Goal: Information Seeking & Learning: Learn about a topic

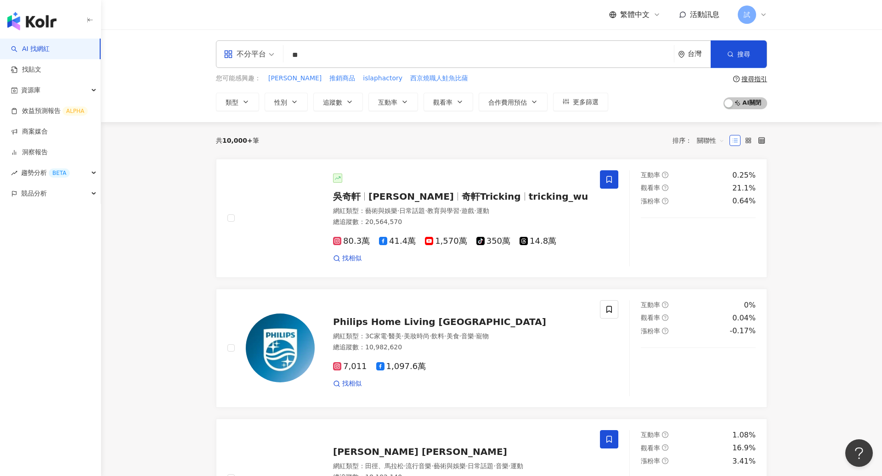
type input "**"
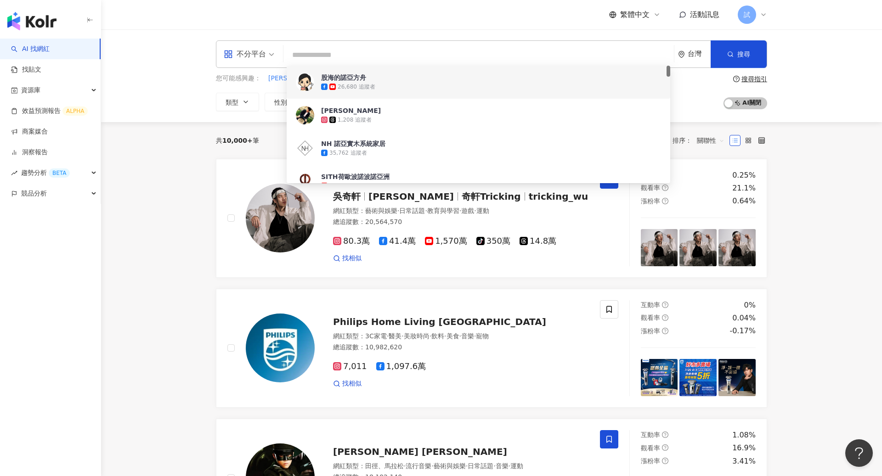
paste input "***"
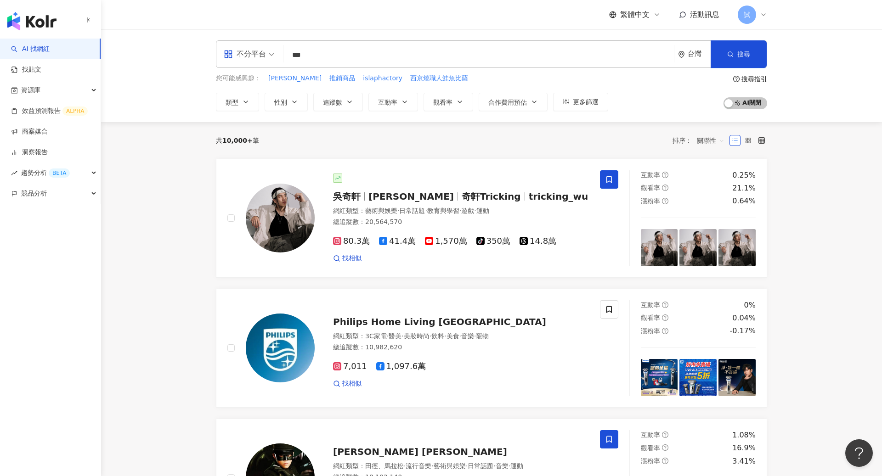
type input "***"
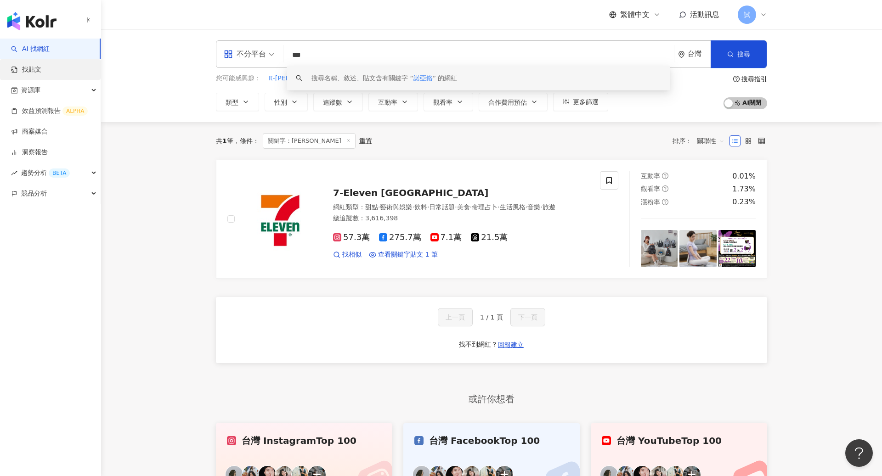
click at [41, 72] on link "找貼文" at bounding box center [26, 69] width 30 height 9
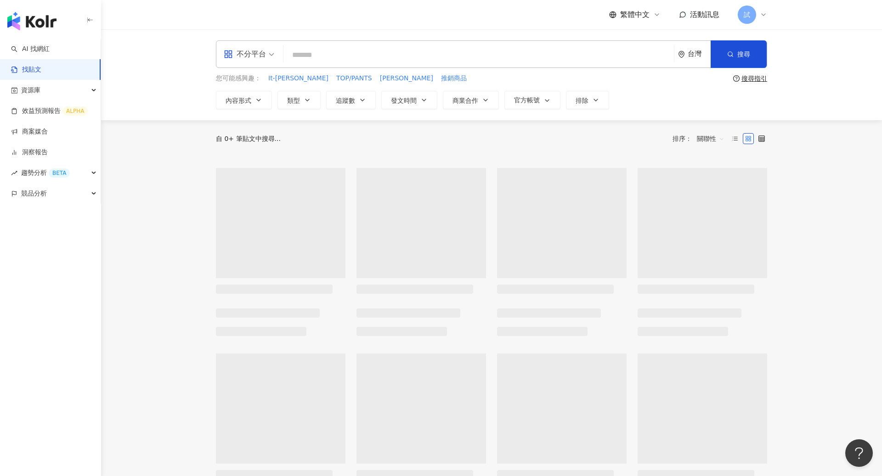
click at [377, 60] on input "search" at bounding box center [478, 55] width 383 height 20
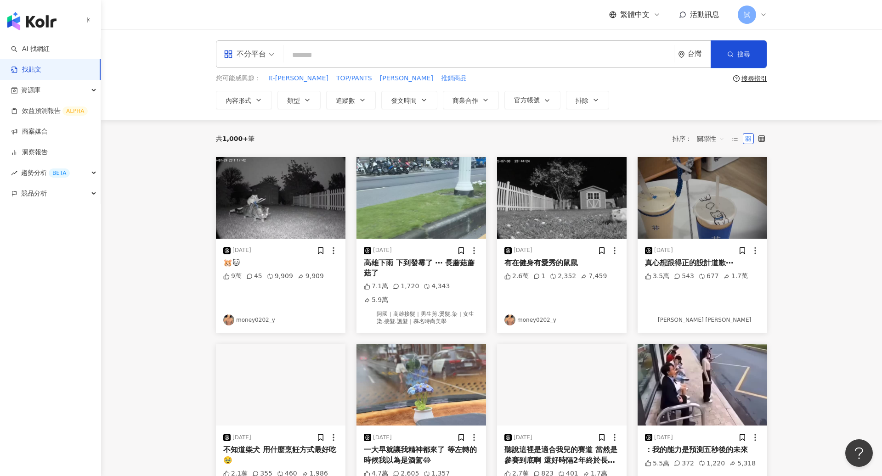
paste input "***"
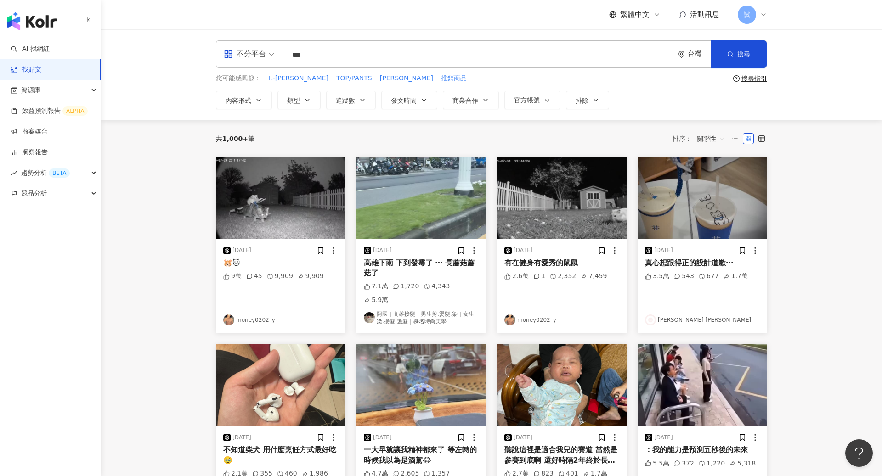
type input "***"
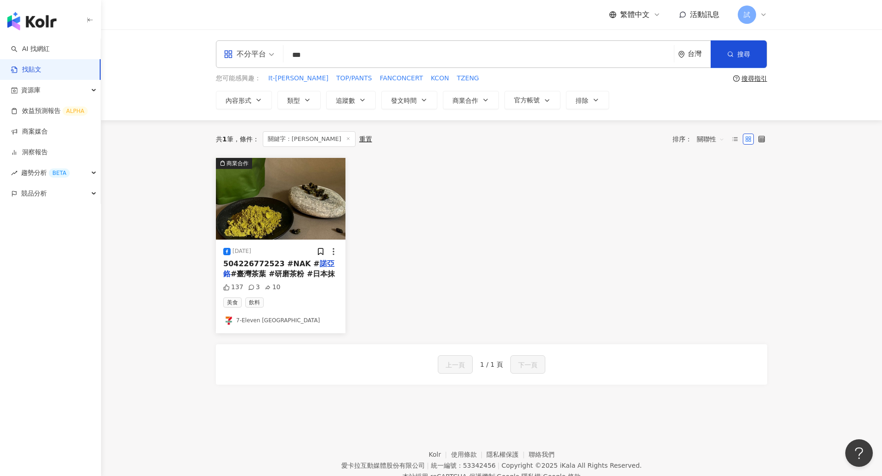
click at [293, 272] on span "#臺灣茶葉 #研磨茶粉 #日本抹" at bounding box center [283, 274] width 104 height 9
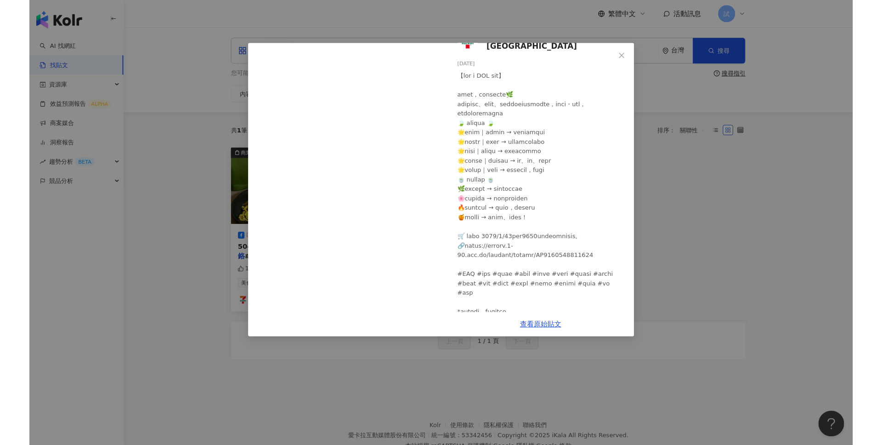
scroll to position [68, 0]
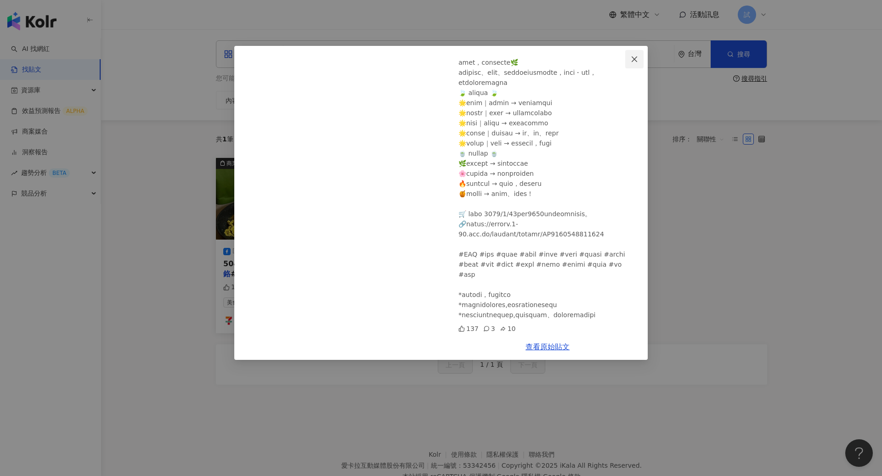
click at [636, 60] on icon "close" at bounding box center [635, 59] width 6 height 6
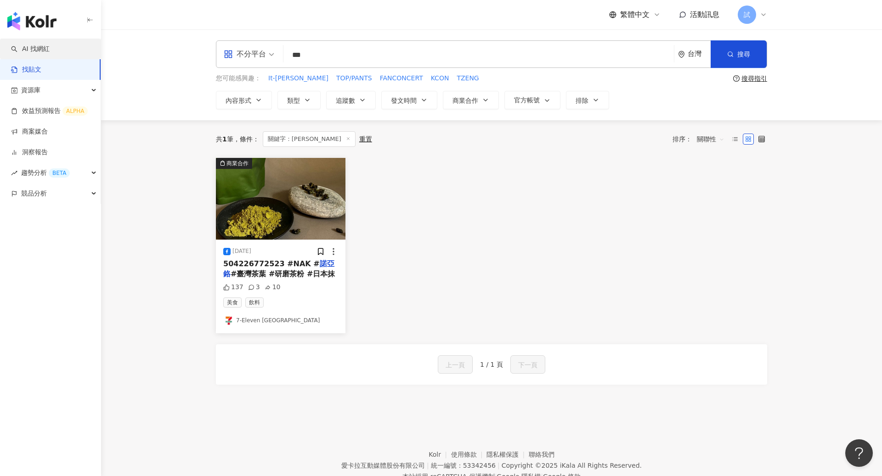
click at [46, 51] on link "AI 找網紅" at bounding box center [30, 49] width 39 height 9
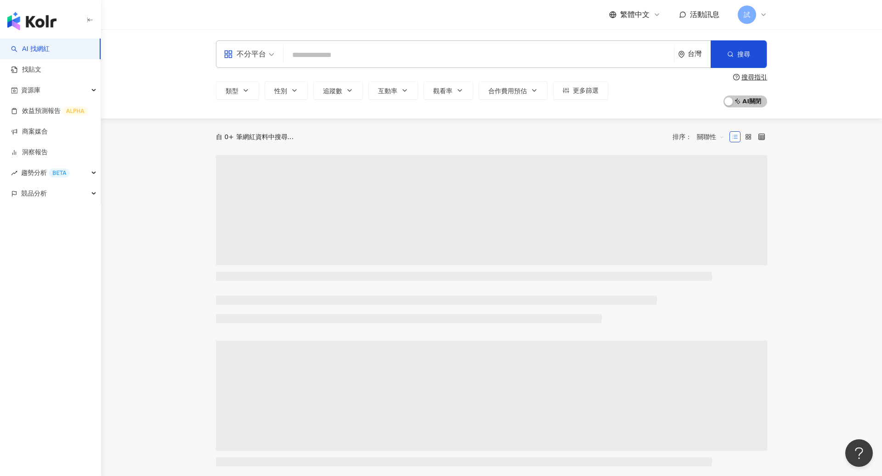
click at [46, 21] on img "button" at bounding box center [31, 21] width 49 height 18
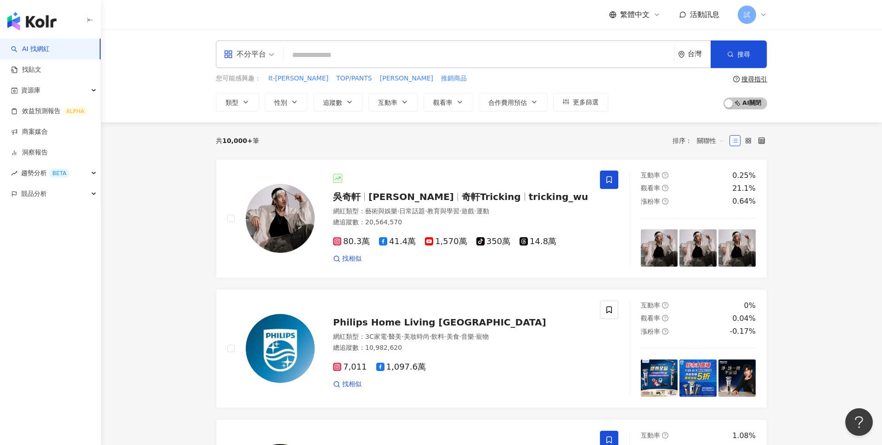
click at [243, 61] on div "不分平台" at bounding box center [245, 54] width 42 height 15
click at [691, 48] on div "台灣" at bounding box center [694, 54] width 33 height 27
click at [629, 134] on div "日本" at bounding box center [627, 137] width 13 height 17
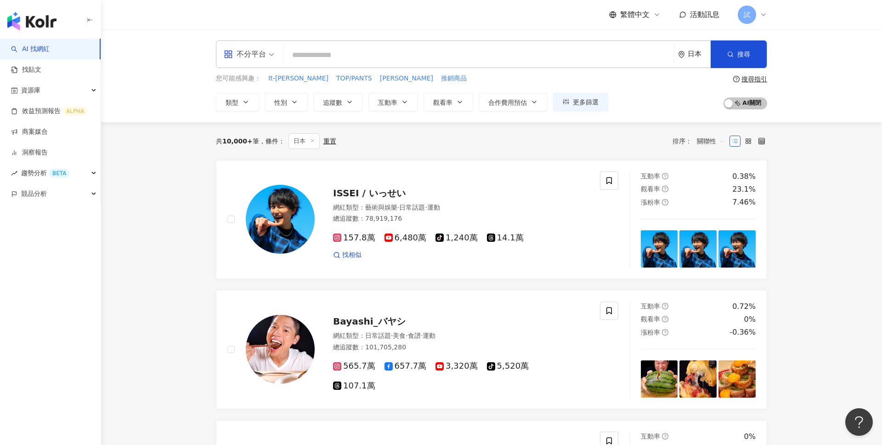
click at [694, 61] on div "日本" at bounding box center [694, 54] width 33 height 27
click at [647, 175] on div "韓國" at bounding box center [660, 176] width 90 height 17
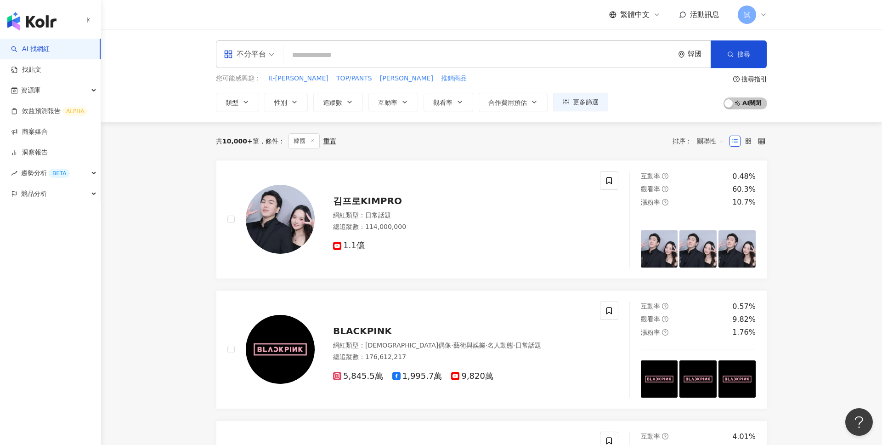
click at [693, 53] on div "韓國" at bounding box center [699, 54] width 23 height 8
click at [641, 148] on div "美國" at bounding box center [660, 144] width 90 height 17
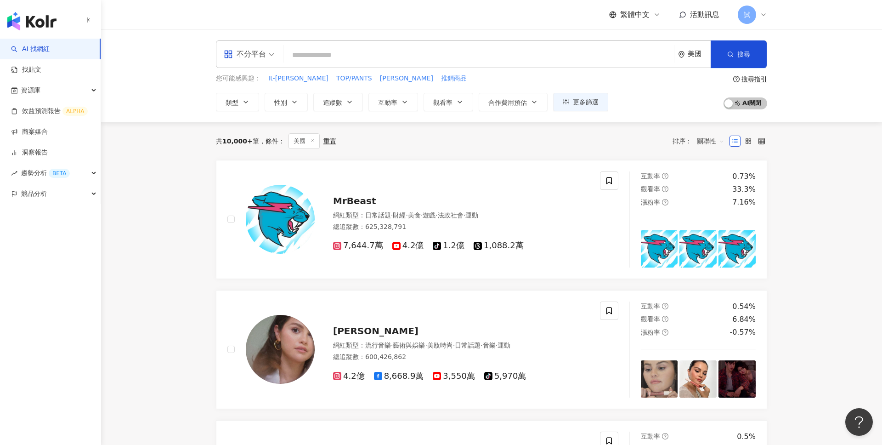
click at [693, 55] on div "美國" at bounding box center [699, 54] width 23 height 8
click at [633, 120] on div "台灣" at bounding box center [627, 121] width 13 height 17
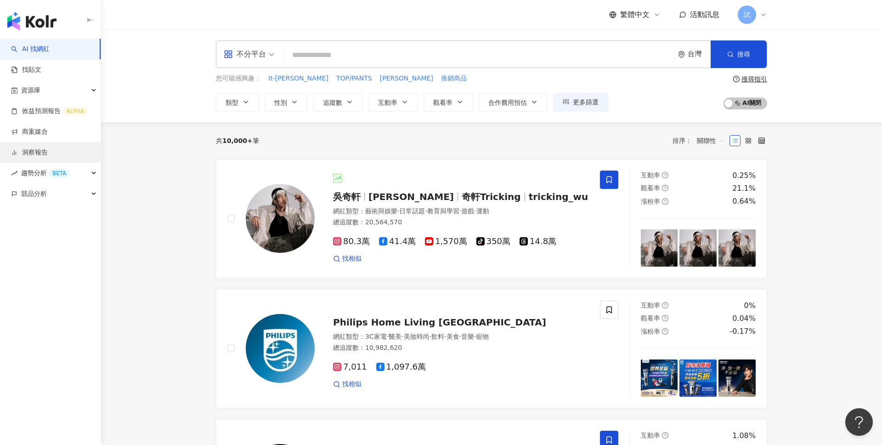
click at [39, 155] on link "洞察報告" at bounding box center [29, 152] width 37 height 9
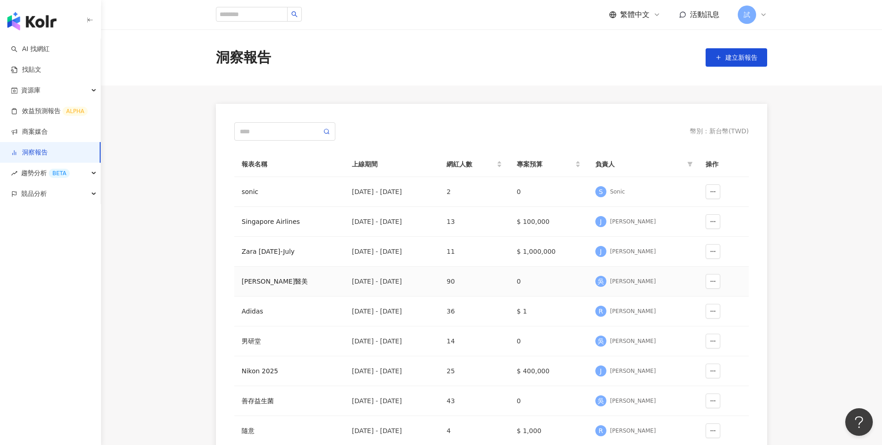
click at [250, 280] on div "淨妍醫美" at bounding box center [290, 281] width 96 height 10
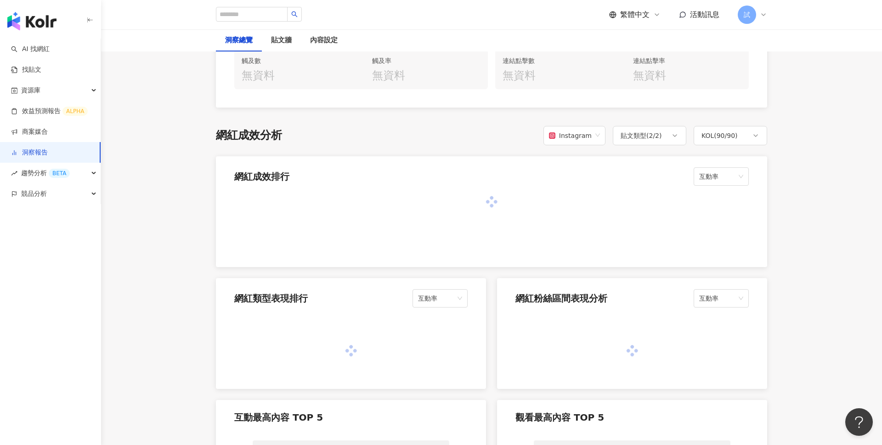
scroll to position [663, 0]
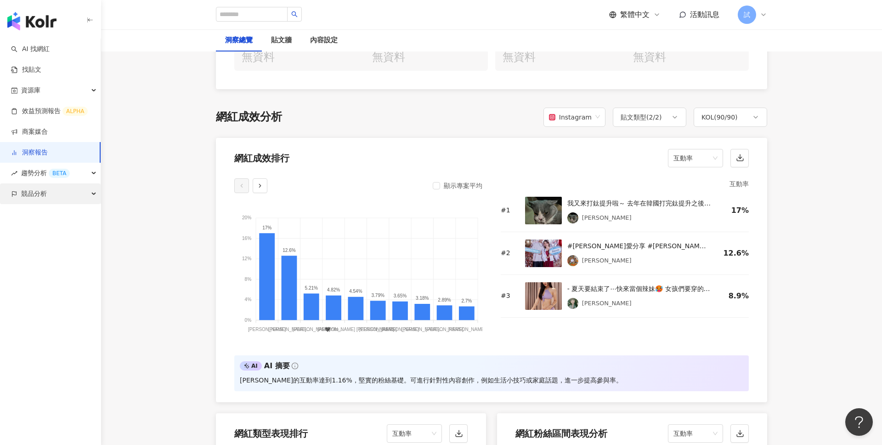
click at [16, 195] on icon "button" at bounding box center [14, 194] width 6 height 6
click at [46, 216] on link "品牌帳號分析" at bounding box center [41, 214] width 39 height 9
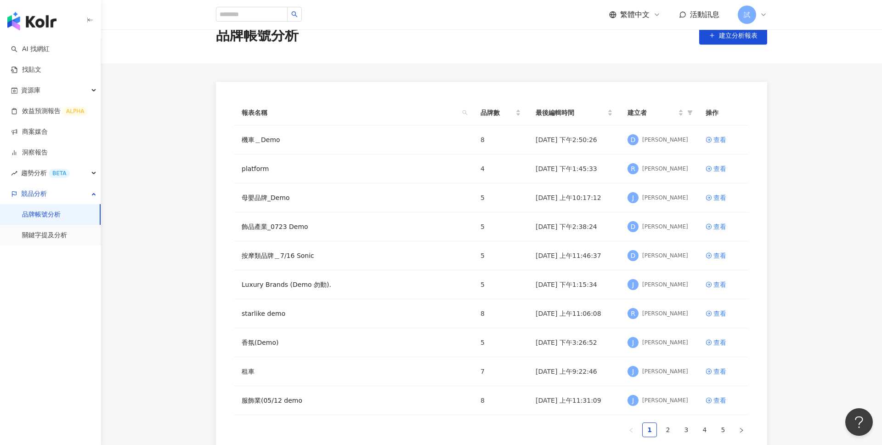
scroll to position [23, 0]
click at [716, 317] on td "查看" at bounding box center [723, 312] width 51 height 29
click at [719, 315] on div "查看" at bounding box center [719, 312] width 13 height 10
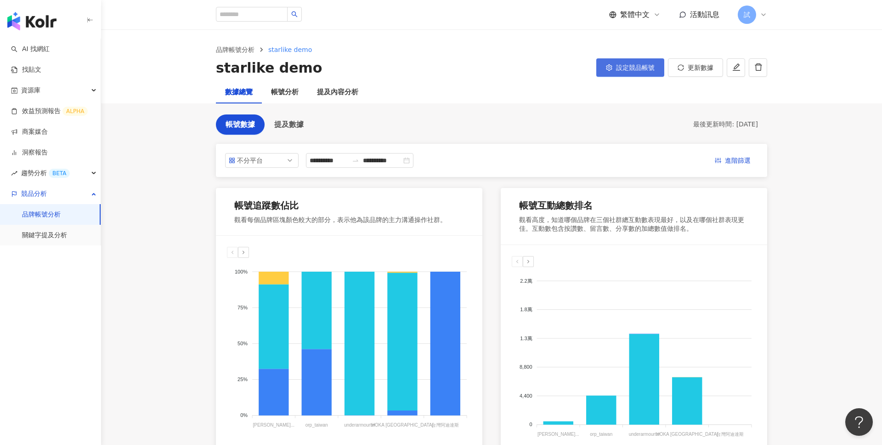
click at [645, 70] on span "設定競品帳號" at bounding box center [635, 67] width 39 height 7
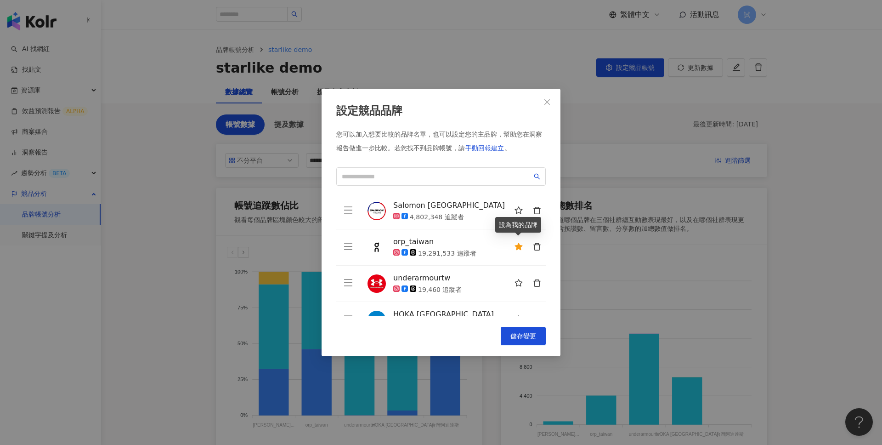
scroll to position [86, 0]
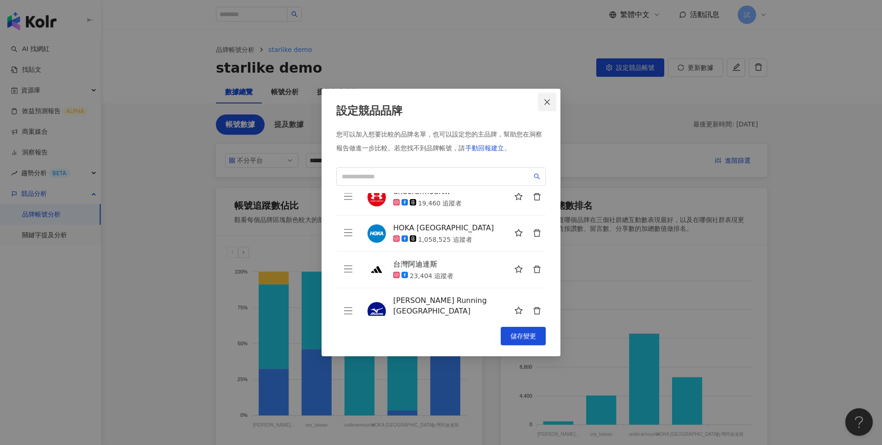
click at [548, 102] on icon "close" at bounding box center [546, 101] width 7 height 7
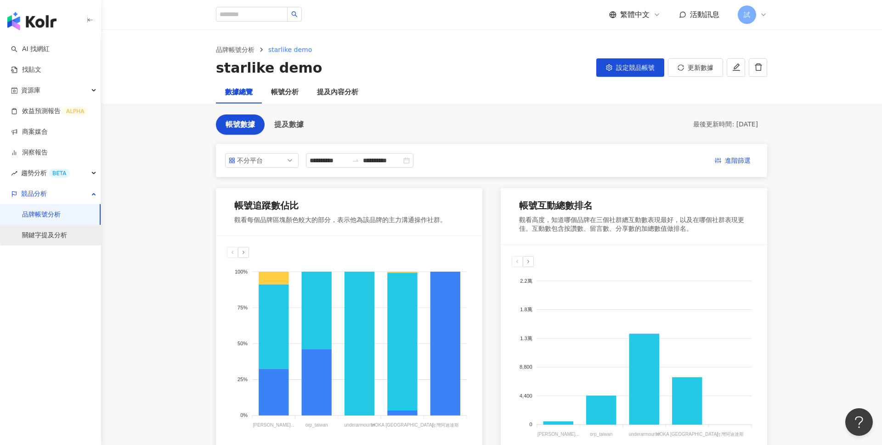
click at [67, 232] on link "關鍵字提及分析" at bounding box center [44, 235] width 45 height 9
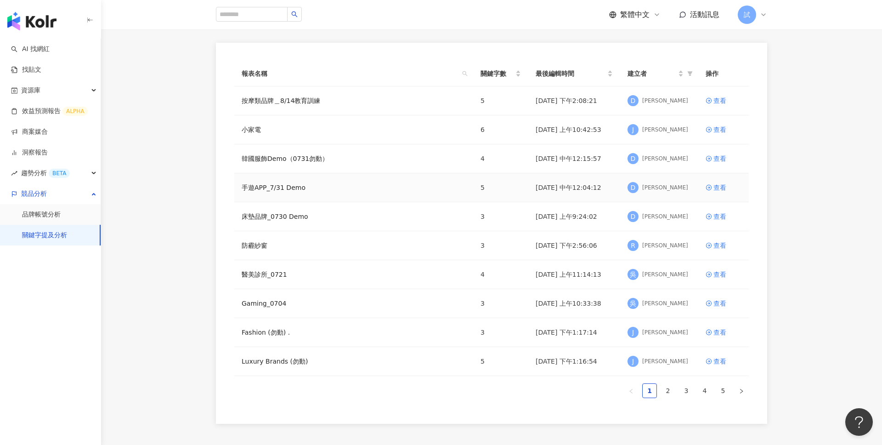
scroll to position [64, 0]
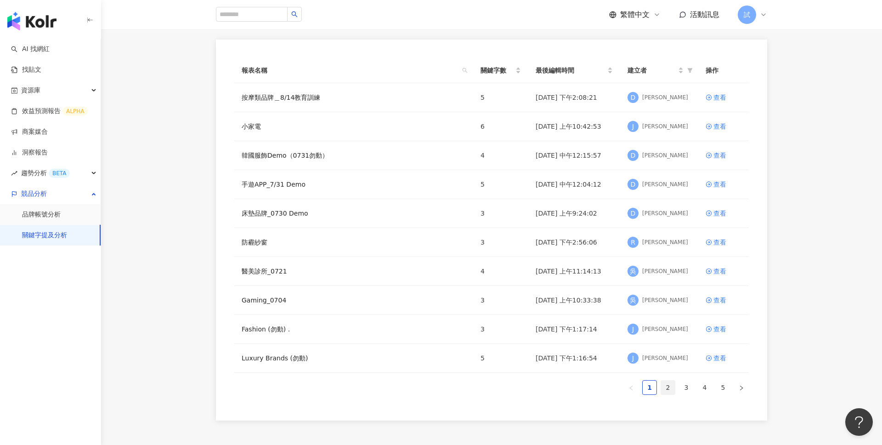
click at [668, 386] on link "2" at bounding box center [668, 387] width 14 height 14
click at [720, 240] on div "查看" at bounding box center [719, 242] width 13 height 10
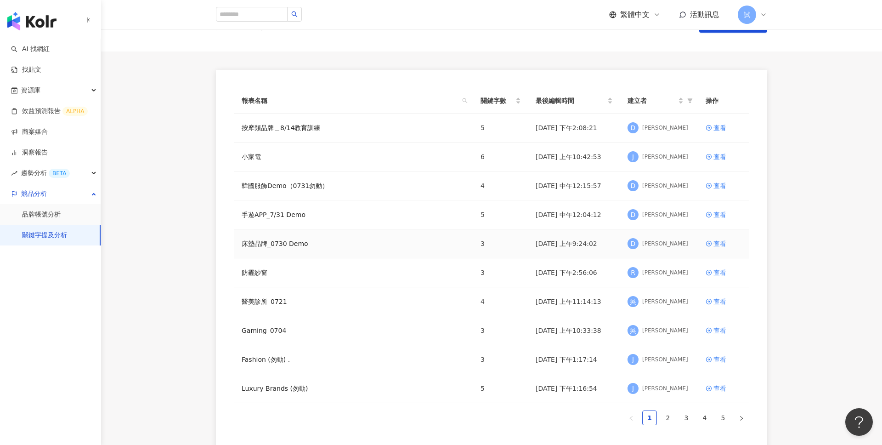
scroll to position [36, 0]
click at [722, 153] on div "查看" at bounding box center [719, 155] width 13 height 10
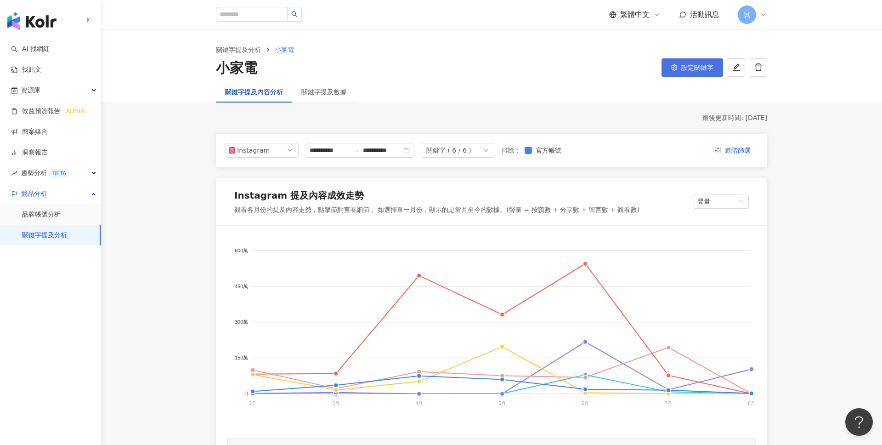
click at [696, 71] on button "設定關鍵字" at bounding box center [692, 67] width 62 height 18
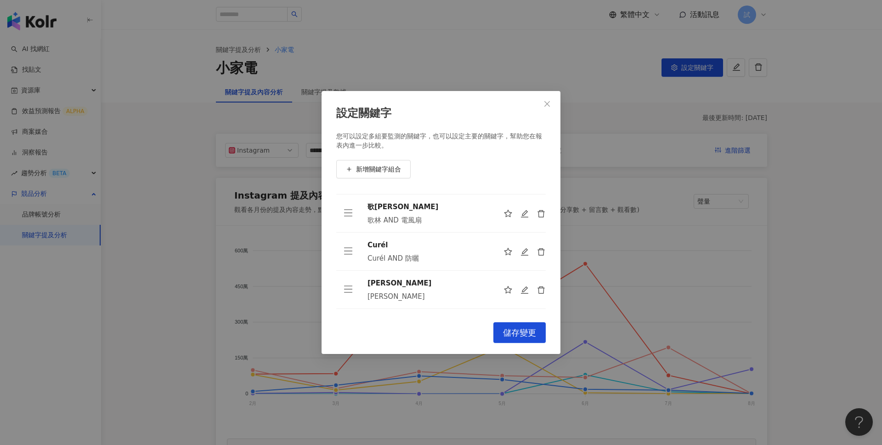
scroll to position [105, 0]
click at [525, 293] on icon "edit" at bounding box center [525, 293] width 8 height 8
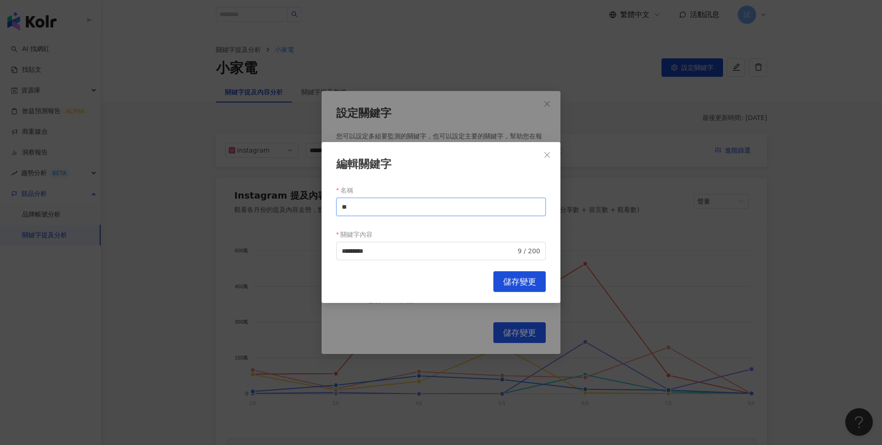
click at [401, 209] on input "**" at bounding box center [440, 207] width 209 height 18
click at [384, 249] on input "*********" at bounding box center [429, 251] width 174 height 10
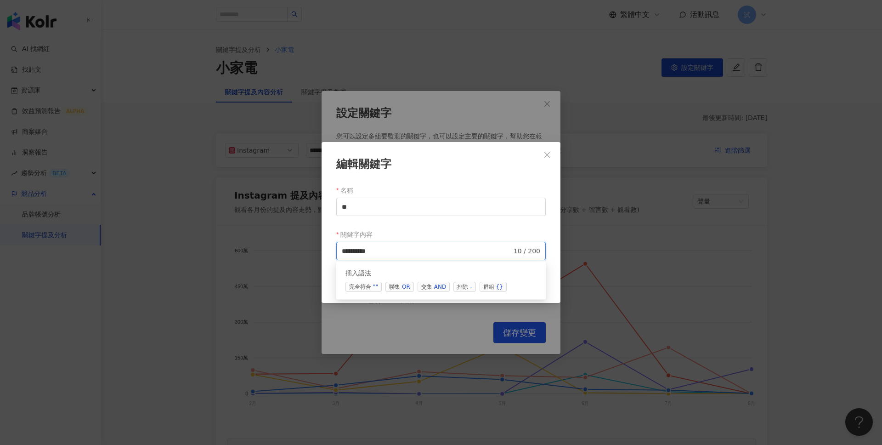
type input "*********"
click at [521, 220] on form "名稱 ** 關鍵字內容 ********* 10 / 200 searchOperator 插入語法 完全符合 "" 聯集 OR 交集 AND 排除 - 群組…" at bounding box center [440, 221] width 209 height 77
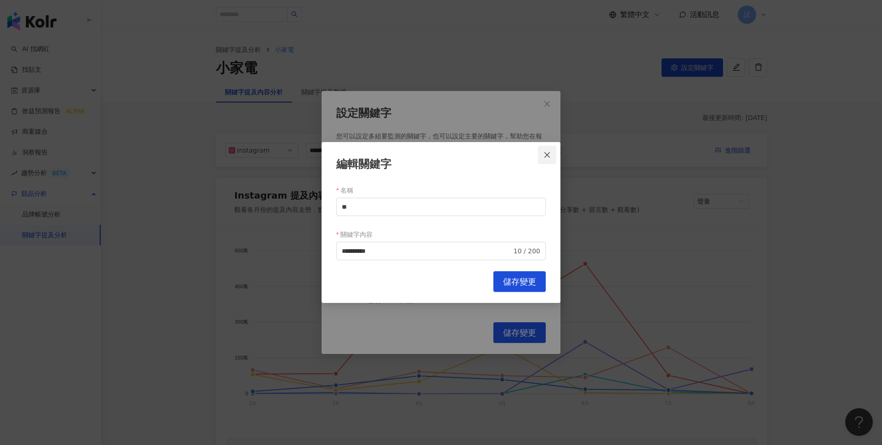
click at [549, 151] on icon "close" at bounding box center [546, 154] width 7 height 7
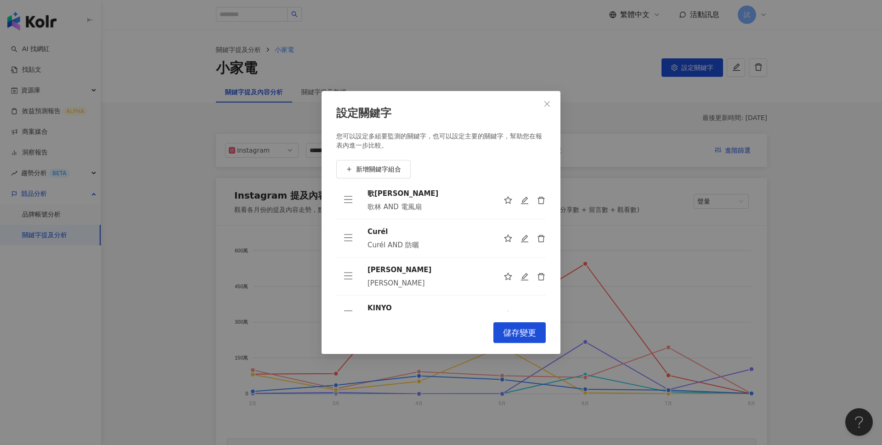
scroll to position [3, 0]
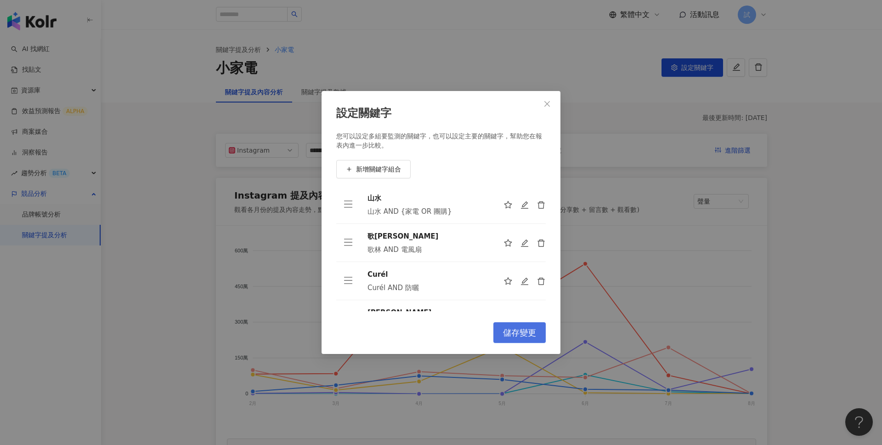
click at [530, 329] on span "儲存變更" at bounding box center [519, 333] width 33 height 10
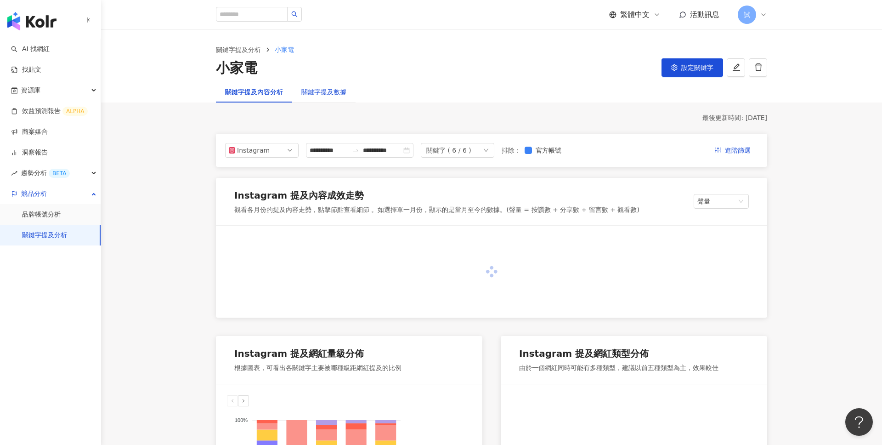
click at [328, 90] on div "關鍵字提及數據" at bounding box center [323, 92] width 45 height 10
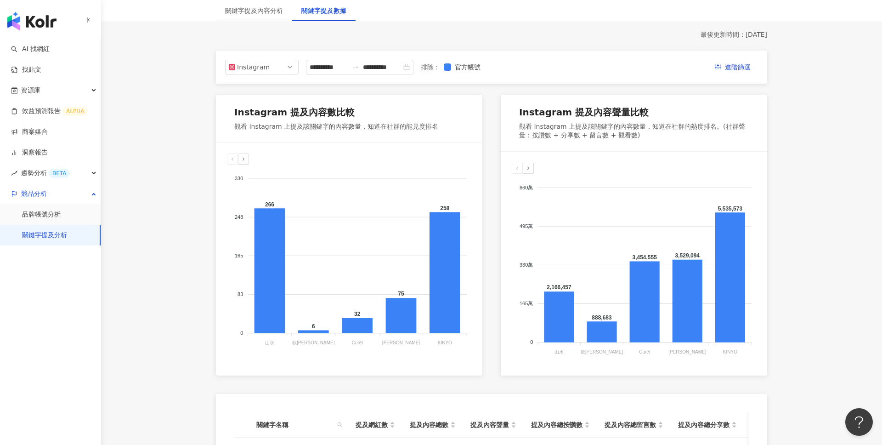
scroll to position [68, 0]
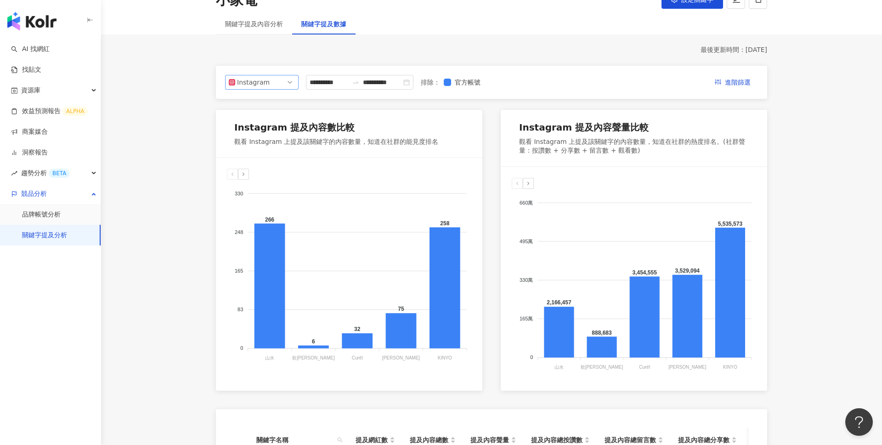
click at [292, 80] on span "Instagram" at bounding box center [262, 82] width 66 height 14
click at [361, 81] on div at bounding box center [355, 82] width 15 height 7
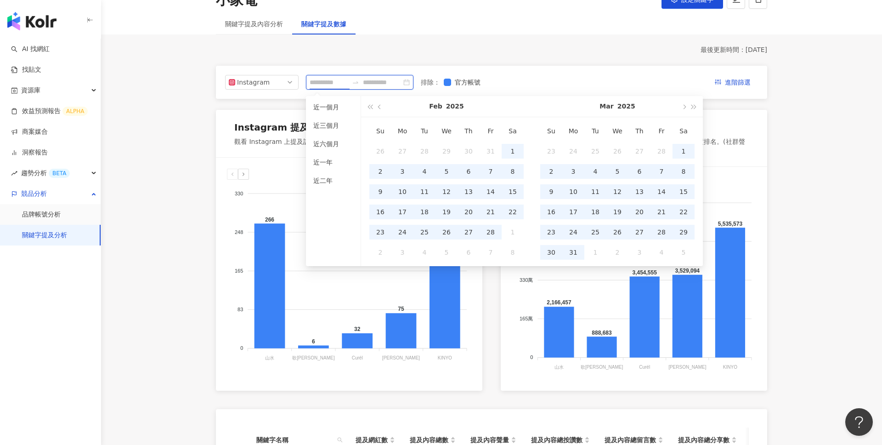
type input "**********"
click at [577, 67] on div "**********" at bounding box center [491, 82] width 551 height 33
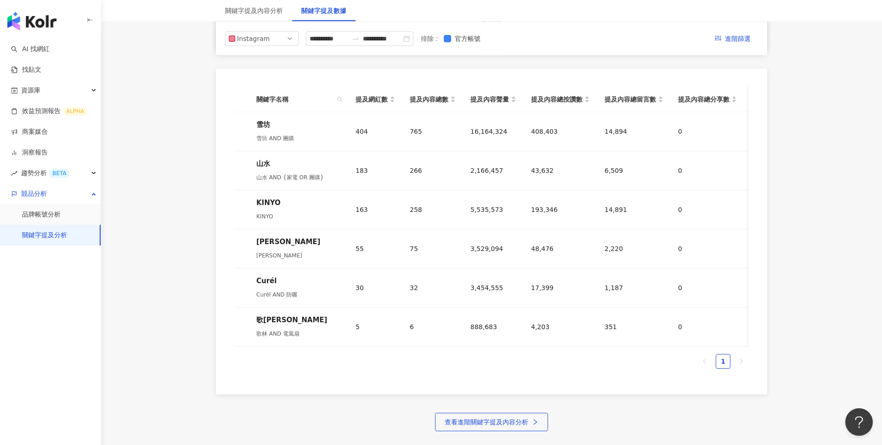
scroll to position [379, 0]
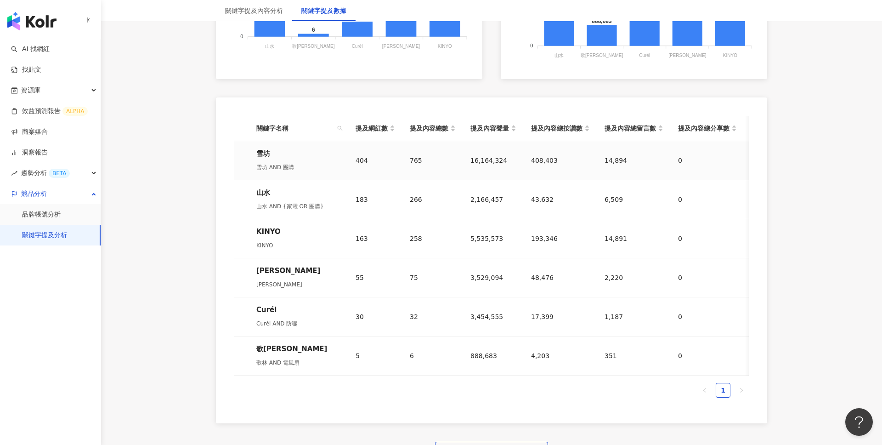
click at [369, 161] on div "404" at bounding box center [376, 160] width 40 height 10
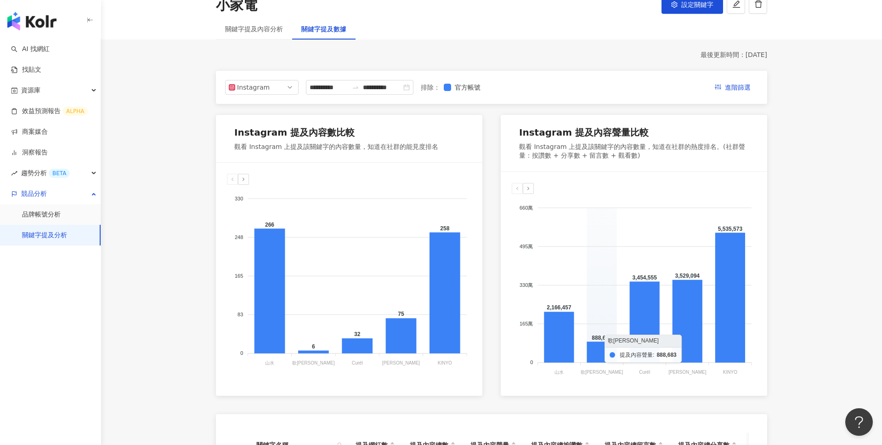
scroll to position [62, 0]
click at [270, 30] on div "關鍵字提及內容分析" at bounding box center [254, 29] width 58 height 10
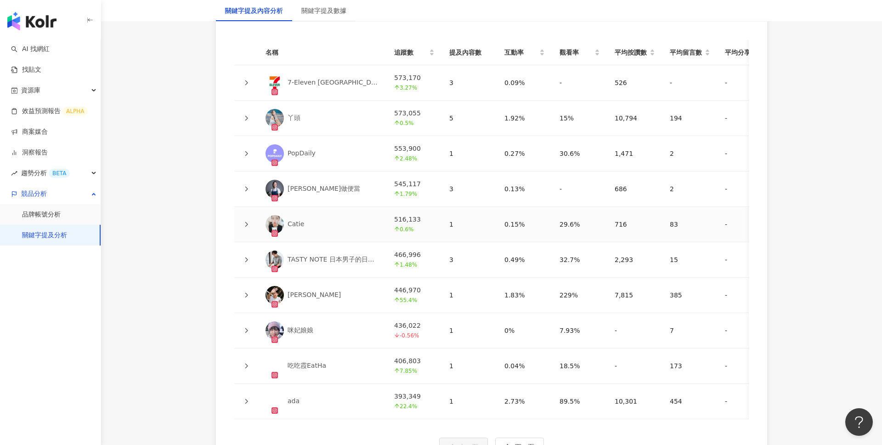
scroll to position [2114, 0]
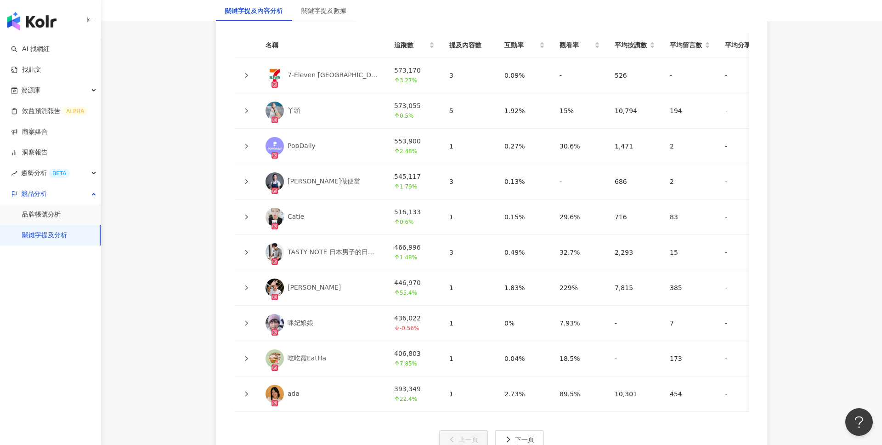
click at [244, 179] on icon at bounding box center [246, 182] width 6 height 6
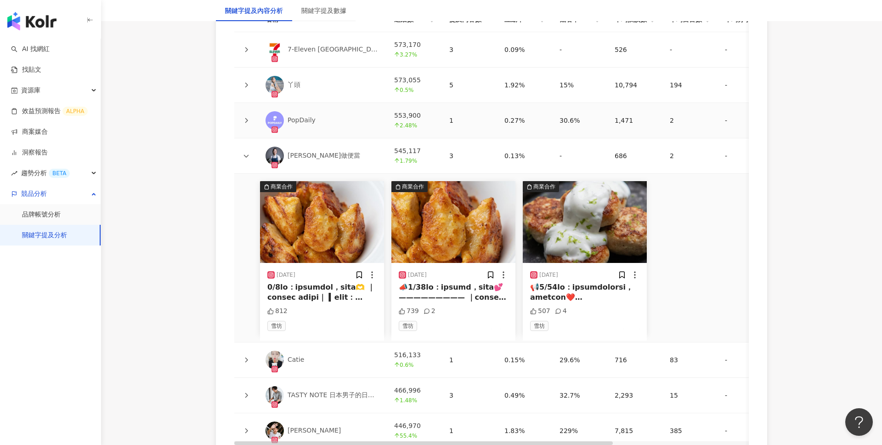
scroll to position [2141, 0]
click at [339, 294] on div at bounding box center [321, 292] width 109 height 21
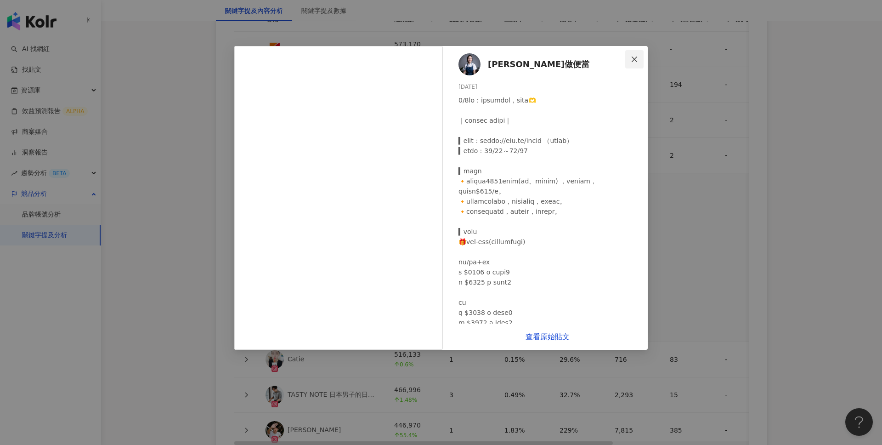
click at [634, 57] on icon "close" at bounding box center [634, 59] width 7 height 7
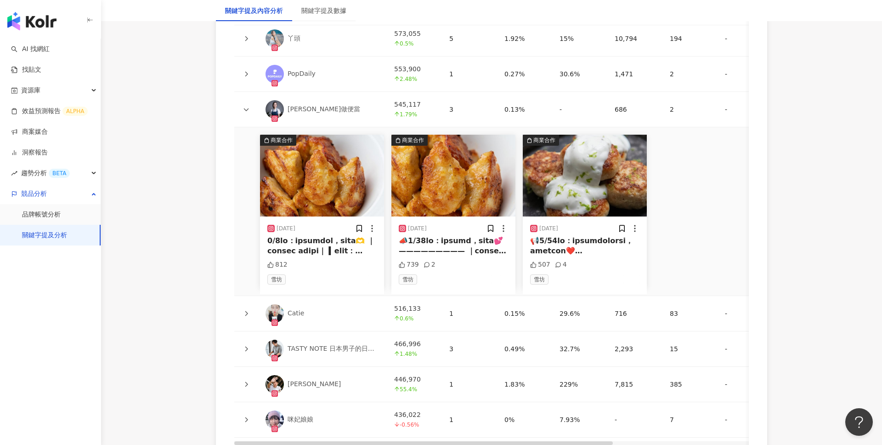
scroll to position [2206, 0]
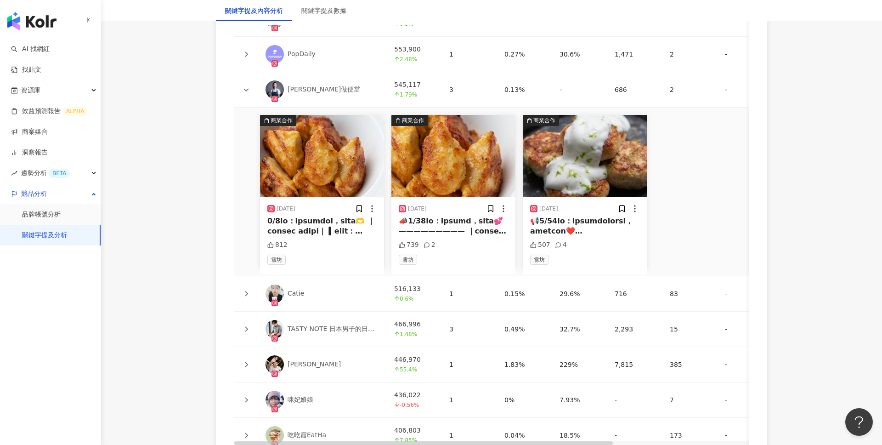
click at [246, 326] on icon at bounding box center [246, 329] width 6 height 6
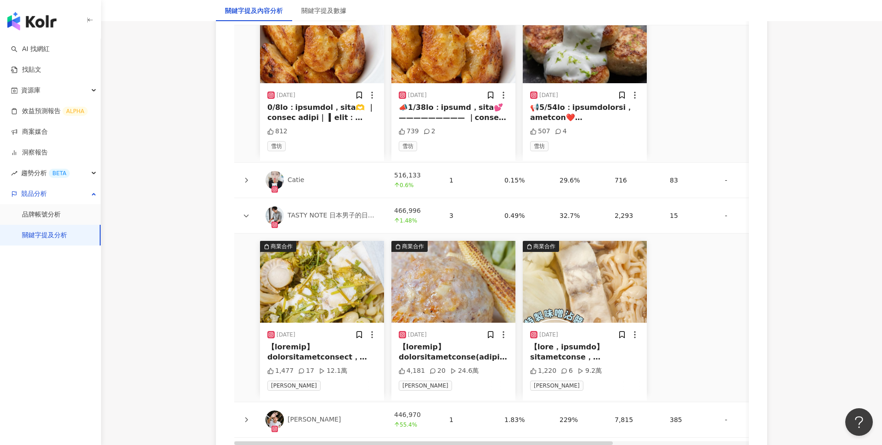
scroll to position [2356, 0]
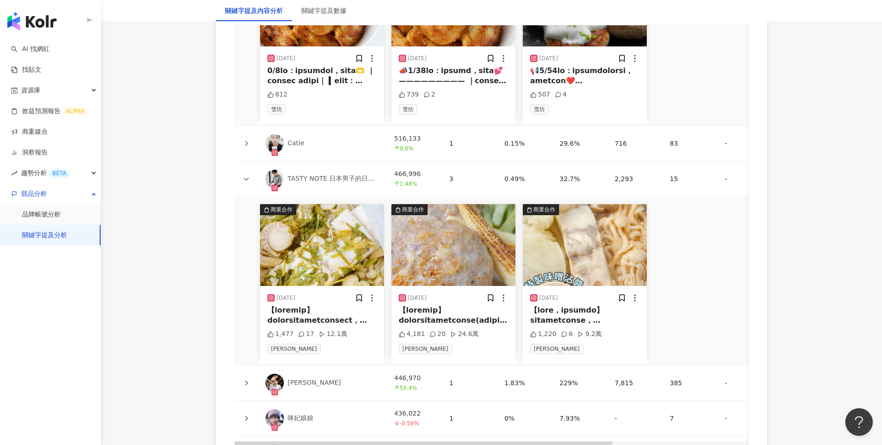
click at [299, 315] on div at bounding box center [321, 315] width 109 height 21
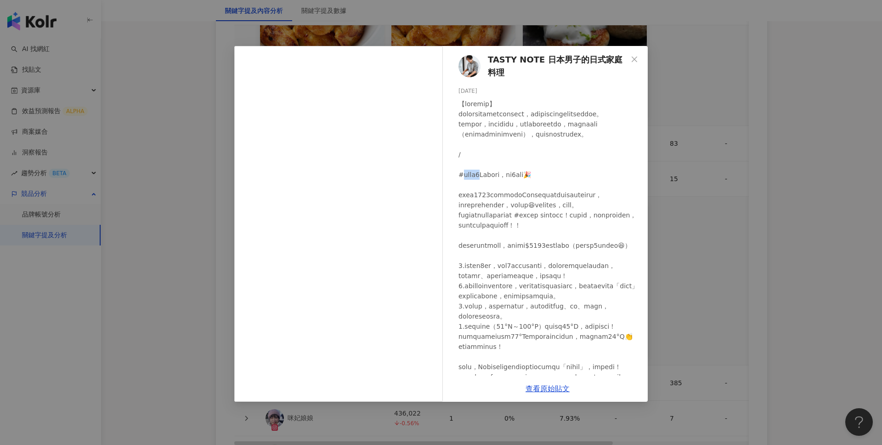
drag, startPoint x: 463, startPoint y: 193, endPoint x: 491, endPoint y: 193, distance: 27.6
click at [630, 58] on span "Close" at bounding box center [634, 59] width 18 height 7
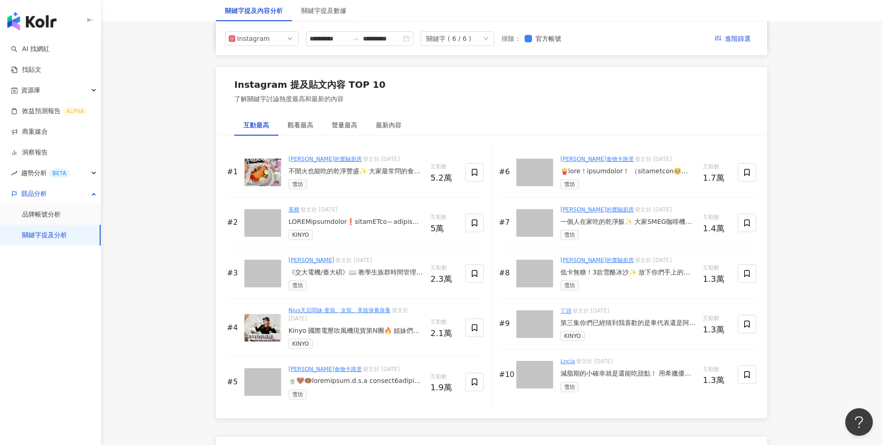
scroll to position [1350, 0]
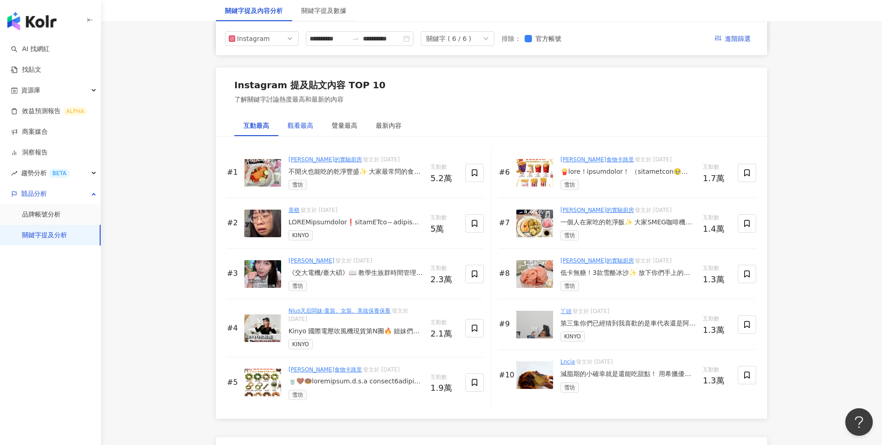
click at [309, 124] on div "觀看最高" at bounding box center [301, 125] width 26 height 10
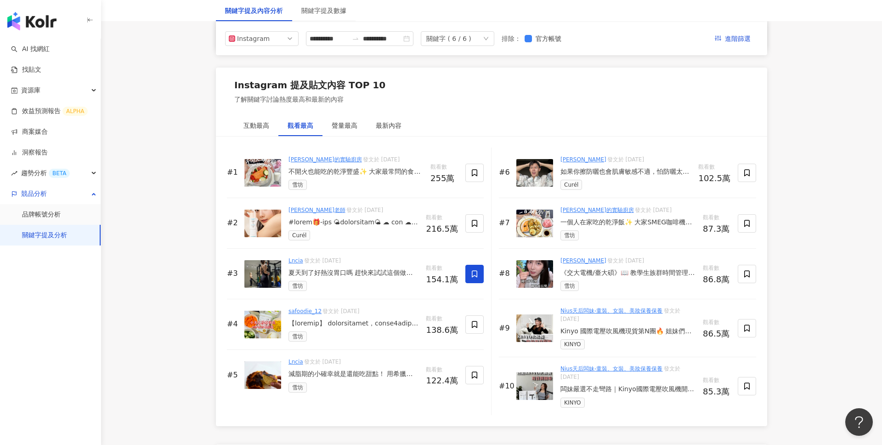
click at [360, 170] on div "不開火也能吃的乾淨豐盛✨ 大家最常問的食材哪裡買：通通都是好市多！ 冷凍藍莓草莓莓果/冷凍大蝦/鮭魚～🫐🍓🦐🍣 常備一些冷凍食材，煮起來方便快速又很健康 你們…" at bounding box center [355, 171] width 135 height 9
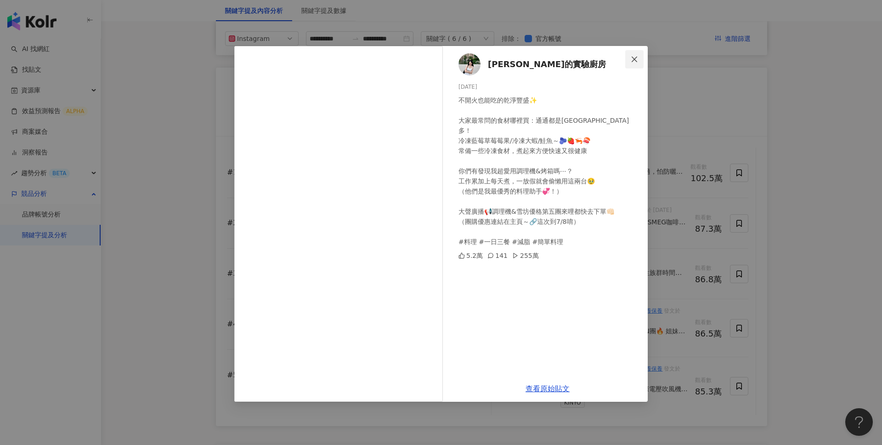
click at [636, 66] on button "Close" at bounding box center [634, 59] width 18 height 18
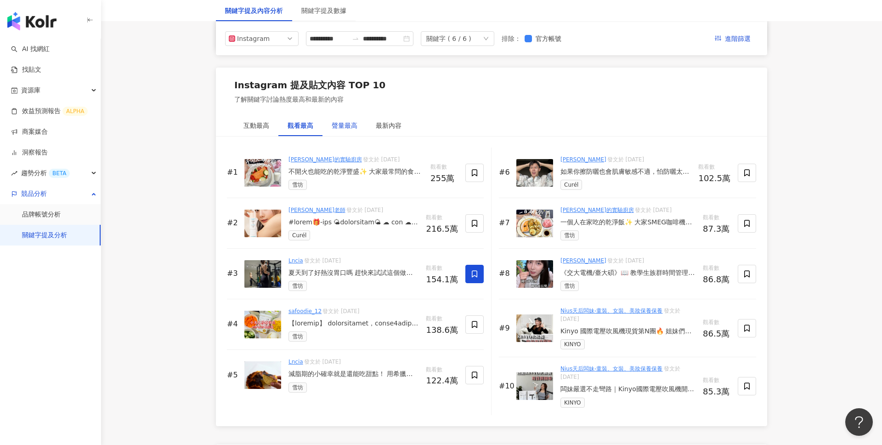
click at [345, 126] on div "聲量最高" at bounding box center [345, 125] width 26 height 10
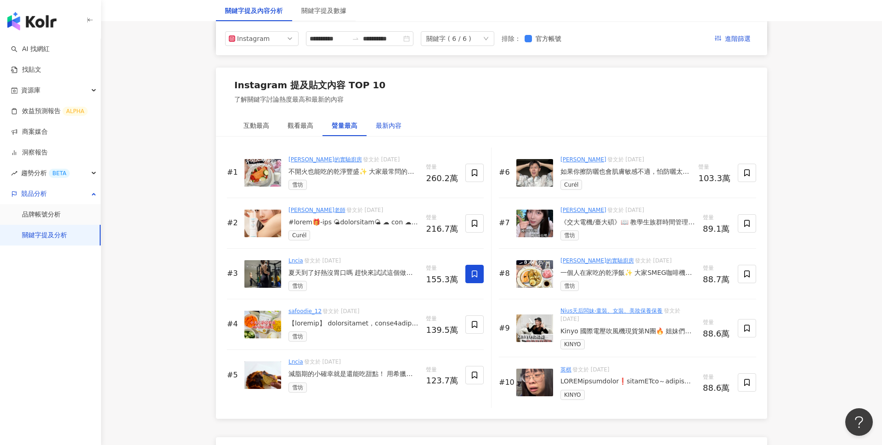
click at [384, 120] on div "最新內容" at bounding box center [389, 125] width 26 height 10
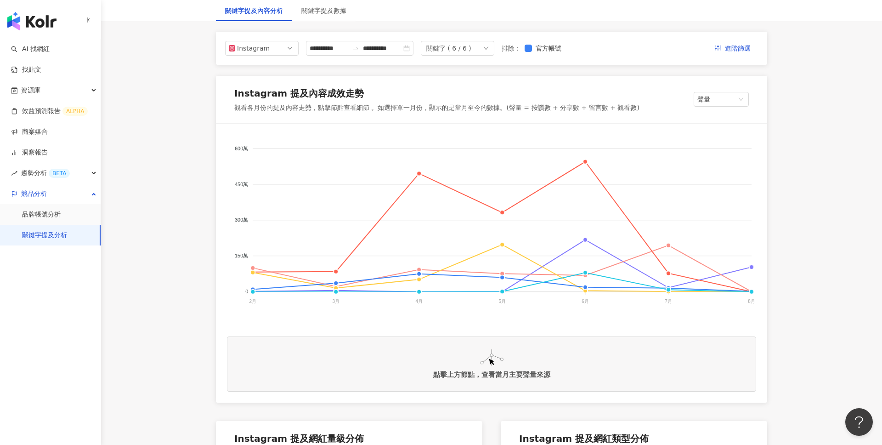
scroll to position [101, 0]
click at [736, 99] on span "聲量" at bounding box center [721, 100] width 48 height 14
click at [648, 113] on div "Instagram 提及內容成效走勢 觀看各月份的提及內容走勢，點擊節點查看細節 。如選擇單一月份，顯示的是當月至今的數據。(聲量 = 按讚數 + 分享數 +…" at bounding box center [491, 101] width 551 height 48
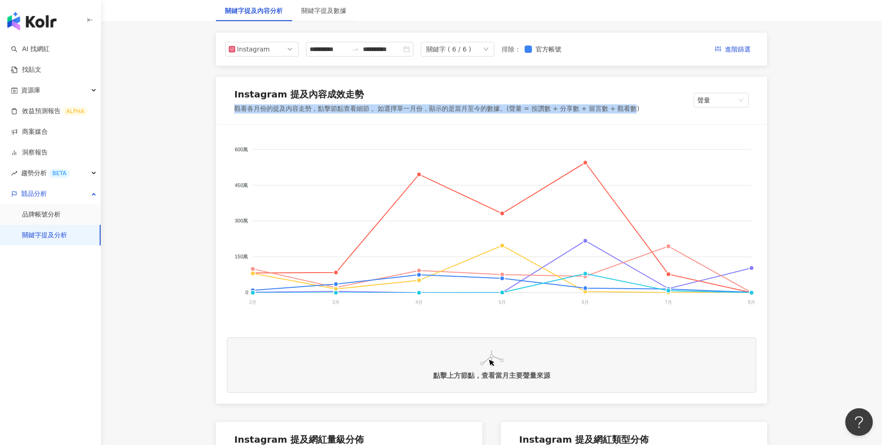
drag, startPoint x: 508, startPoint y: 103, endPoint x: 630, endPoint y: 109, distance: 122.4
click at [630, 109] on div "Instagram 提及內容成效走勢 觀看各月份的提及內容走勢，點擊節點查看細節 。如選擇單一月份，顯示的是當月至今的數據。(聲量 = 按讚數 + 分享數 +…" at bounding box center [436, 101] width 405 height 26
click at [630, 108] on div "觀看各月份的提及內容走勢，點擊節點查看細節 。如選擇單一月份，顯示的是當月至今的數據。(聲量 = 按讚數 + 分享數 + 留言數 + 觀看數)" at bounding box center [436, 108] width 405 height 9
drag, startPoint x: 509, startPoint y: 105, endPoint x: 629, endPoint y: 107, distance: 119.5
click at [629, 107] on div "觀看各月份的提及內容走勢，點擊節點查看細節 。如選擇單一月份，顯示的是當月至今的數據。(聲量 = 按讚數 + 分享數 + 留言數 + 觀看數)" at bounding box center [436, 108] width 405 height 9
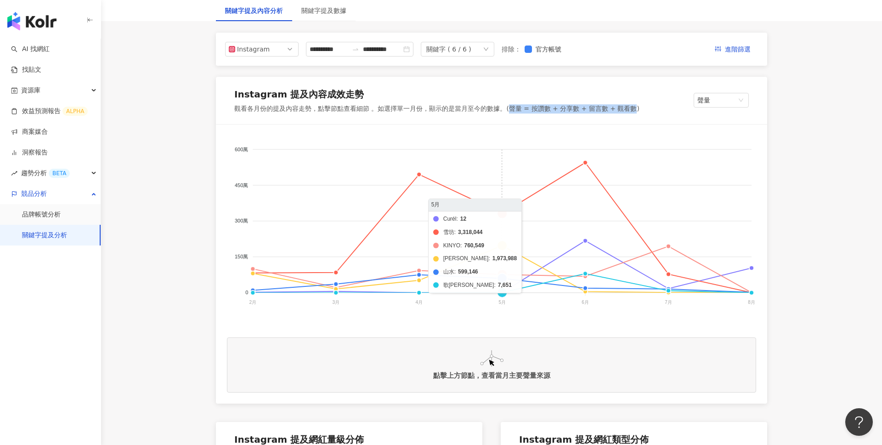
click at [501, 213] on foreignobject "Curél 雪坊 KINYO 伊萊克斯 山水 歌林" at bounding box center [491, 228] width 529 height 184
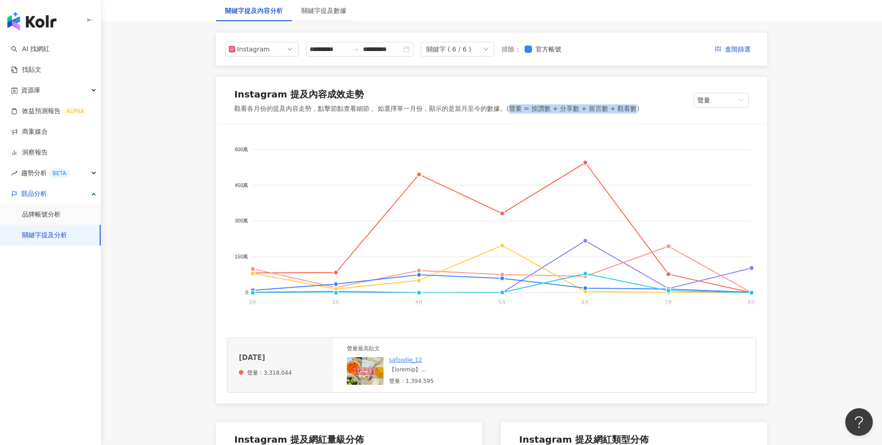
click at [451, 368] on div at bounding box center [458, 370] width 138 height 8
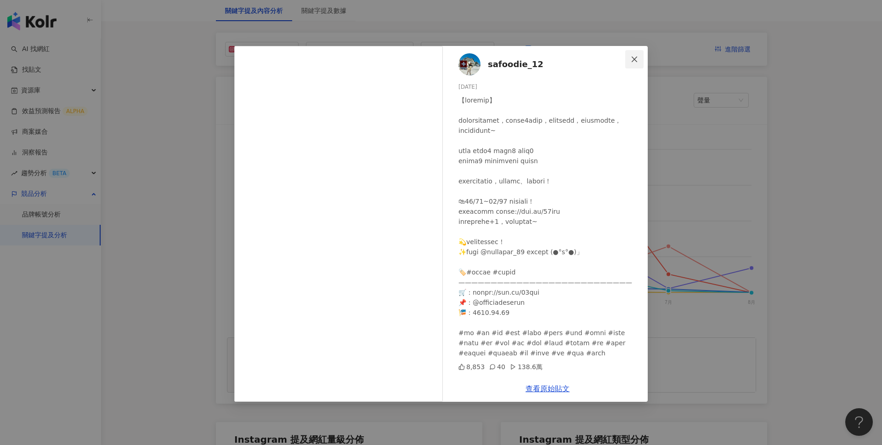
click at [641, 57] on span "Close" at bounding box center [634, 59] width 18 height 7
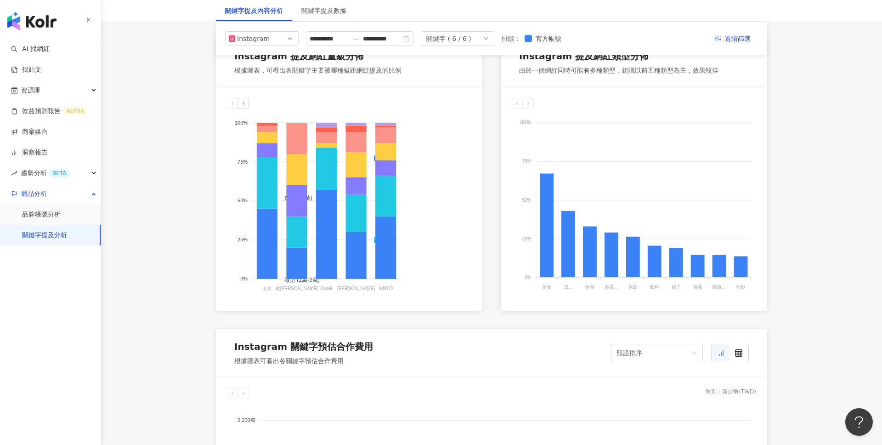
scroll to position [461, 0]
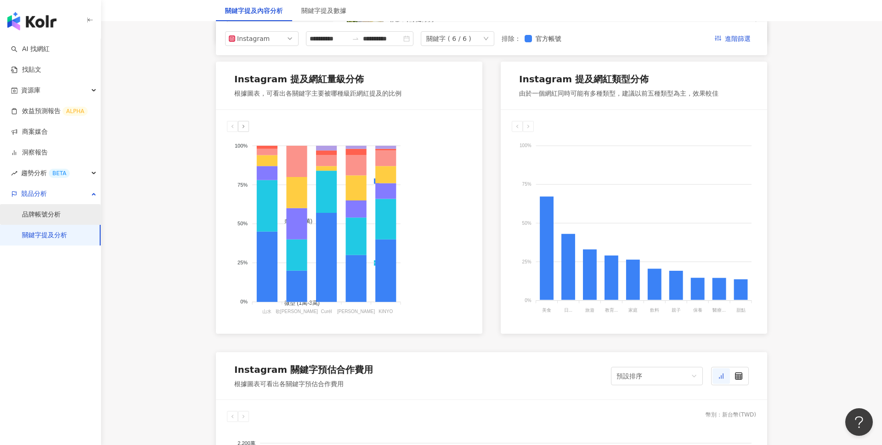
click at [52, 214] on link "品牌帳號分析" at bounding box center [41, 214] width 39 height 9
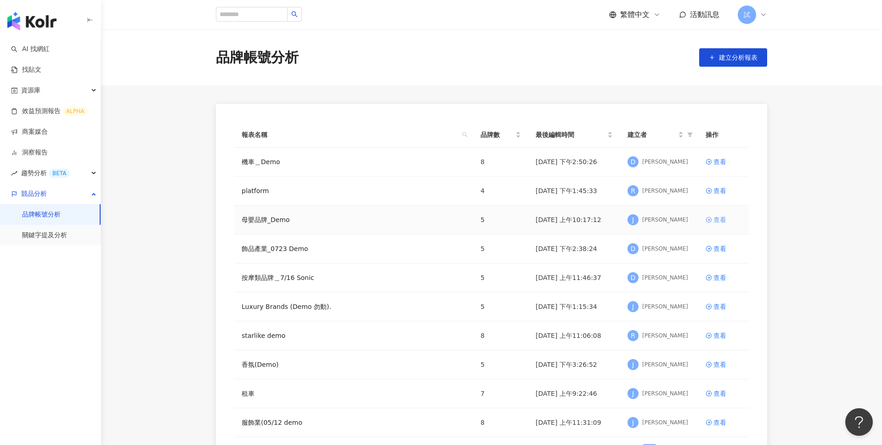
click at [716, 220] on div "查看" at bounding box center [719, 220] width 13 height 10
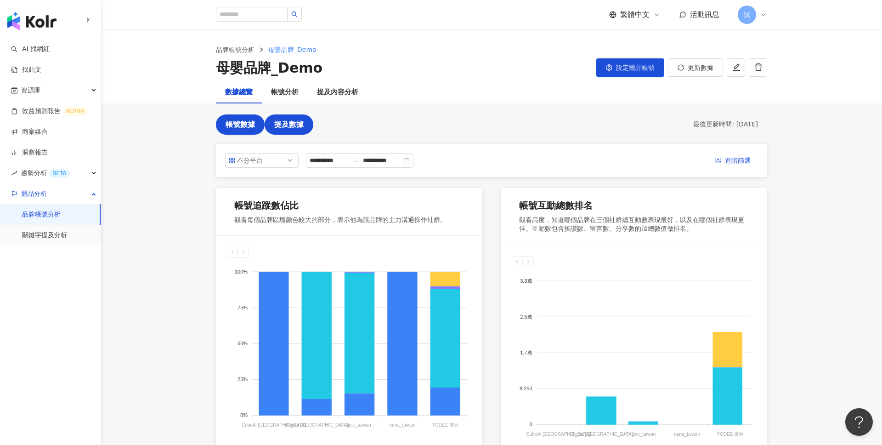
click at [296, 126] on span "提及數據" at bounding box center [288, 124] width 29 height 8
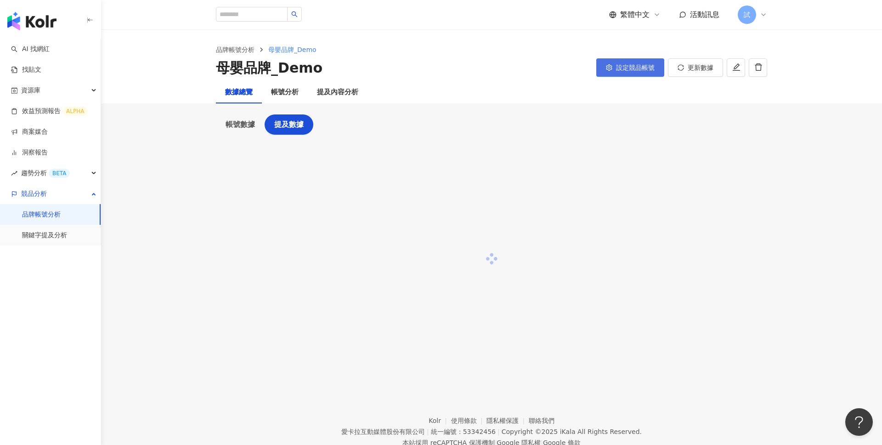
click at [633, 64] on span "設定競品帳號" at bounding box center [635, 67] width 39 height 7
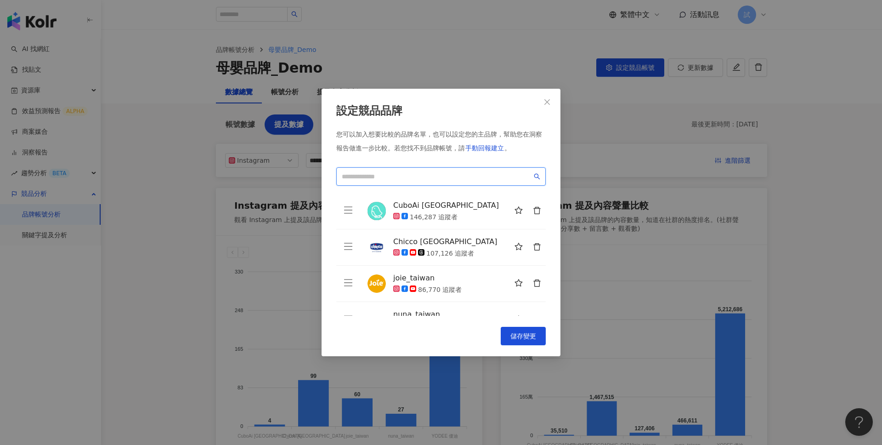
click at [472, 175] on input "search" at bounding box center [437, 176] width 190 height 10
type input "*"
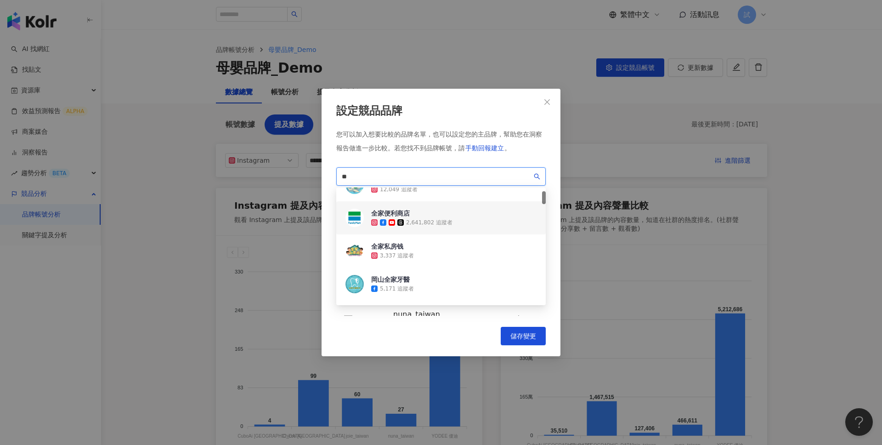
scroll to position [55, 0]
click at [442, 219] on div "2,641,802 追蹤者" at bounding box center [429, 220] width 46 height 8
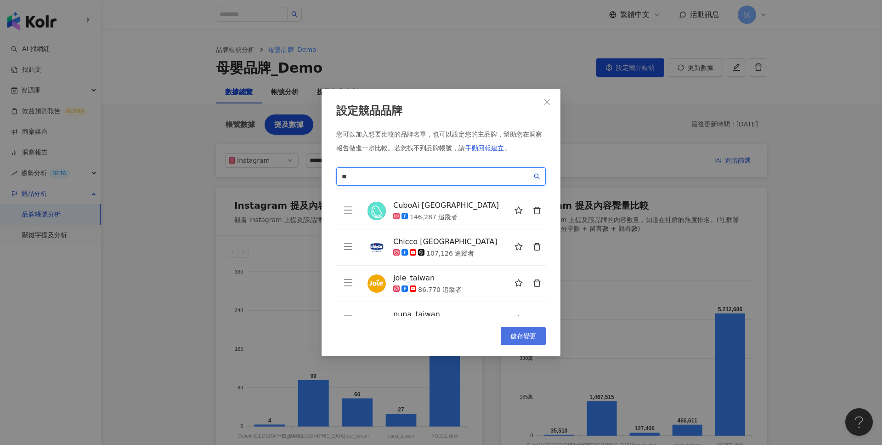
type input "**"
click at [534, 339] on button "儲存變更" at bounding box center [523, 336] width 45 height 18
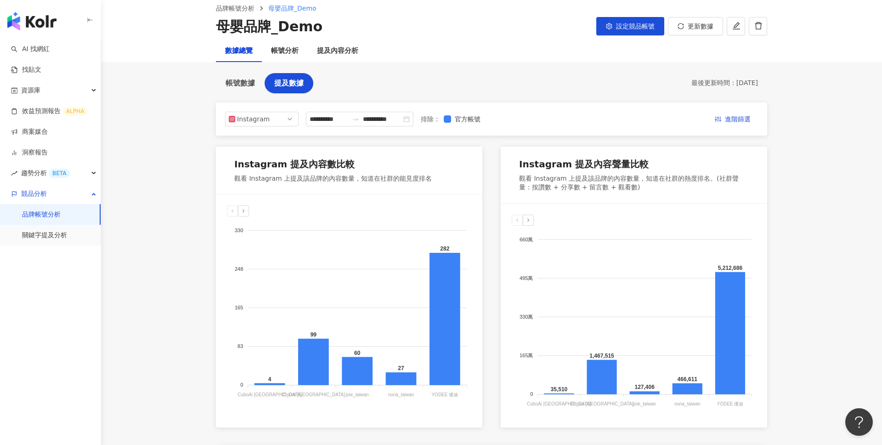
scroll to position [30, 0]
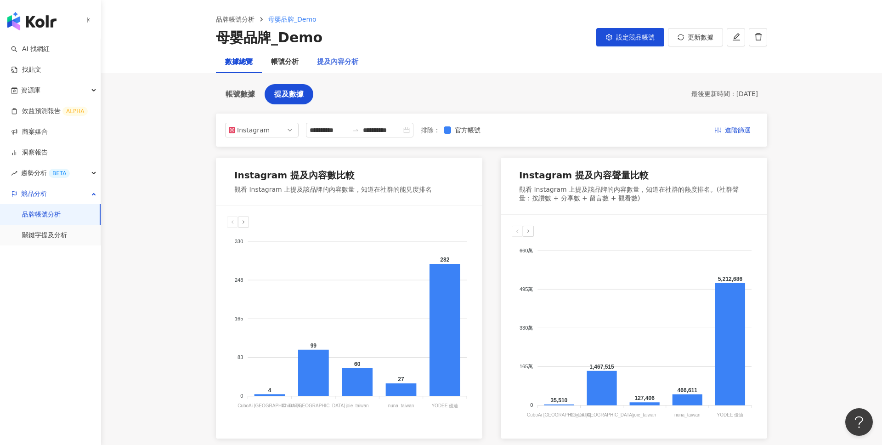
click at [331, 70] on div "提及內容分析" at bounding box center [338, 62] width 60 height 22
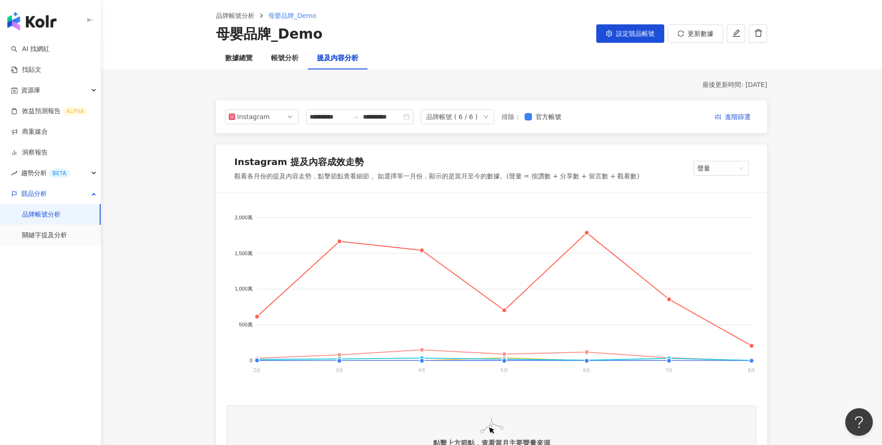
scroll to position [48, 0]
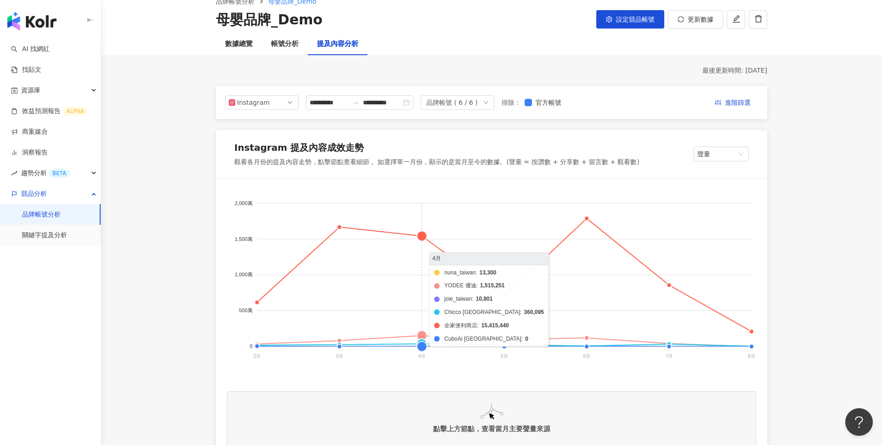
click at [423, 234] on foreignobject "nuna_taiwan YODEE 優迪 joie_taiwan Chicco Taiwan 全家便利商店 CuboAi Taiwan" at bounding box center [491, 281] width 529 height 184
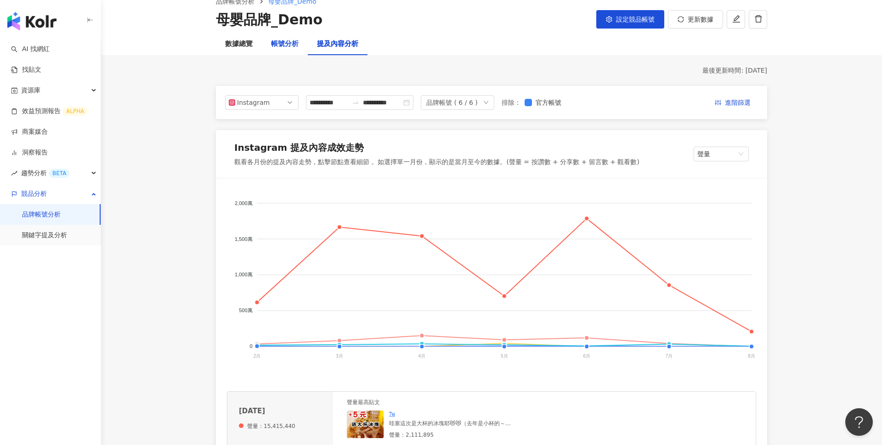
click at [283, 48] on div "帳號分析" at bounding box center [285, 44] width 28 height 11
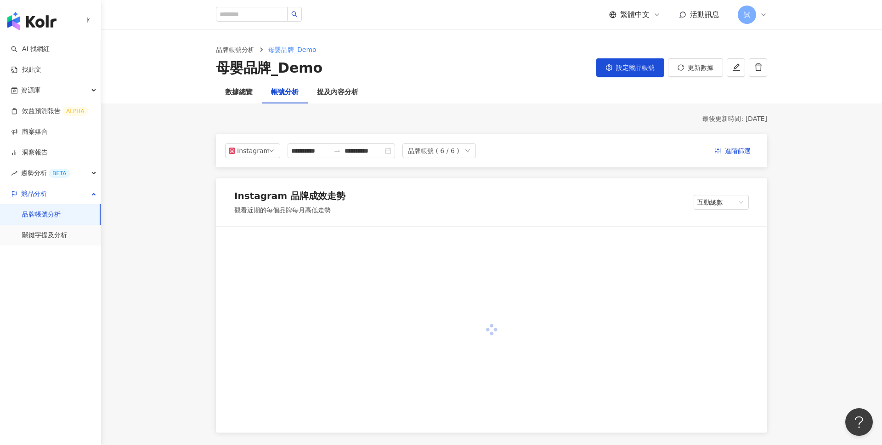
scroll to position [46, 0]
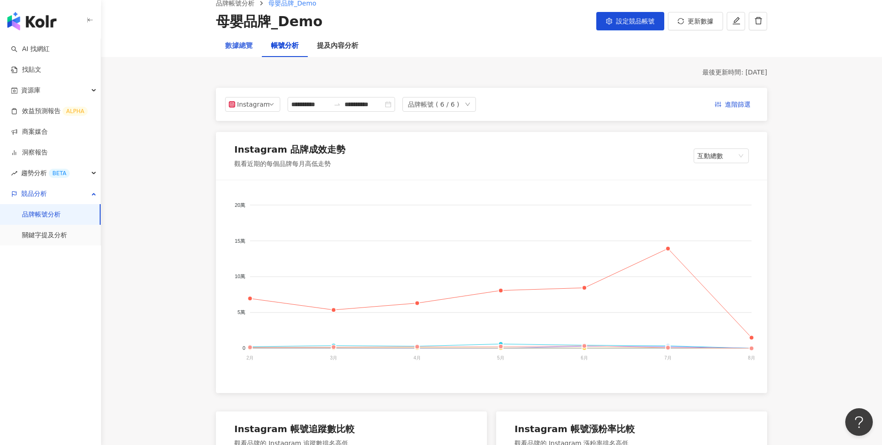
click at [254, 50] on div "數據總覽" at bounding box center [239, 46] width 46 height 22
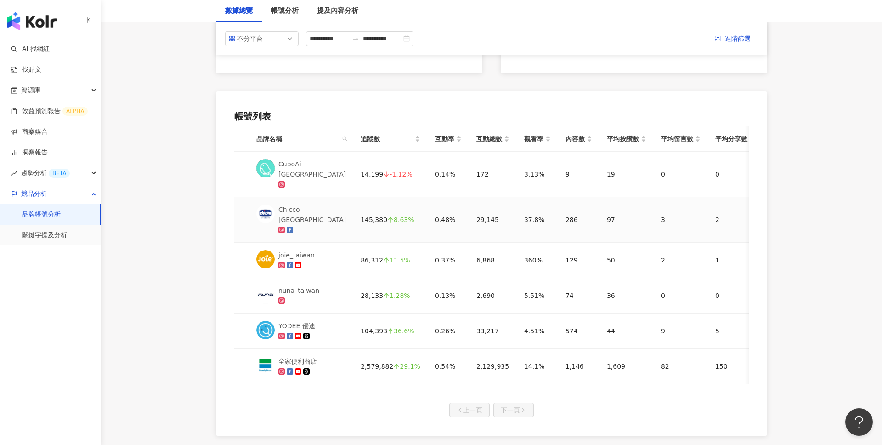
scroll to position [371, 0]
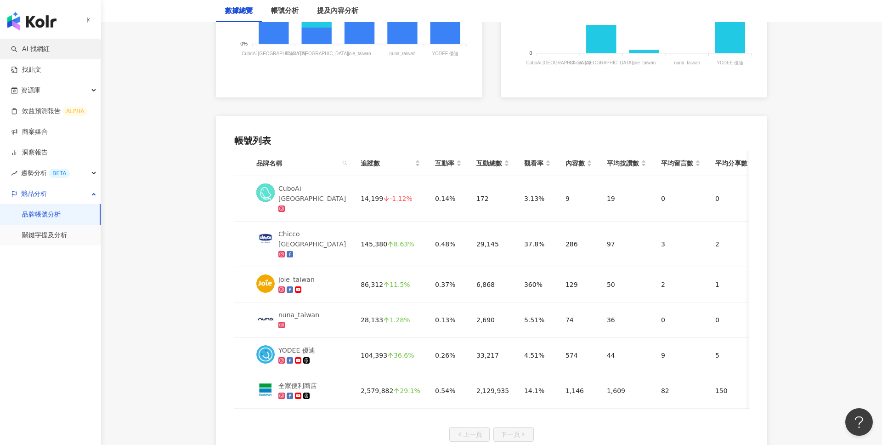
click at [50, 51] on link "AI 找網紅" at bounding box center [30, 49] width 39 height 9
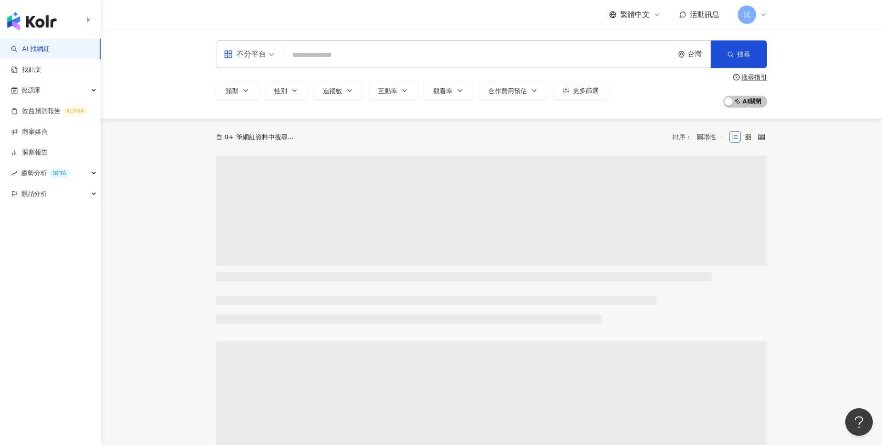
click at [48, 26] on img "button" at bounding box center [31, 21] width 49 height 18
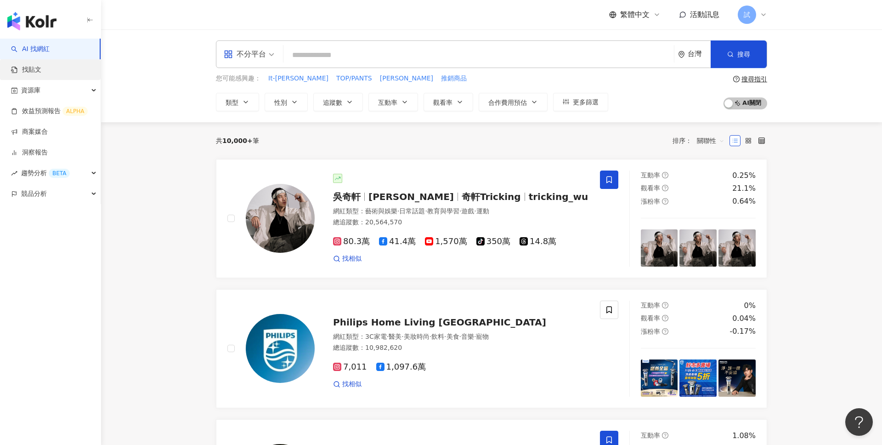
click at [41, 68] on link "找貼文" at bounding box center [26, 69] width 30 height 9
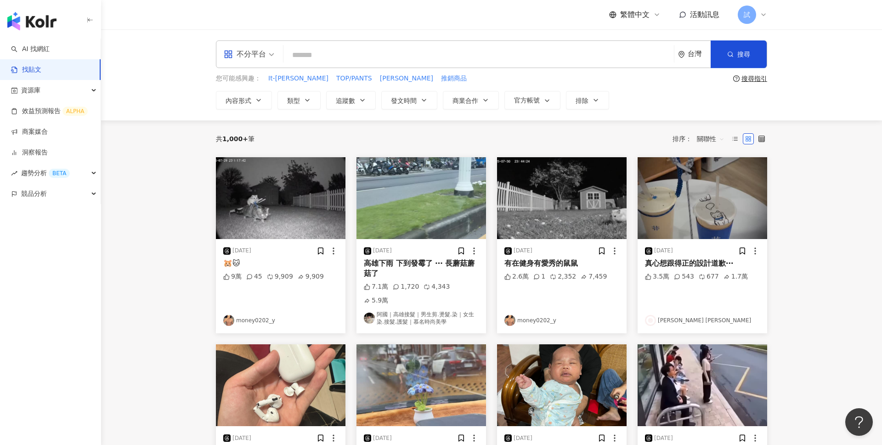
click at [422, 49] on input "search" at bounding box center [478, 55] width 383 height 20
type input "***"
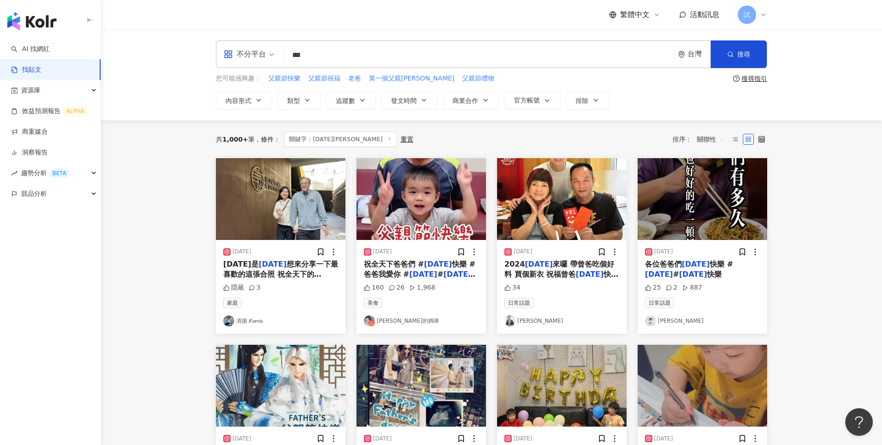
click at [701, 136] on span "關聯性" at bounding box center [711, 139] width 28 height 15
click at [723, 235] on div "發文時間" at bounding box center [712, 236] width 26 height 10
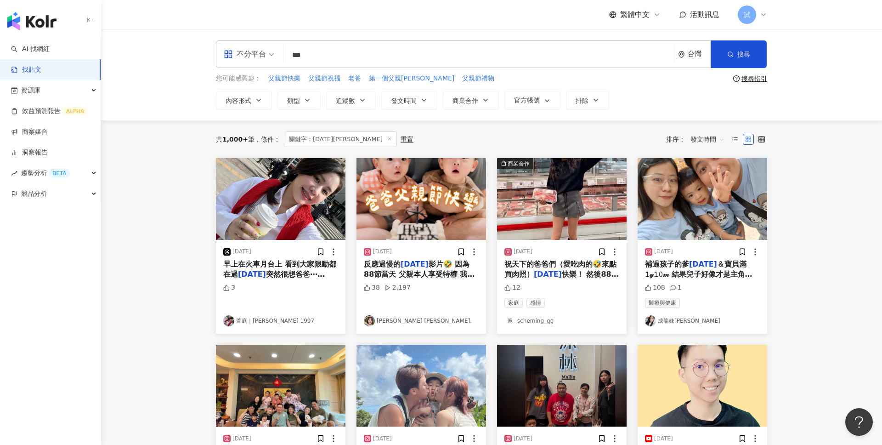
drag, startPoint x: 322, startPoint y: 54, endPoint x: 287, endPoint y: 56, distance: 34.9
click at [287, 56] on input "***" at bounding box center [478, 55] width 383 height 20
click at [552, 275] on mark "父親節" at bounding box center [548, 274] width 28 height 9
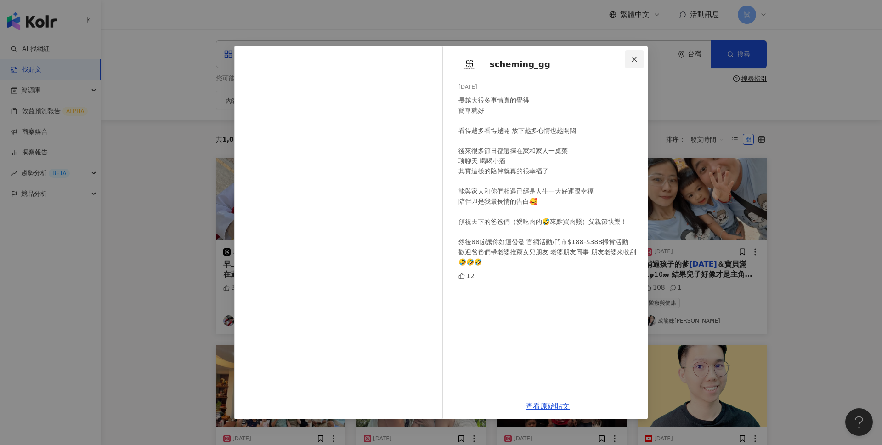
click at [637, 52] on button "Close" at bounding box center [634, 59] width 18 height 18
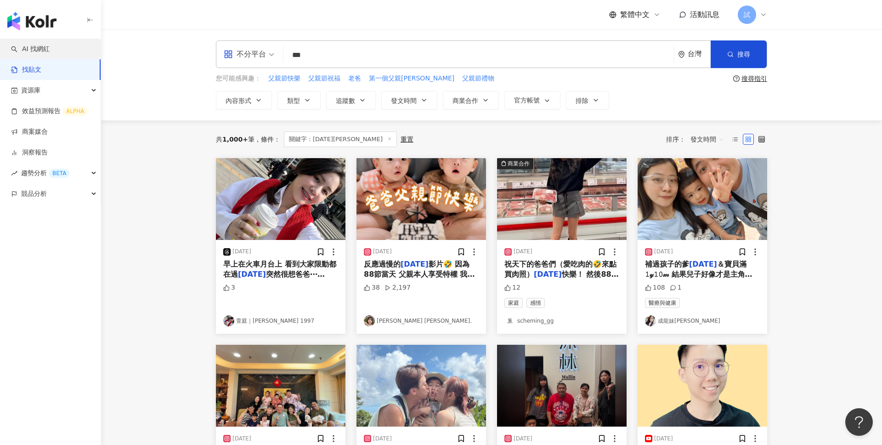
click at [48, 52] on link "AI 找網紅" at bounding box center [30, 49] width 39 height 9
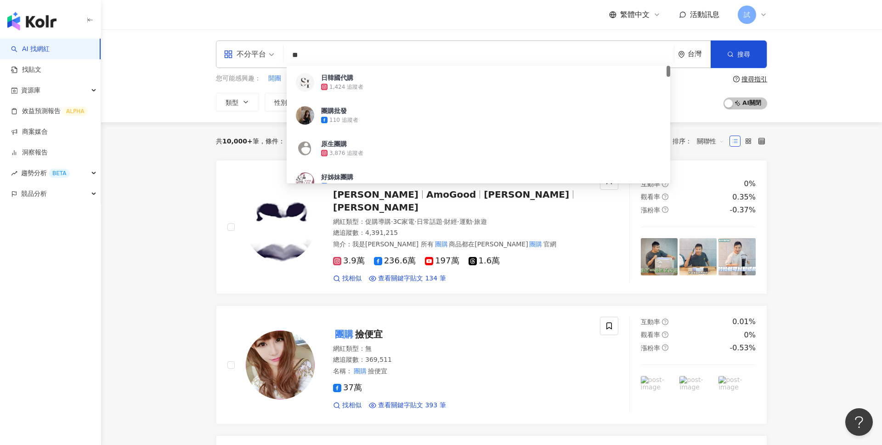
click at [819, 94] on div "不分平台 ** 台灣 搜尋 eeb6511c-459b-4be2-883b-33b8ef2ba368 日韓國代購 1,424 追蹤者 團購批發 110 追蹤者…" at bounding box center [491, 75] width 781 height 93
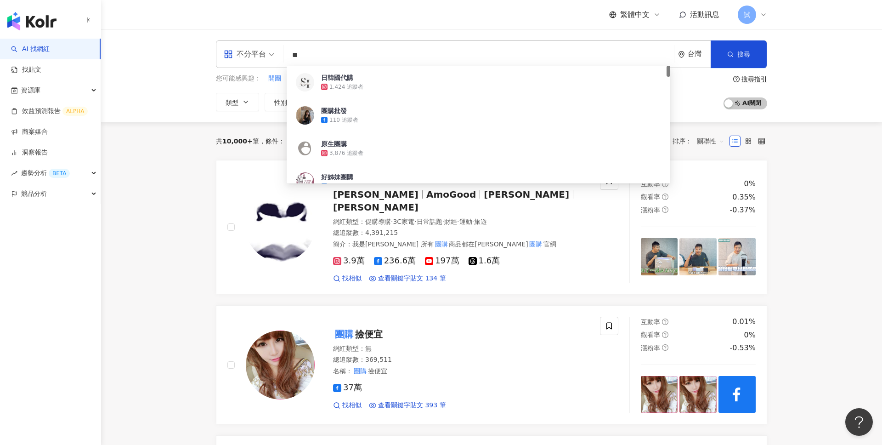
click at [315, 62] on input "**" at bounding box center [478, 54] width 383 height 17
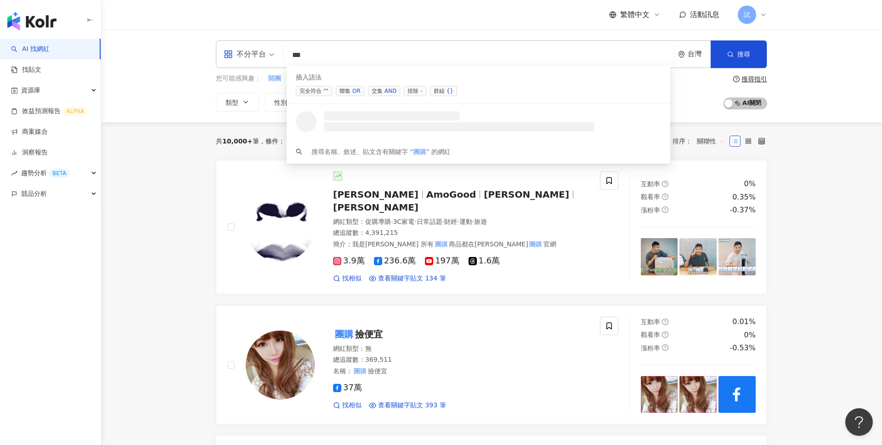
click at [347, 92] on span "聯集 OR" at bounding box center [350, 91] width 28 height 10
click at [354, 94] on div "OR" at bounding box center [356, 90] width 8 height 9
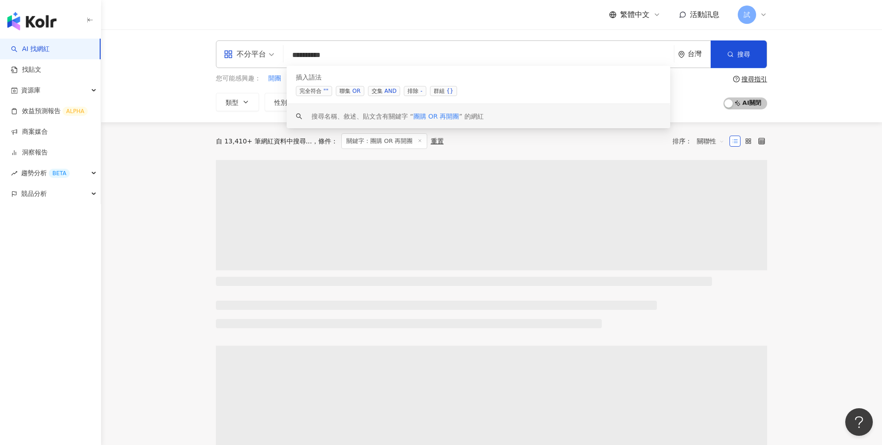
type input "*********"
click at [844, 90] on div "不分平台 ********* 台灣 搜尋 searchOperator keyword 插入語法 完全符合 "" 聯集 OR 交集 AND 排除 - 群組 {…" at bounding box center [491, 75] width 781 height 93
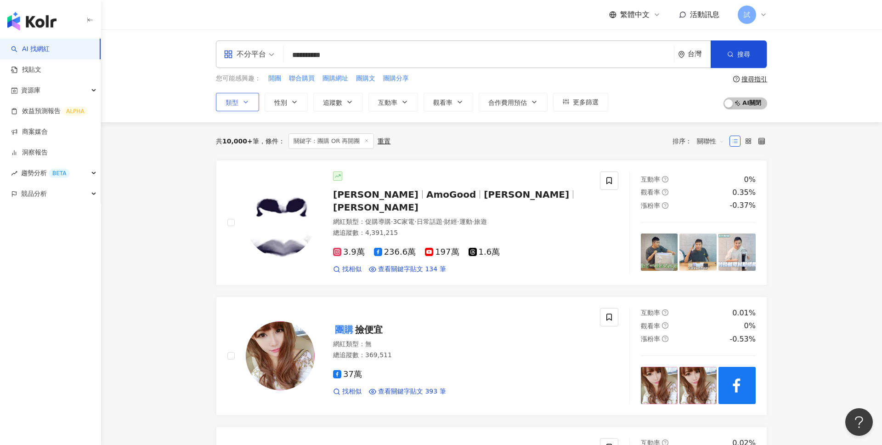
click at [237, 99] on span "類型" at bounding box center [232, 102] width 13 height 7
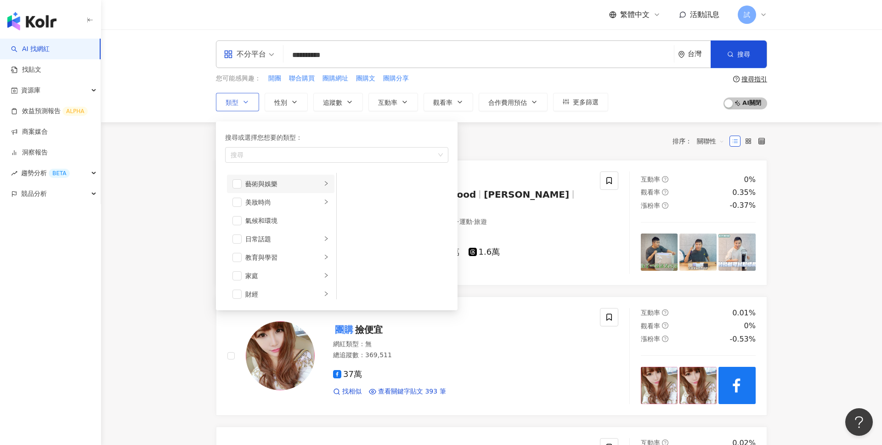
scroll to position [56, 0]
click at [270, 224] on li "家庭" at bounding box center [280, 219] width 107 height 18
click at [280, 99] on span "性別" at bounding box center [280, 102] width 13 height 7
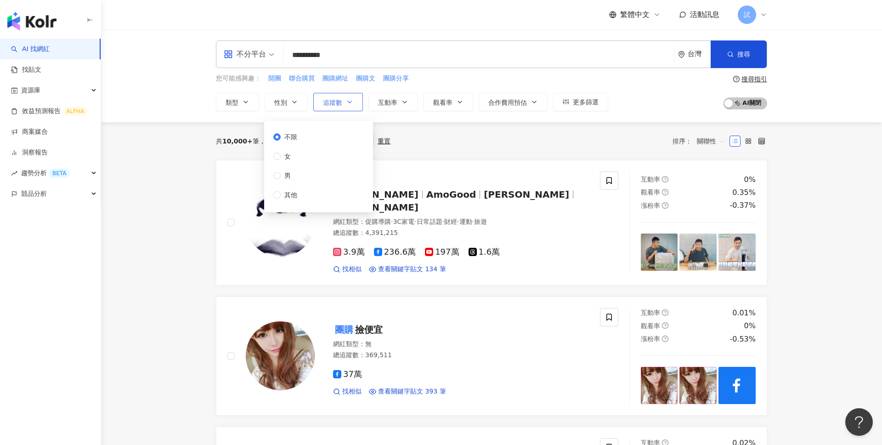
click at [333, 102] on span "追蹤數" at bounding box center [332, 102] width 19 height 7
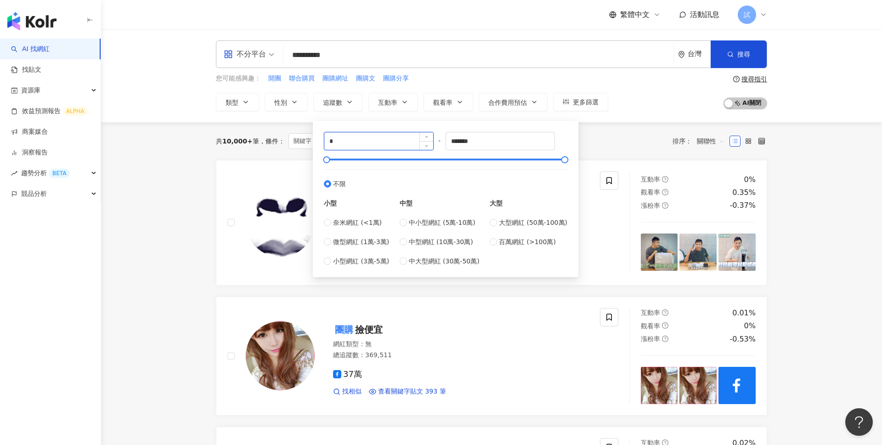
click at [346, 136] on input "*" at bounding box center [378, 140] width 109 height 17
type input "****"
type input "*****"
click at [682, 104] on div "您可能感興趣： 開團 聯合購買 團購網址 團購文 團購分享 類型 性別 追蹤數 互動率 觀看率 合作費用預估 更多篩選 不限 女 男 其他 **** - **…" at bounding box center [491, 92] width 551 height 38
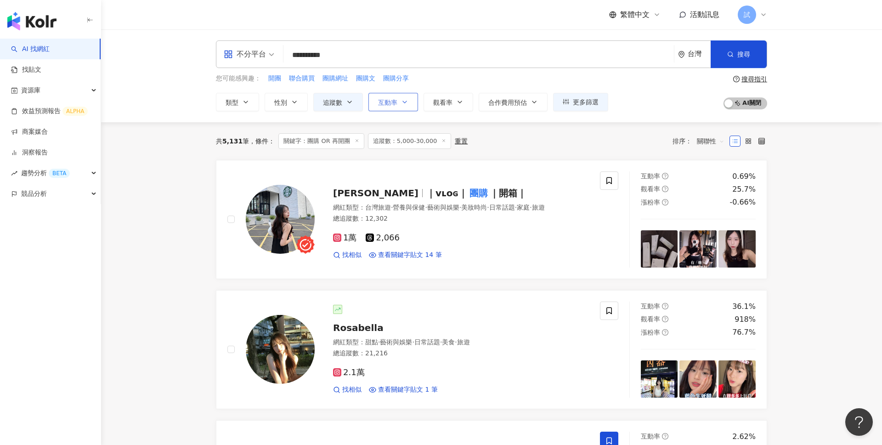
click at [389, 94] on button "互動率" at bounding box center [393, 102] width 50 height 18
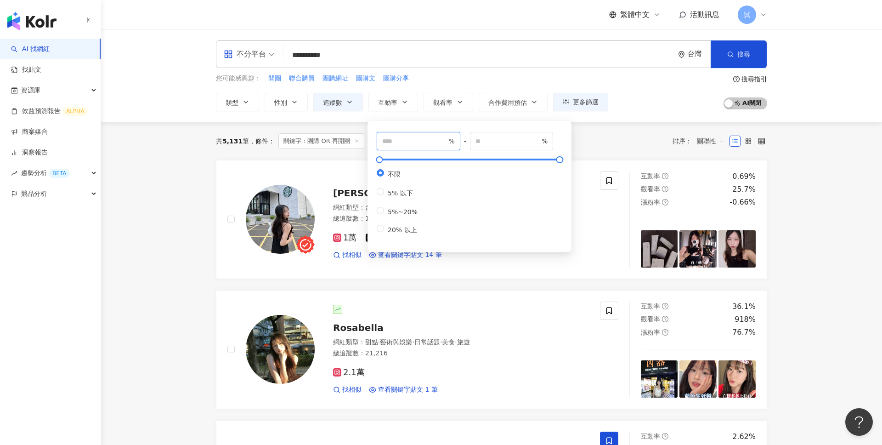
click at [394, 141] on input "number" at bounding box center [414, 141] width 64 height 10
type input "*"
click at [434, 99] on span "觀看率" at bounding box center [442, 102] width 19 height 7
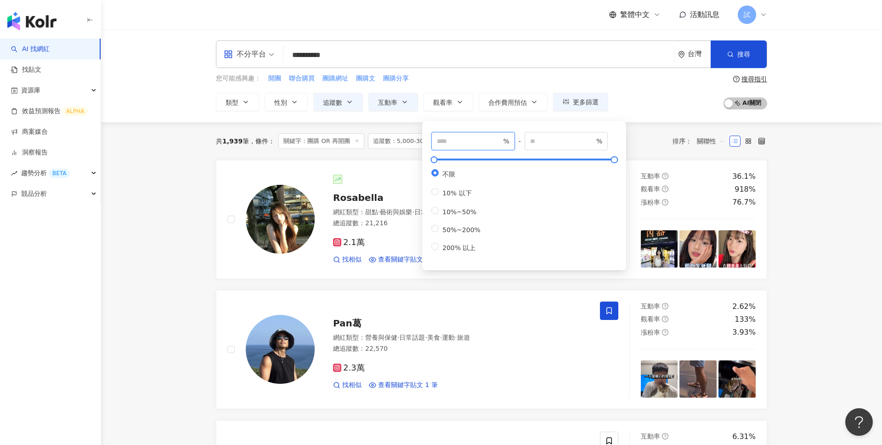
click at [469, 139] on input "number" at bounding box center [469, 141] width 64 height 10
type input "**"
click at [654, 93] on div "您可能感興趣： 開團 聯合購買 團購網址 團購文 團購分享 類型 性別 追蹤數 互動率 觀看率 合作費用預估 更多篩選 不限 女 男 其他 **** - **…" at bounding box center [491, 92] width 551 height 38
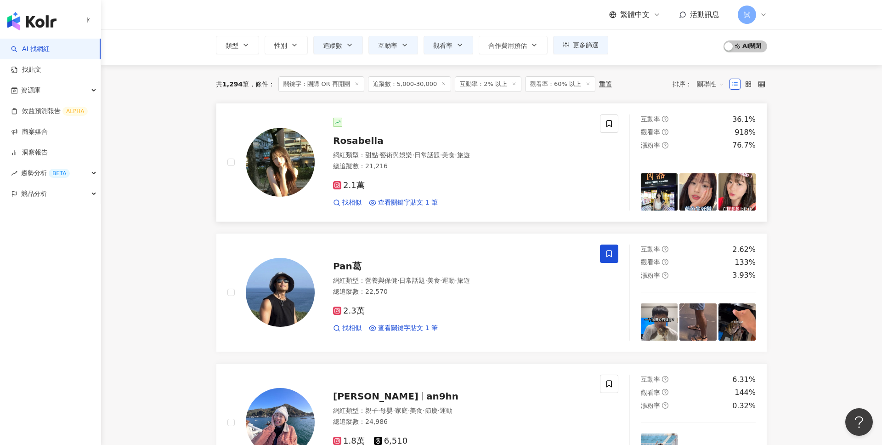
scroll to position [70, 0]
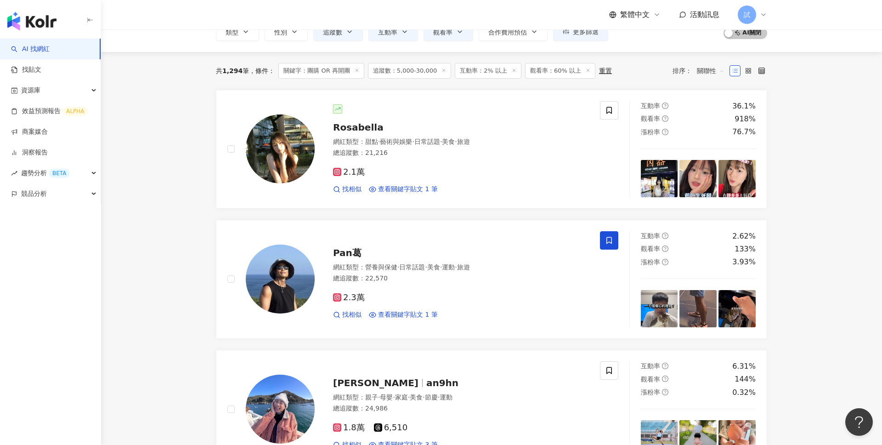
click at [709, 66] on span "關聯性" at bounding box center [711, 70] width 28 height 15
click at [717, 168] on div "關鍵字" at bounding box center [710, 167] width 23 height 10
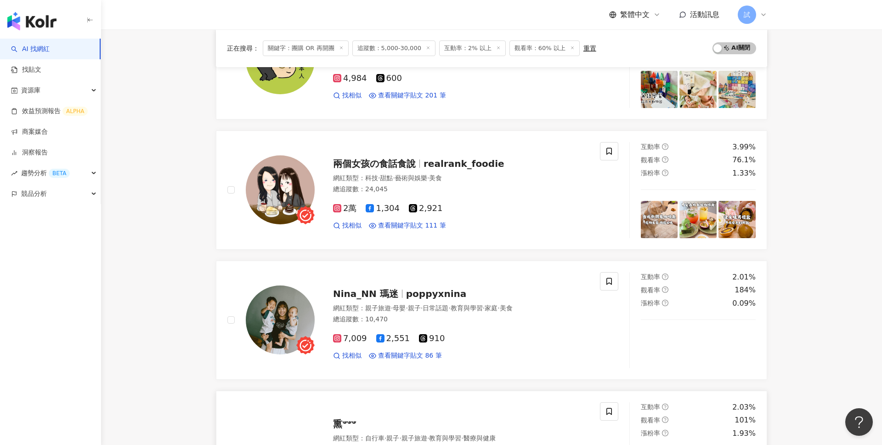
scroll to position [281, 0]
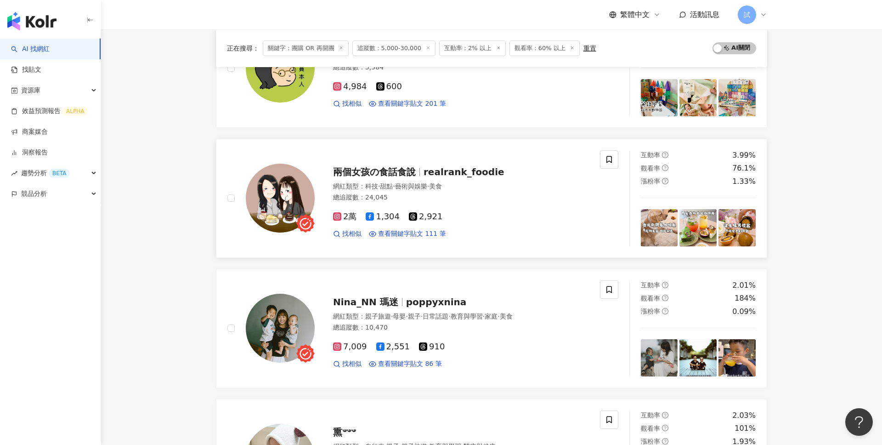
click at [469, 199] on div "總追蹤數 ： 24,045" at bounding box center [461, 197] width 256 height 9
click at [58, 85] on div "資源庫" at bounding box center [50, 90] width 101 height 21
click at [47, 127] on link "網紅收藏" at bounding box center [35, 131] width 26 height 9
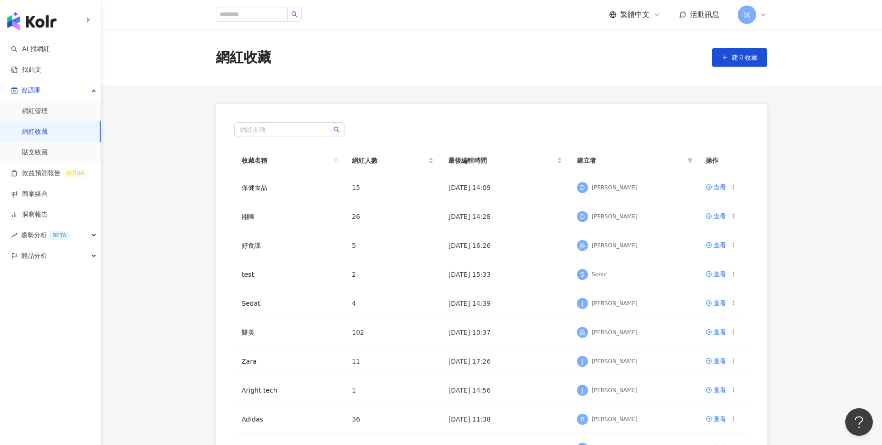
click at [759, 17] on div "試" at bounding box center [752, 15] width 29 height 18
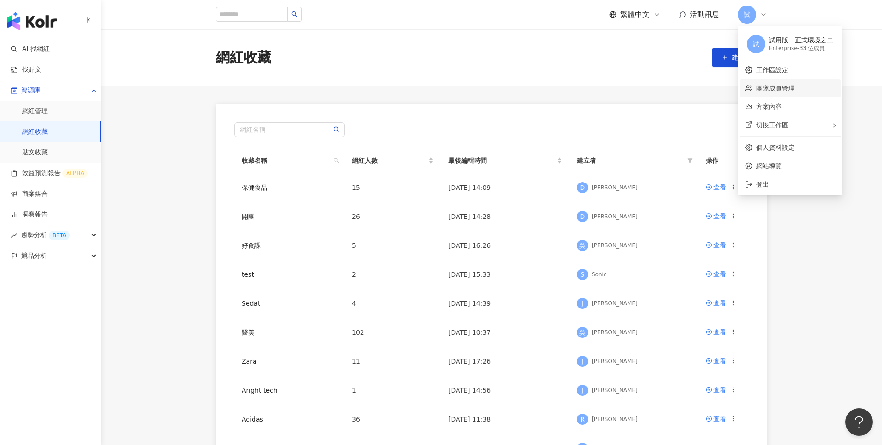
click at [784, 91] on link "團隊成員管理" at bounding box center [775, 88] width 39 height 7
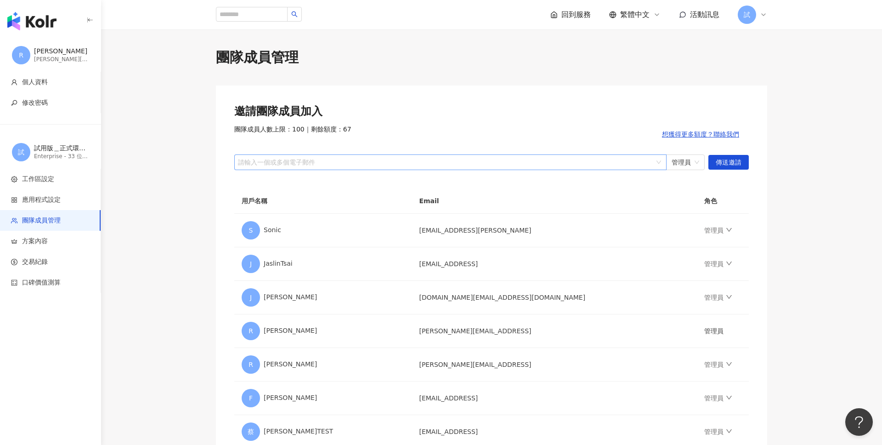
click at [464, 163] on div at bounding box center [445, 161] width 419 height 7
click at [684, 168] on span "管理員" at bounding box center [686, 162] width 28 height 15
click at [44, 22] on img "button" at bounding box center [31, 21] width 49 height 18
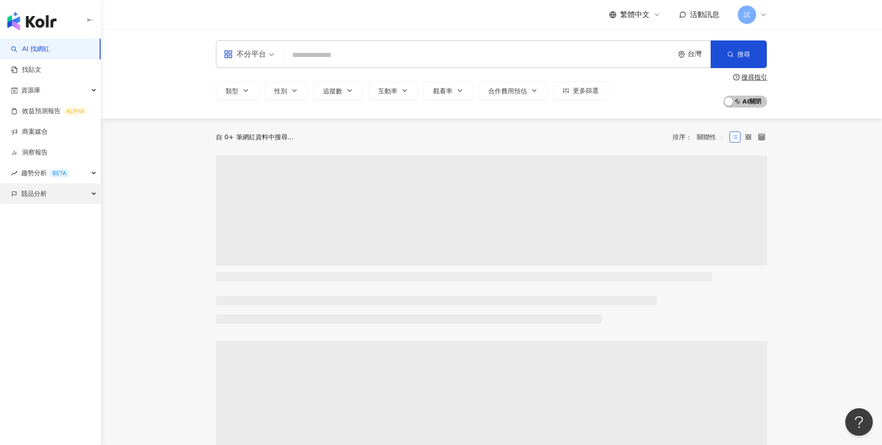
click at [80, 194] on div "競品分析" at bounding box center [50, 193] width 101 height 21
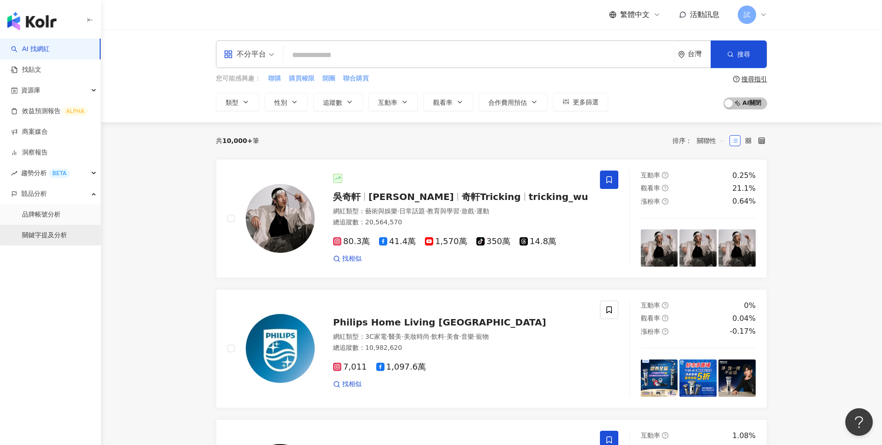
click at [51, 232] on link "關鍵字提及分析" at bounding box center [44, 235] width 45 height 9
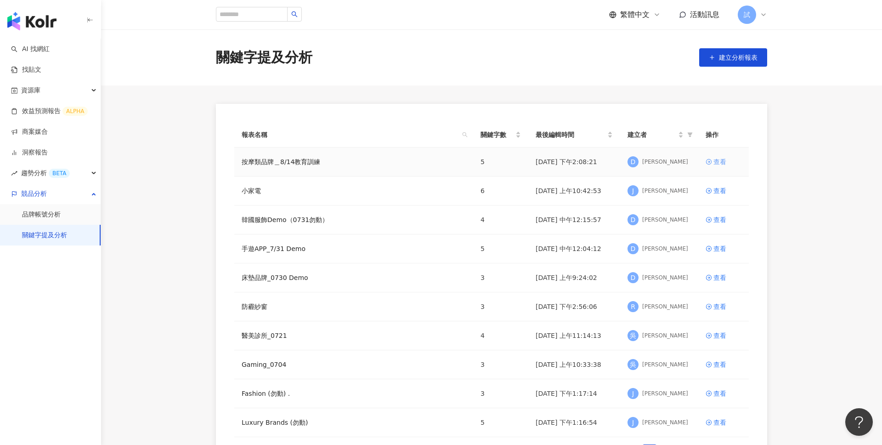
click at [710, 161] on icon at bounding box center [709, 161] width 6 height 6
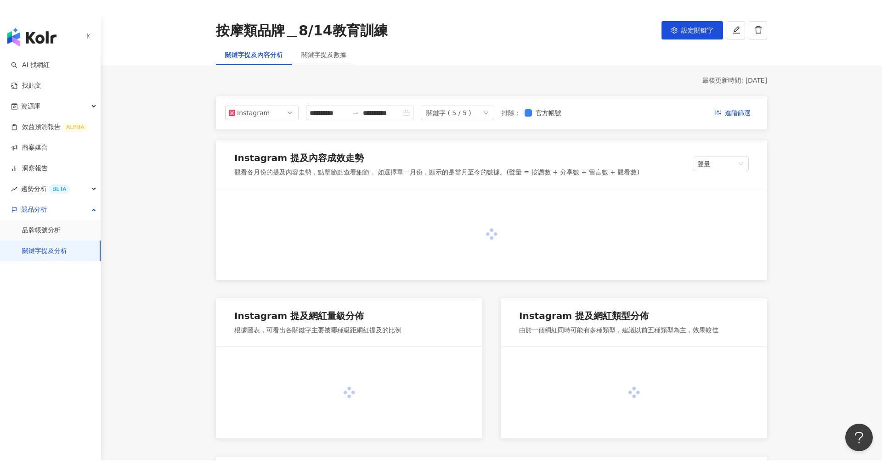
scroll to position [68, 0]
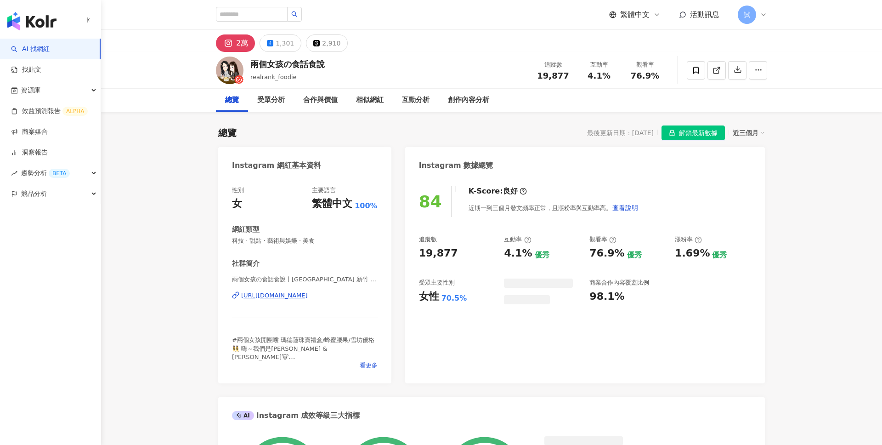
click at [684, 133] on span "解鎖最新數據" at bounding box center [698, 133] width 39 height 15
click at [279, 44] on div "1,301" at bounding box center [285, 43] width 18 height 13
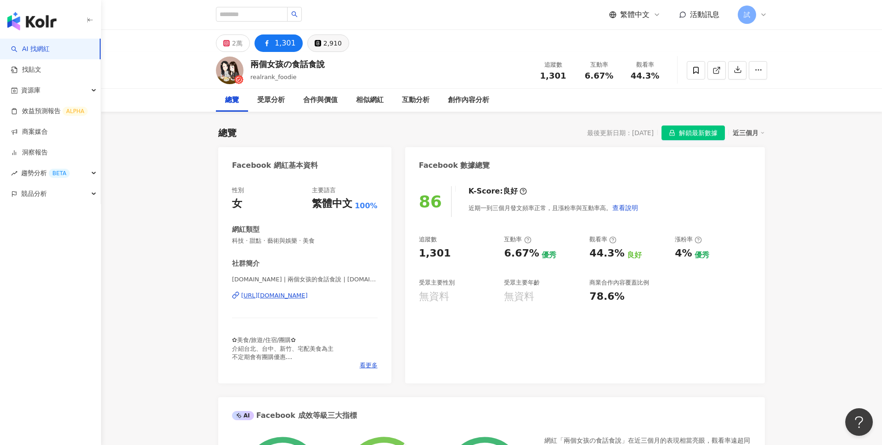
click at [323, 38] on div "2,910" at bounding box center [332, 43] width 18 height 13
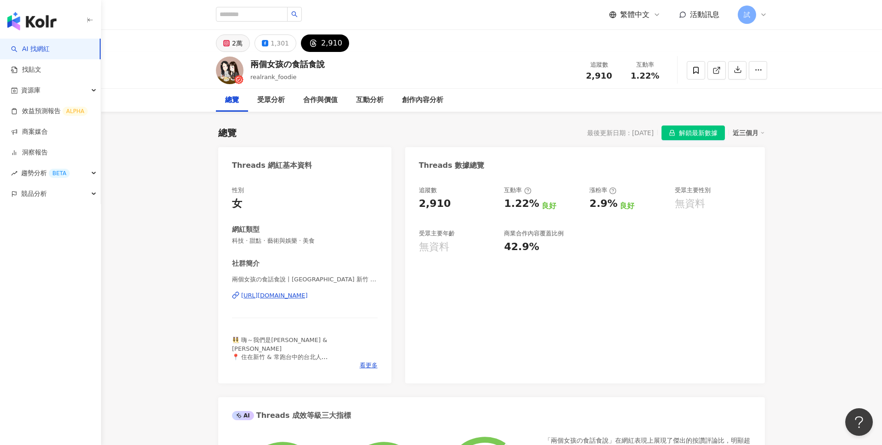
click at [232, 46] on div "2萬" at bounding box center [237, 43] width 11 height 13
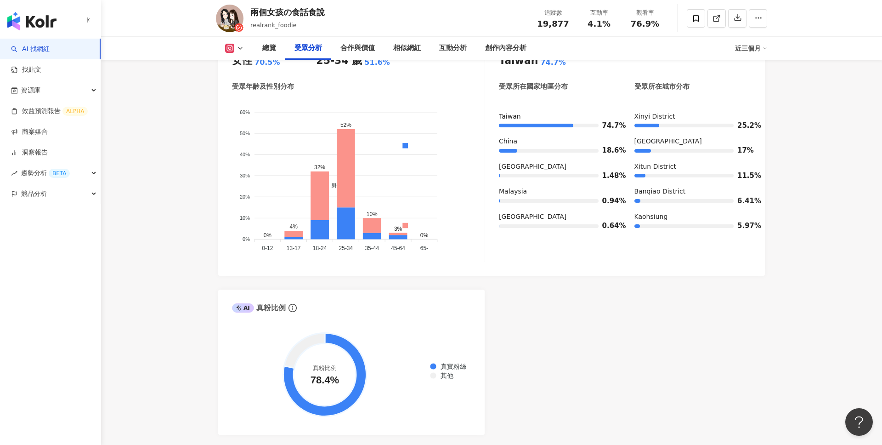
scroll to position [934, 0]
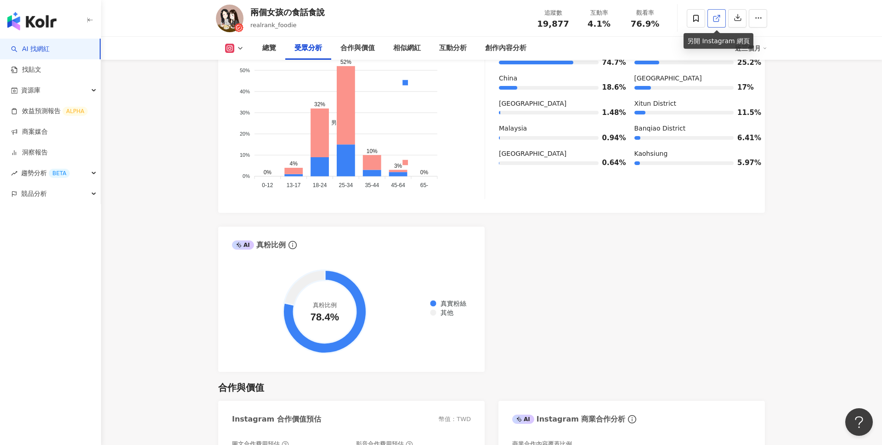
click at [718, 20] on icon at bounding box center [716, 18] width 8 height 8
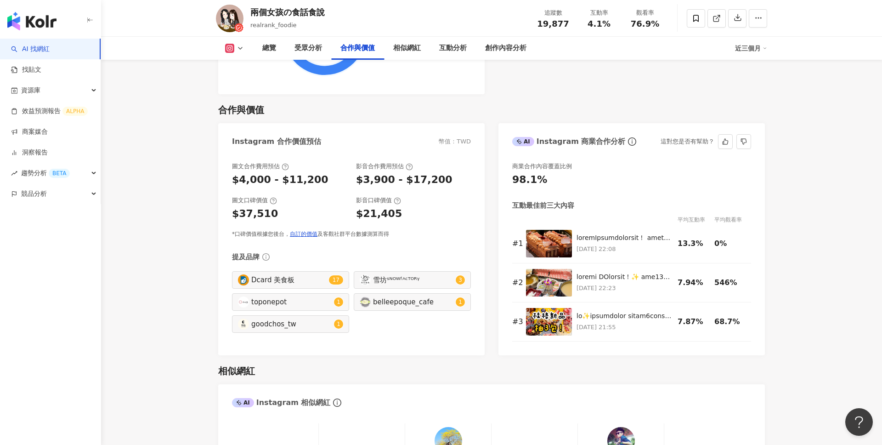
scroll to position [1226, 0]
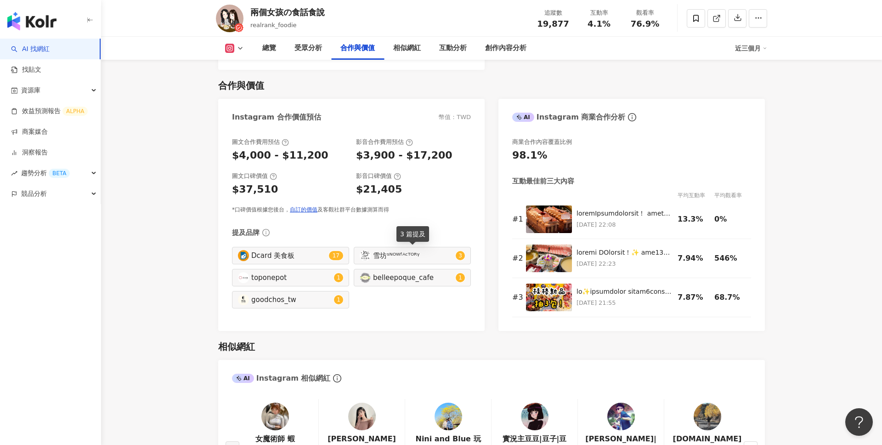
click at [405, 260] on div "雪坊ˢᴺᴼᵂᶠᴬᶜᵀᴼᴿᵞ 3" at bounding box center [412, 255] width 117 height 17
type input "**********"
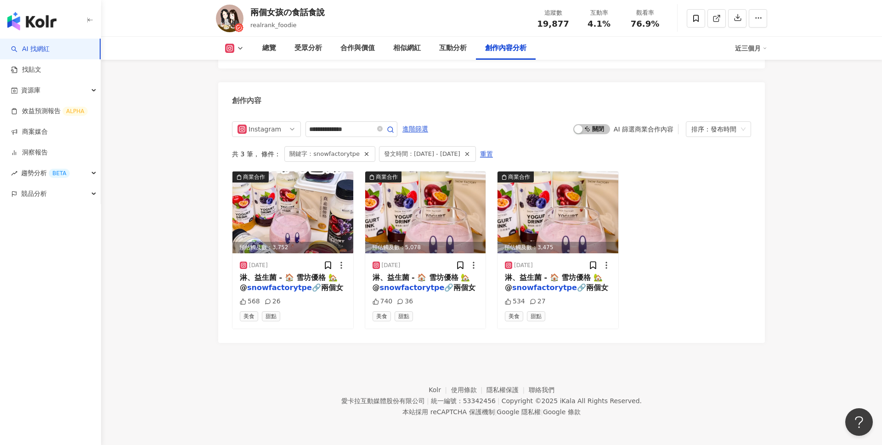
scroll to position [2805, 0]
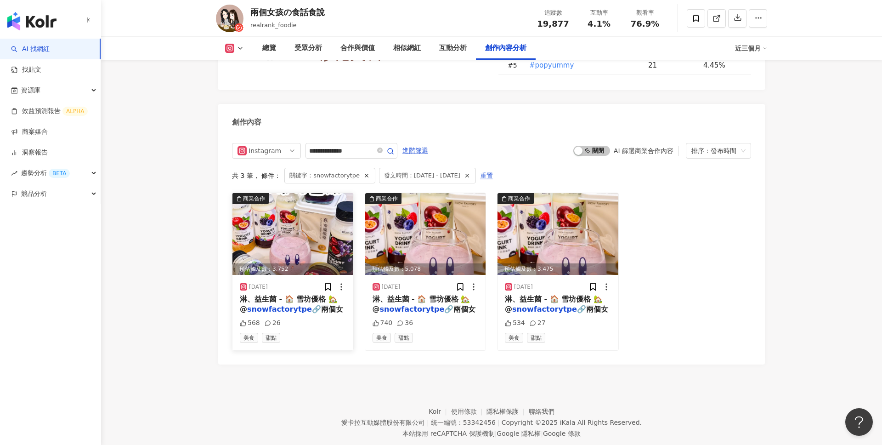
click at [304, 294] on span "淋、益生菌 - 🏠 雪坊優格 🏡 @" at bounding box center [289, 303] width 98 height 19
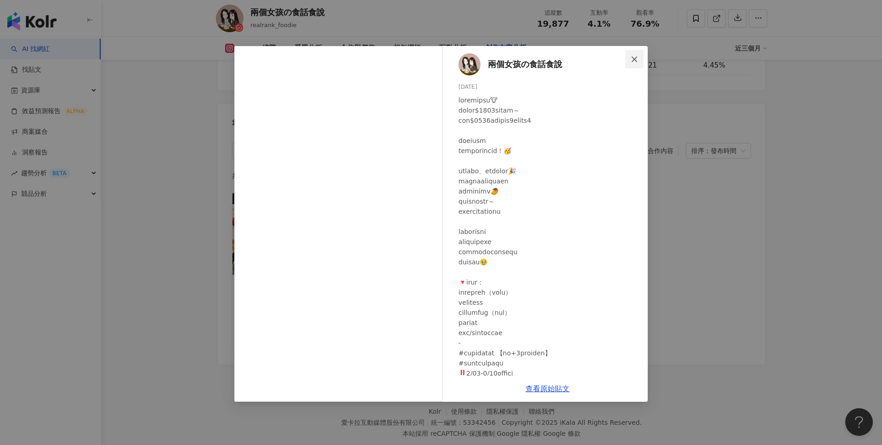
click at [637, 59] on icon "close" at bounding box center [634, 59] width 7 height 7
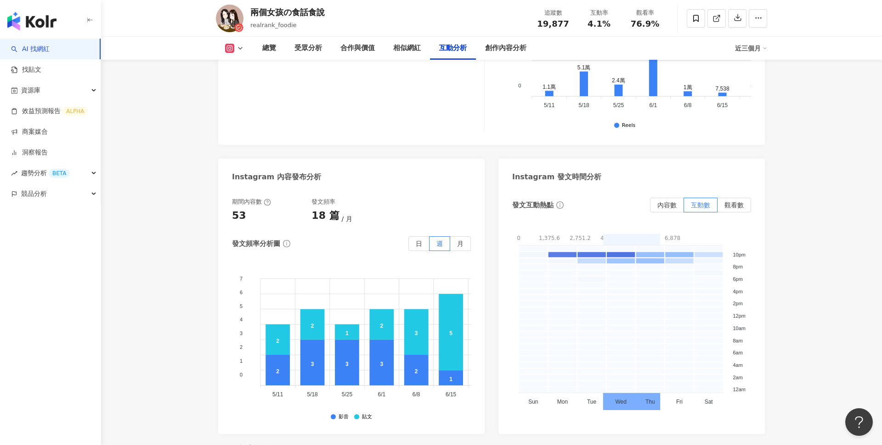
scroll to position [2008, 0]
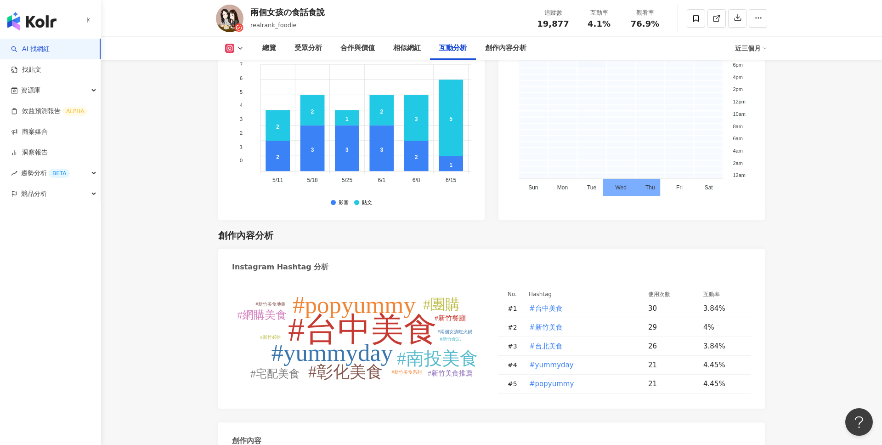
scroll to position [2584, 0]
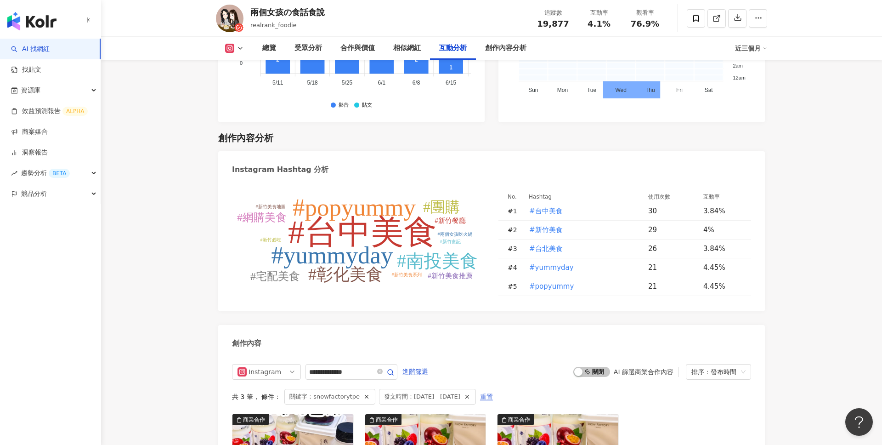
click at [493, 390] on span "重置" at bounding box center [486, 397] width 13 height 15
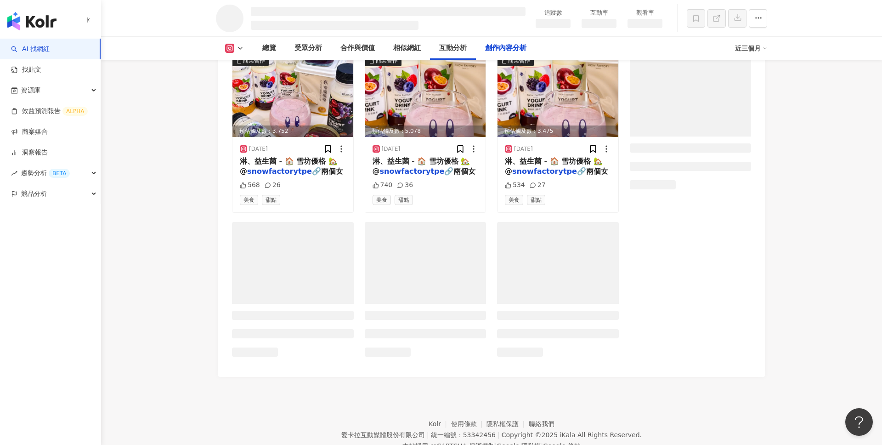
scroll to position [2478, 0]
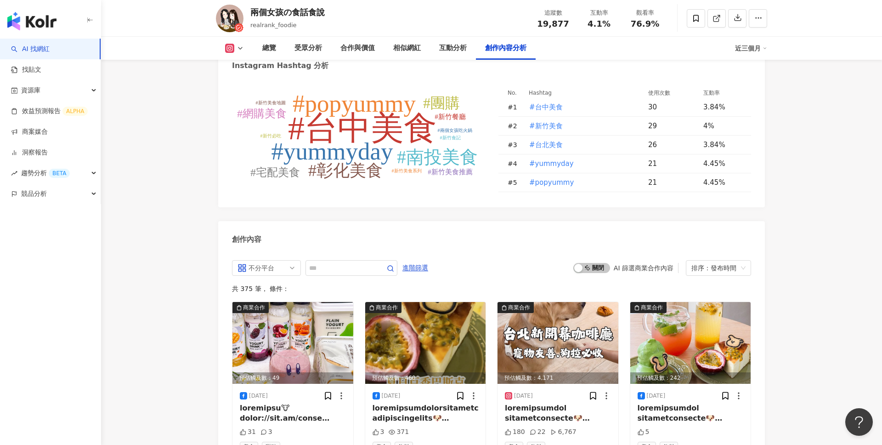
scroll to position [2677, 0]
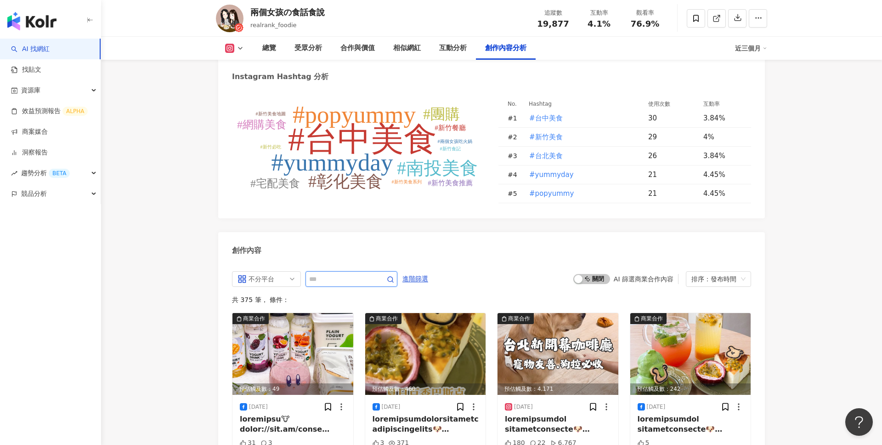
click at [355, 273] on input "text" at bounding box center [341, 278] width 64 height 11
type input "*"
type input "**"
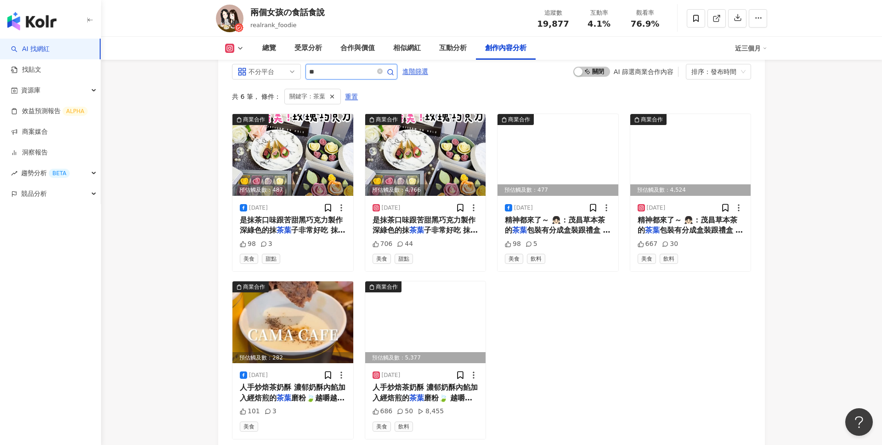
scroll to position [2884, 0]
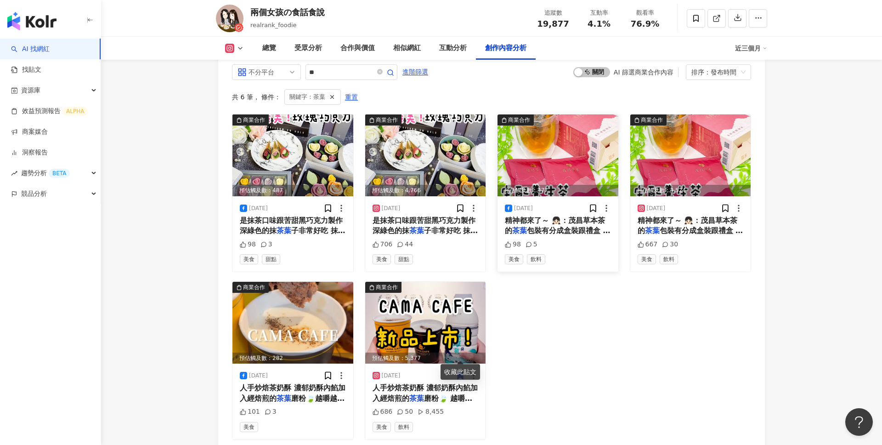
click at [547, 226] on span "包裝有分成盒裝跟禮盒 不只全台13間" at bounding box center [558, 235] width 106 height 19
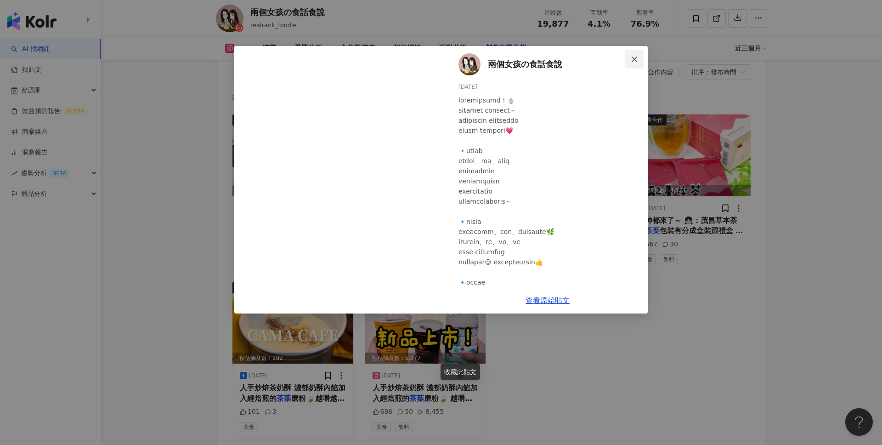
click at [638, 64] on button "Close" at bounding box center [634, 59] width 18 height 18
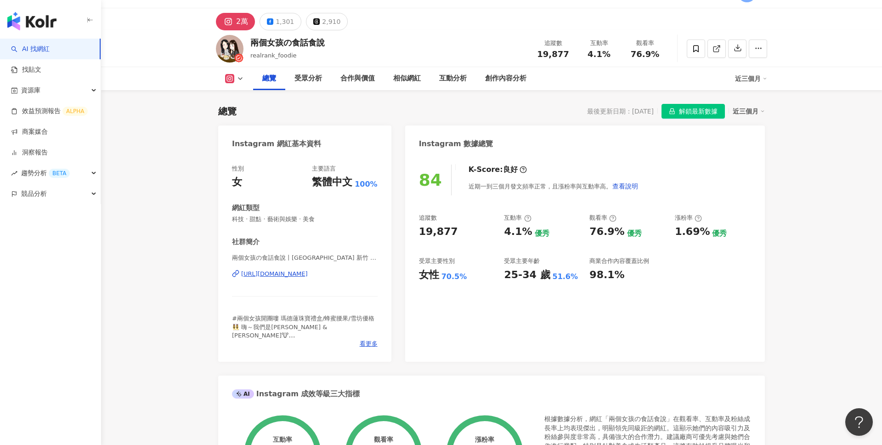
scroll to position [0, 0]
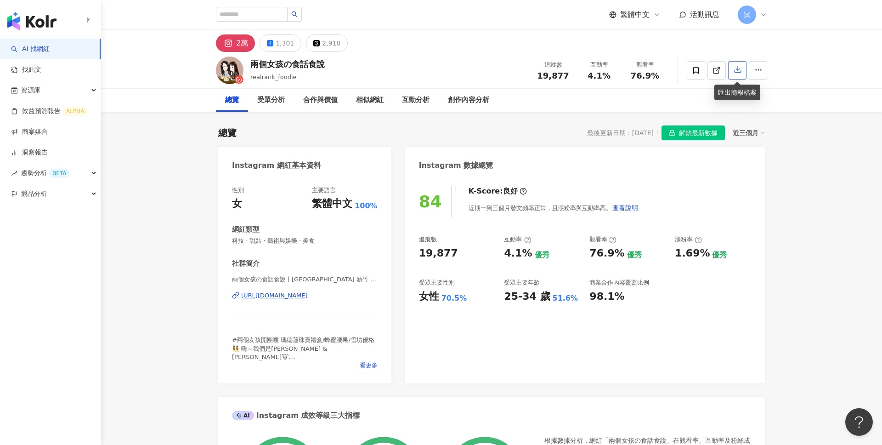
click at [739, 68] on icon "button" at bounding box center [738, 69] width 8 height 8
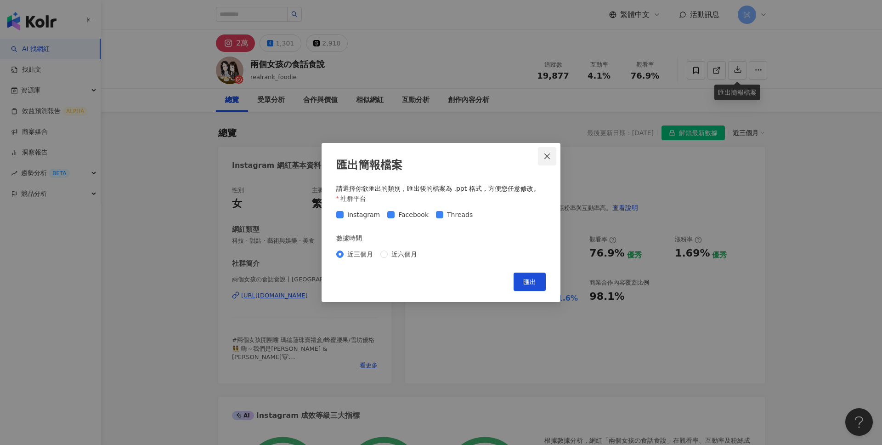
click at [548, 155] on icon "close" at bounding box center [547, 156] width 6 height 6
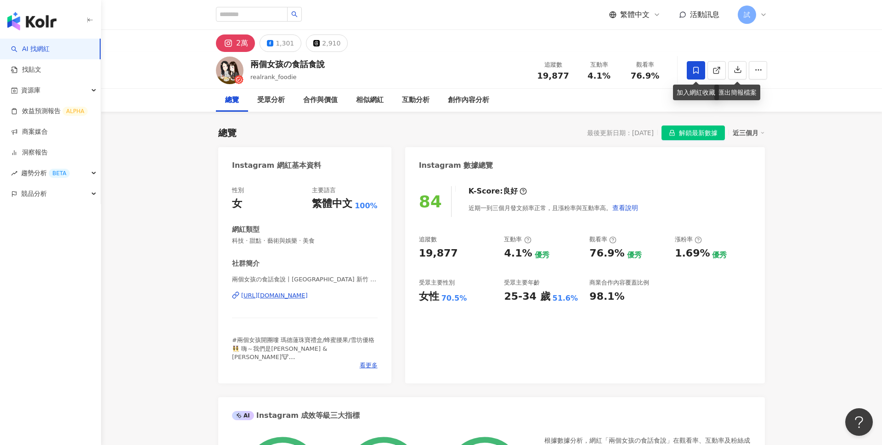
click at [694, 69] on icon at bounding box center [696, 70] width 8 height 8
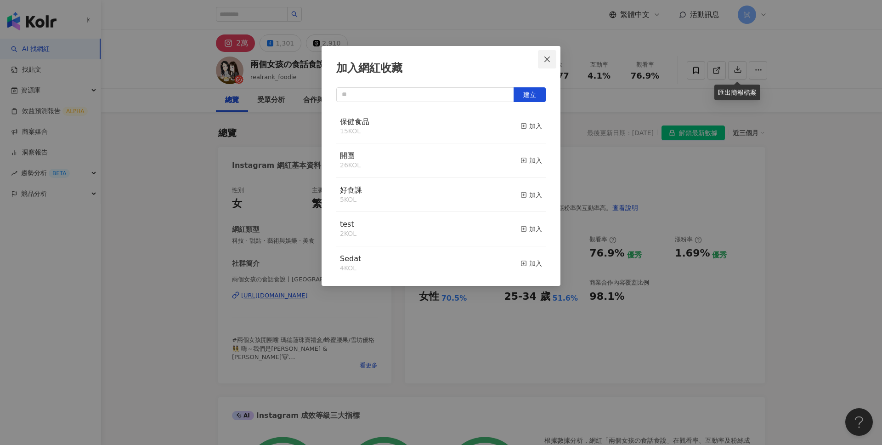
click at [551, 61] on span "Close" at bounding box center [547, 59] width 18 height 7
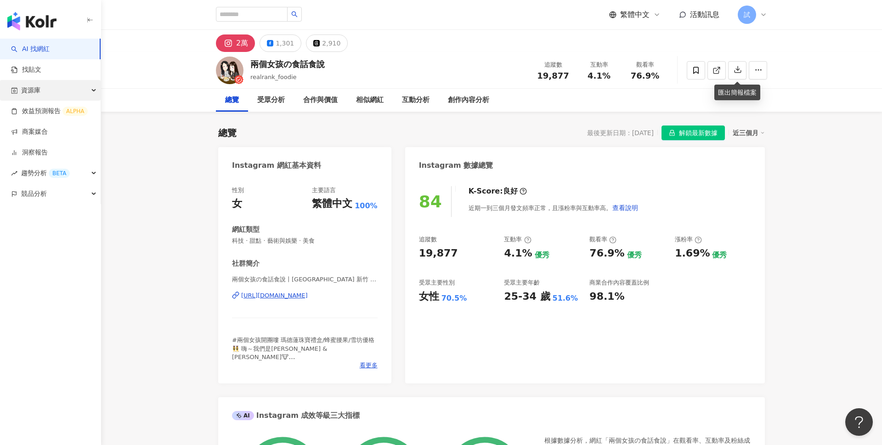
click at [76, 90] on div "資源庫" at bounding box center [50, 90] width 101 height 21
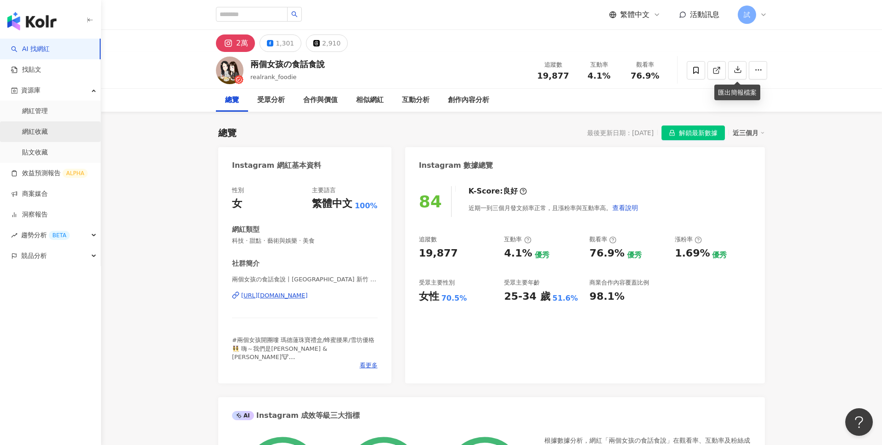
click at [48, 130] on link "網紅收藏" at bounding box center [35, 131] width 26 height 9
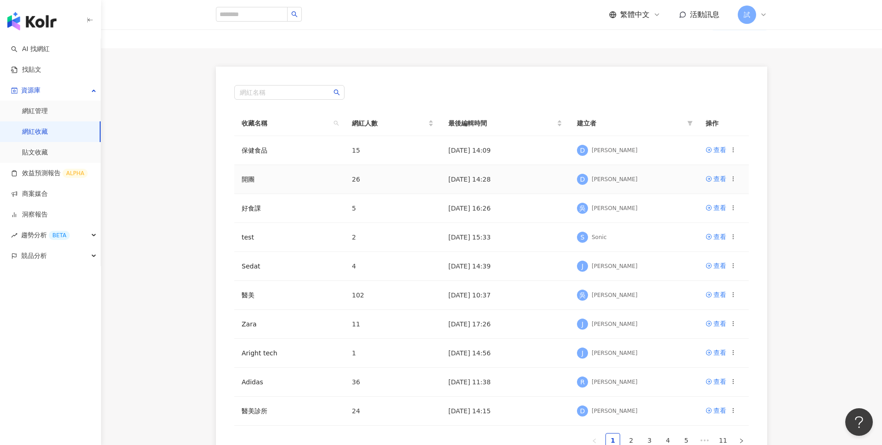
scroll to position [46, 0]
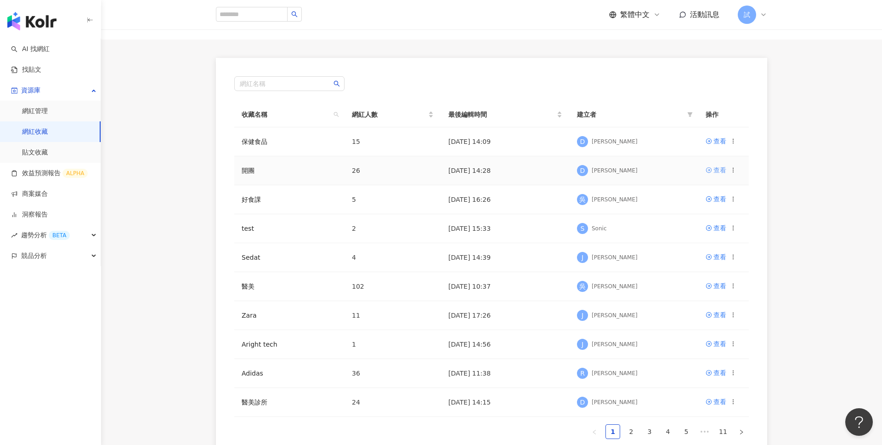
click at [717, 165] on div "查看" at bounding box center [719, 170] width 13 height 10
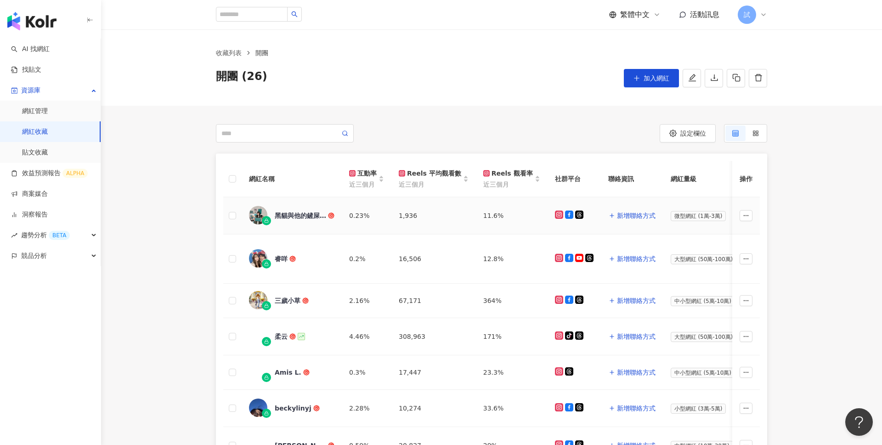
scroll to position [69, 0]
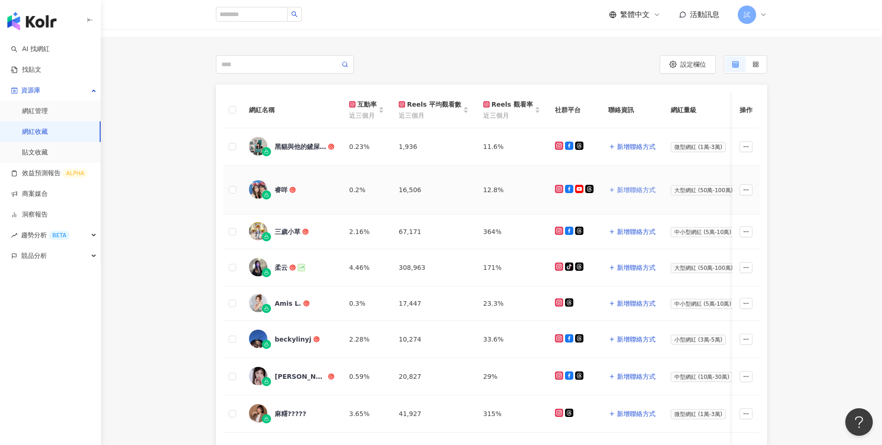
click at [635, 181] on button "新增聯絡方式" at bounding box center [632, 190] width 48 height 18
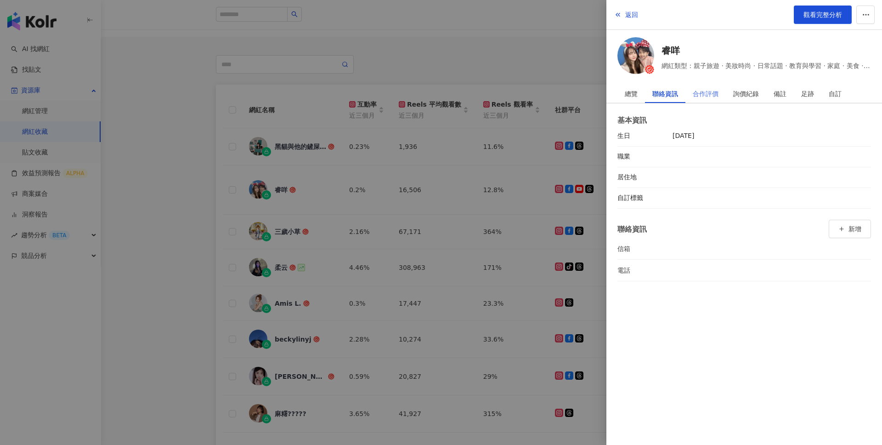
click at [720, 95] on div "合作評價" at bounding box center [705, 94] width 40 height 18
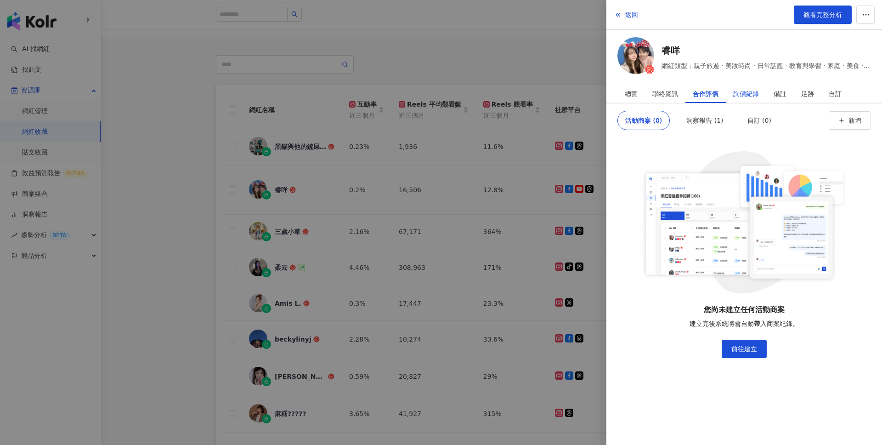
click at [738, 94] on div "詢價紀錄" at bounding box center [746, 94] width 26 height 18
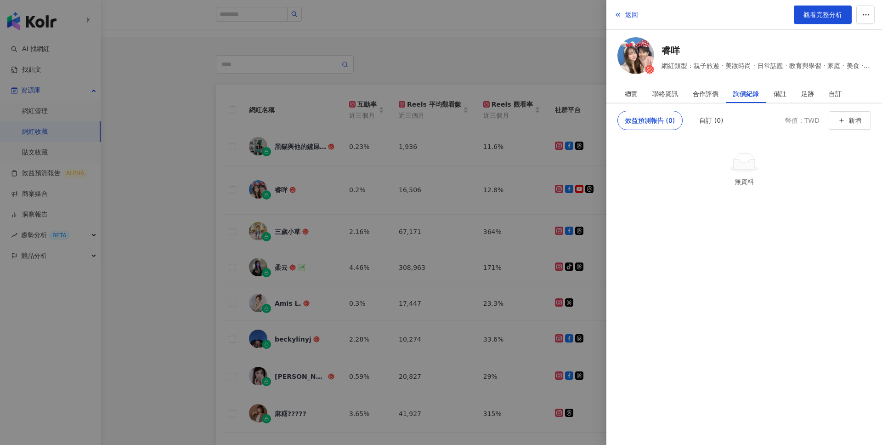
click at [422, 107] on div at bounding box center [441, 222] width 882 height 445
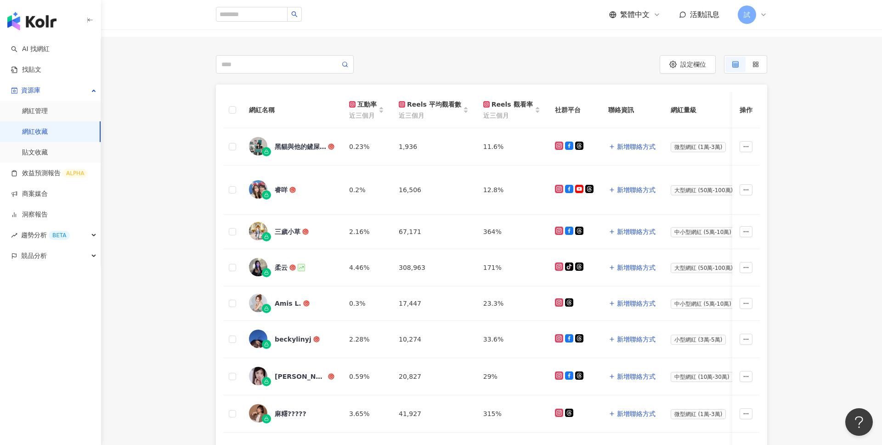
scroll to position [130, 0]
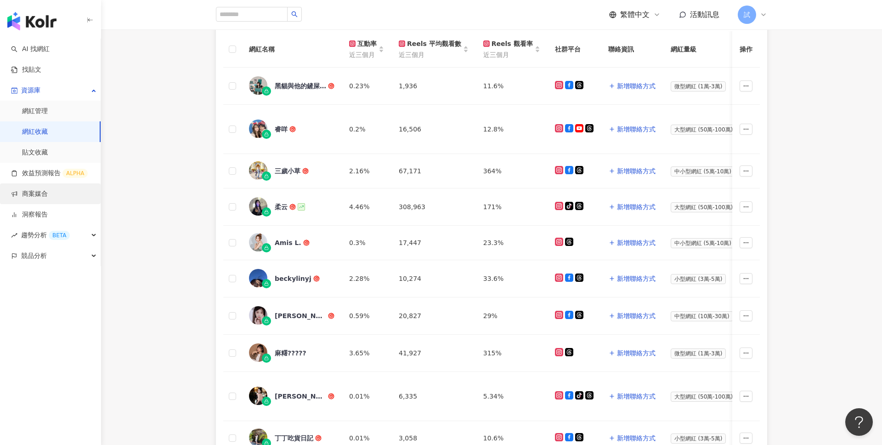
click at [48, 189] on link "商案媒合" at bounding box center [29, 193] width 37 height 9
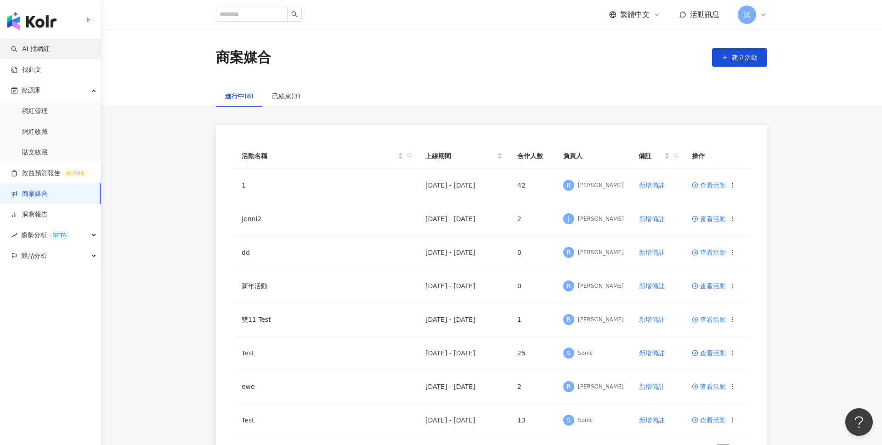
click at [37, 54] on link "AI 找網紅" at bounding box center [30, 49] width 39 height 9
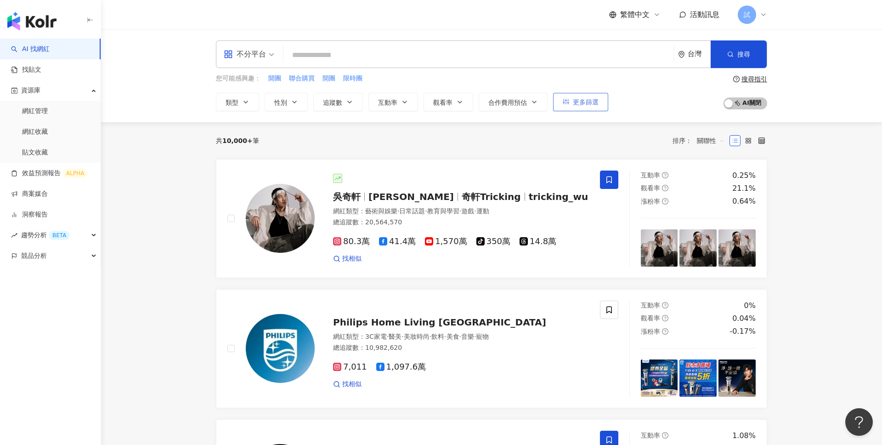
click at [581, 103] on span "更多篩選" at bounding box center [586, 101] width 26 height 7
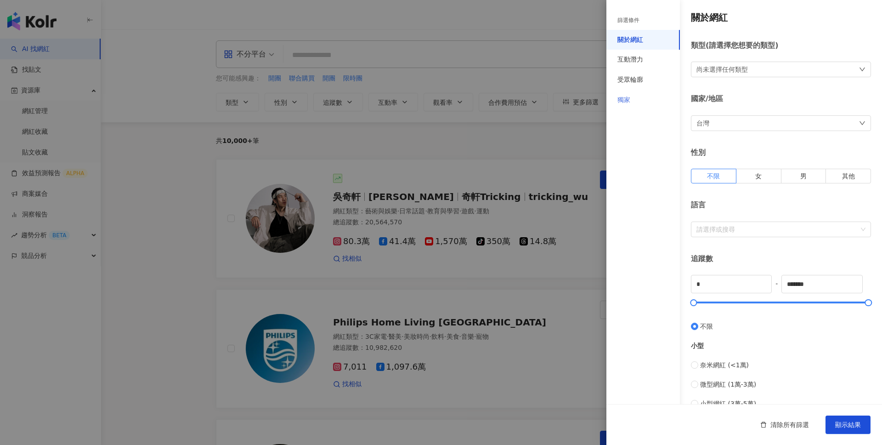
click at [644, 97] on div "獨家" at bounding box center [642, 100] width 73 height 20
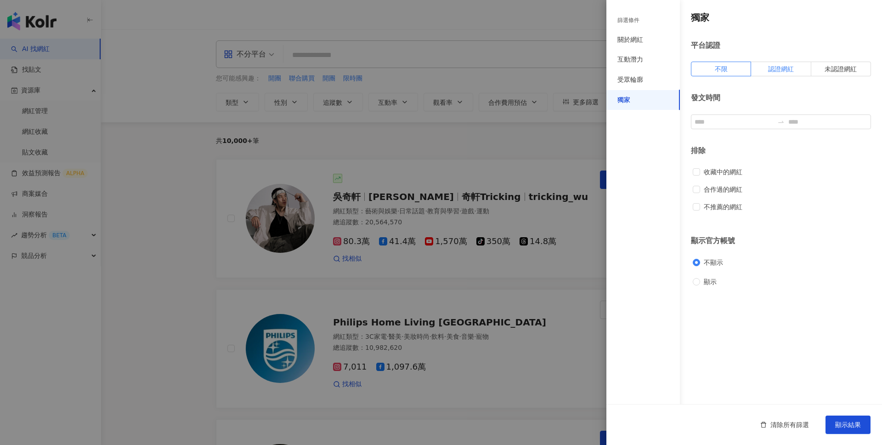
click at [767, 68] on label "認證網紅" at bounding box center [781, 69] width 60 height 15
click at [849, 421] on span "顯示結果" at bounding box center [848, 424] width 26 height 7
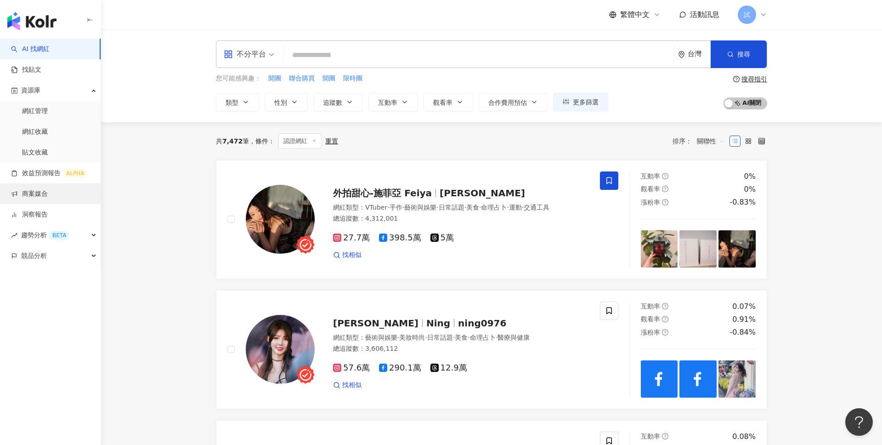
click at [34, 198] on link "商案媒合" at bounding box center [29, 193] width 37 height 9
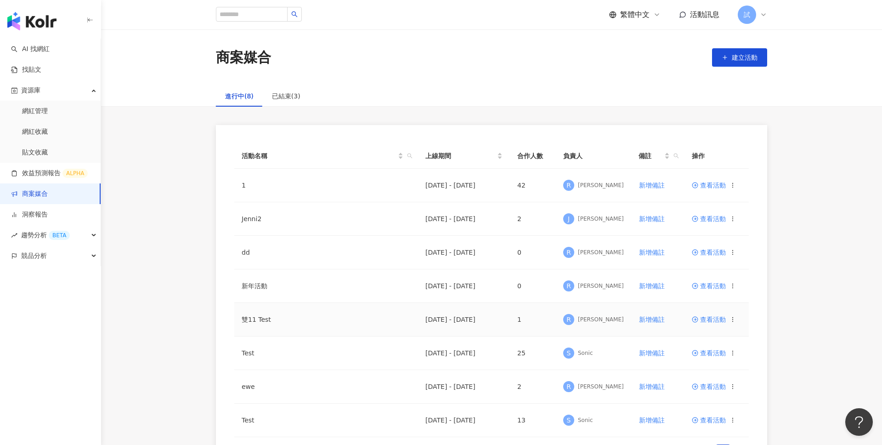
click at [701, 316] on span "查看活動" at bounding box center [709, 319] width 34 height 6
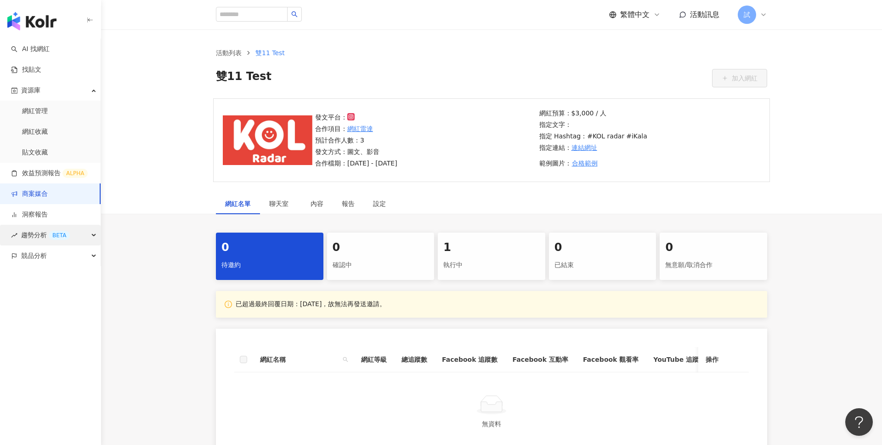
click at [71, 237] on div "趨勢分析 BETA" at bounding box center [50, 235] width 101 height 21
click at [64, 256] on link "Hashtag 排行" at bounding box center [43, 255] width 42 height 9
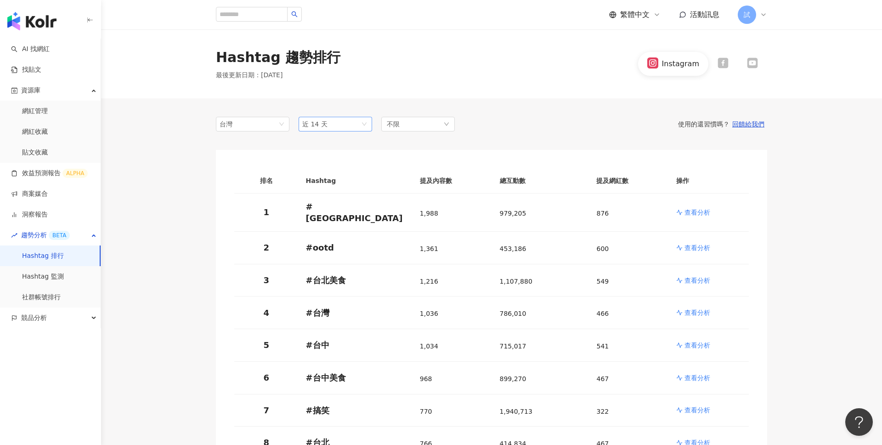
click at [362, 125] on span "近 14 天" at bounding box center [335, 124] width 66 height 14
click at [334, 164] on div "近一個月" at bounding box center [335, 159] width 70 height 16
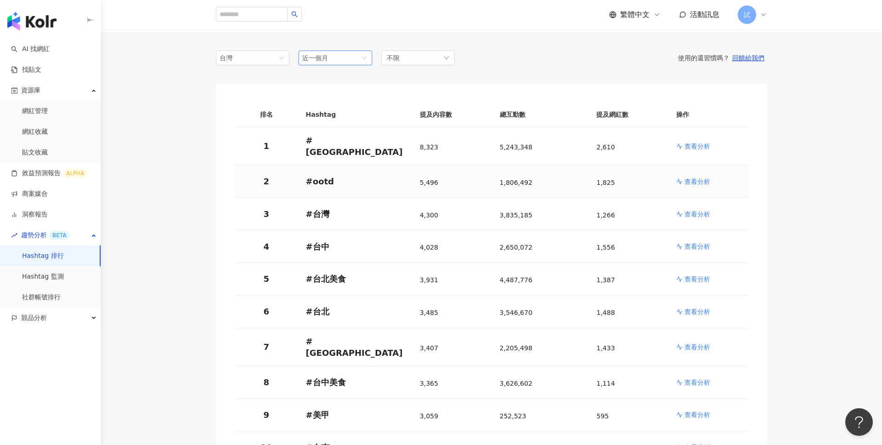
scroll to position [30, 0]
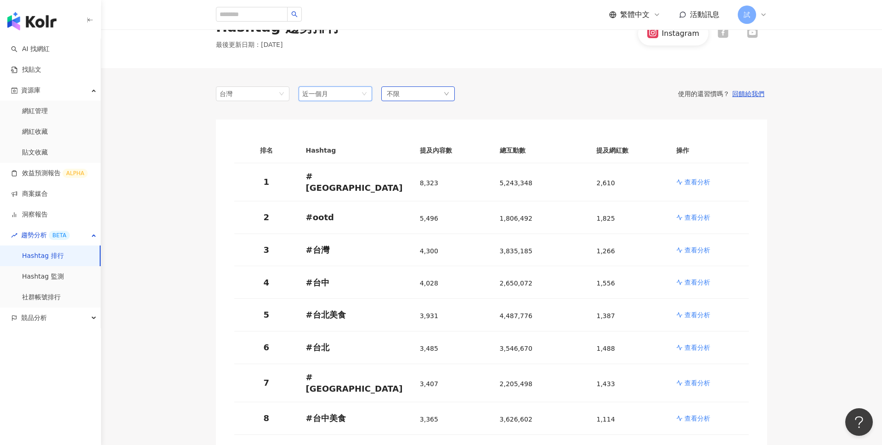
click at [401, 91] on div "不限" at bounding box center [417, 93] width 73 height 15
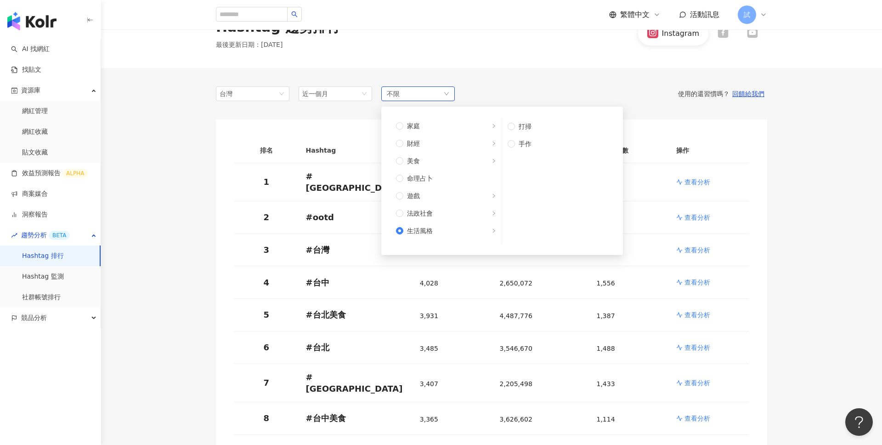
scroll to position [88, 0]
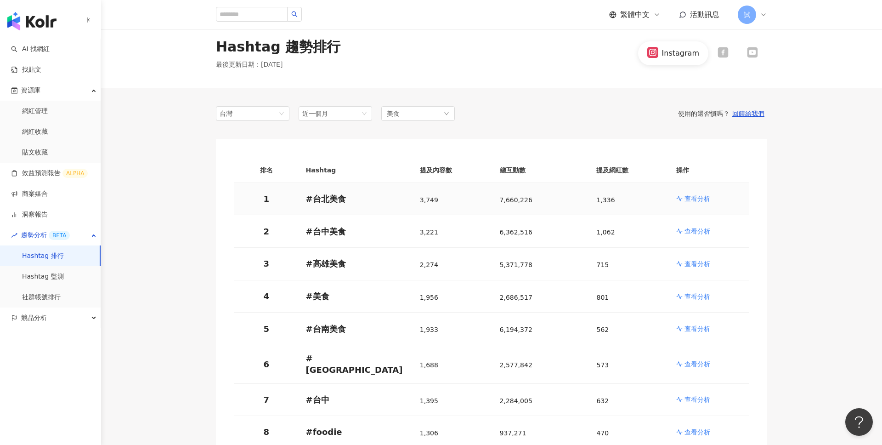
scroll to position [10, 0]
click at [691, 198] on p "查看分析" at bounding box center [697, 198] width 26 height 9
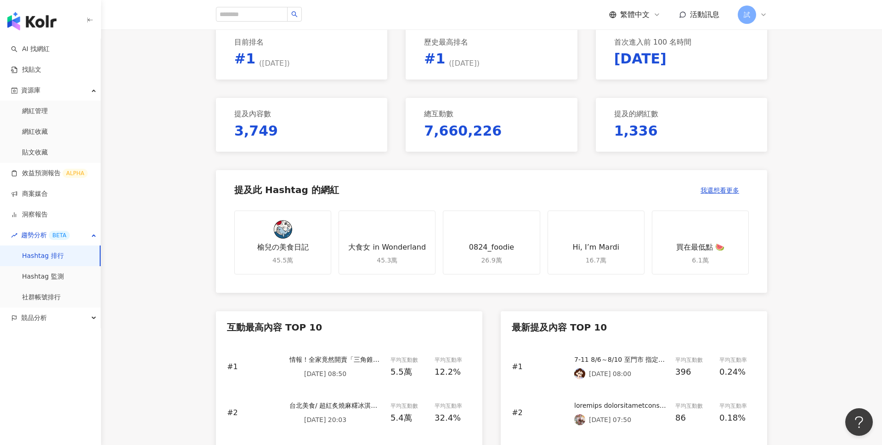
scroll to position [309, 0]
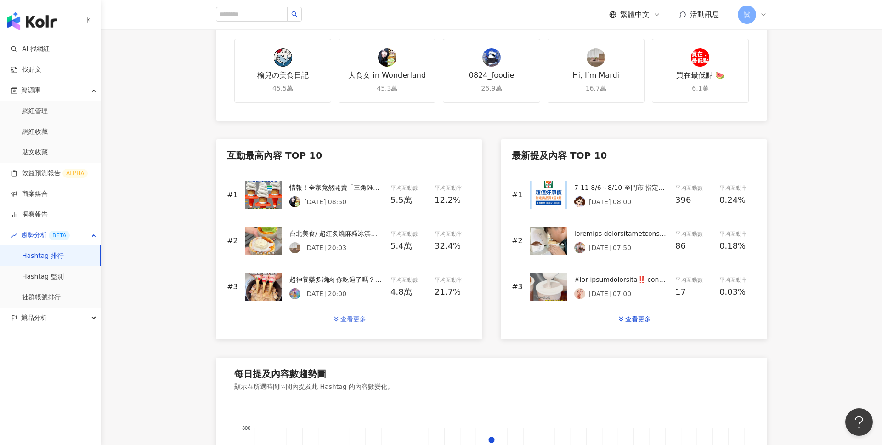
click at [362, 318] on div "查看更多" at bounding box center [353, 318] width 26 height 7
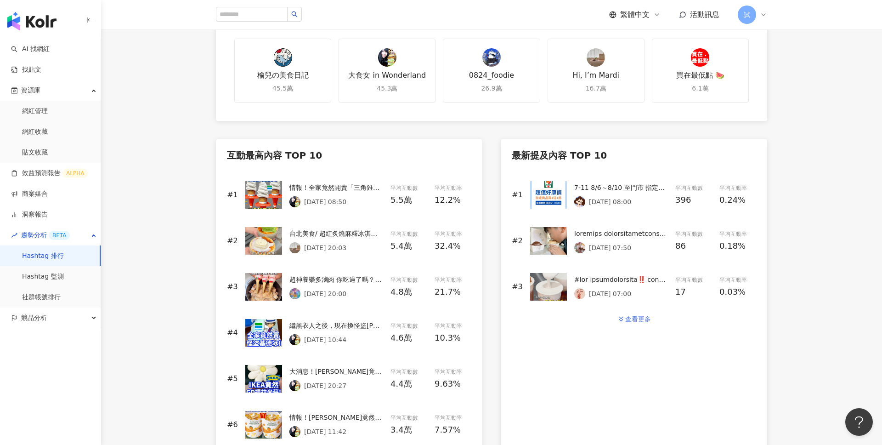
click at [642, 319] on div "查看更多" at bounding box center [638, 318] width 26 height 7
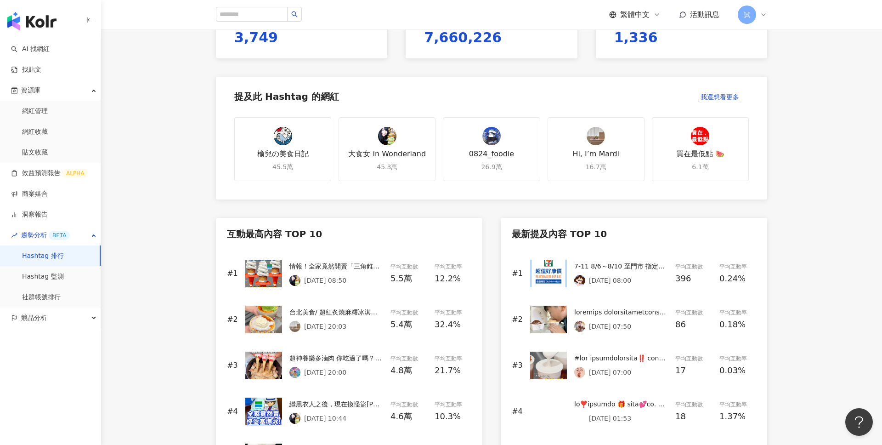
scroll to position [225, 0]
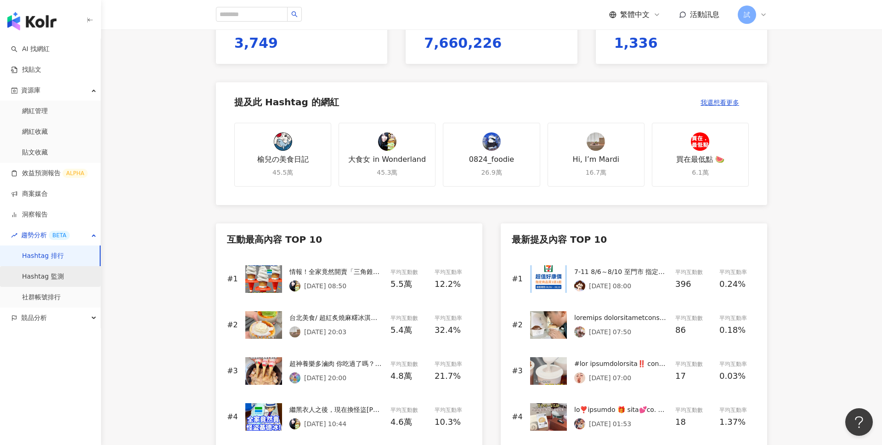
click at [47, 273] on link "Hashtag 監測" at bounding box center [43, 276] width 42 height 9
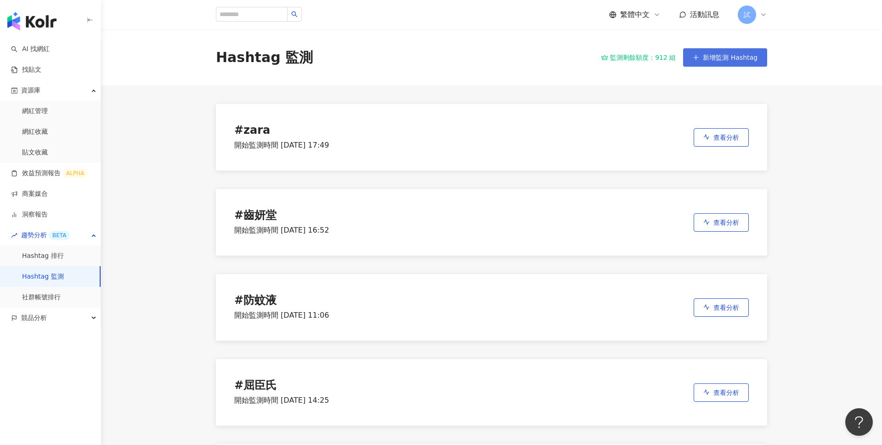
click at [731, 65] on button "新增監測 Hashtag" at bounding box center [725, 57] width 84 height 18
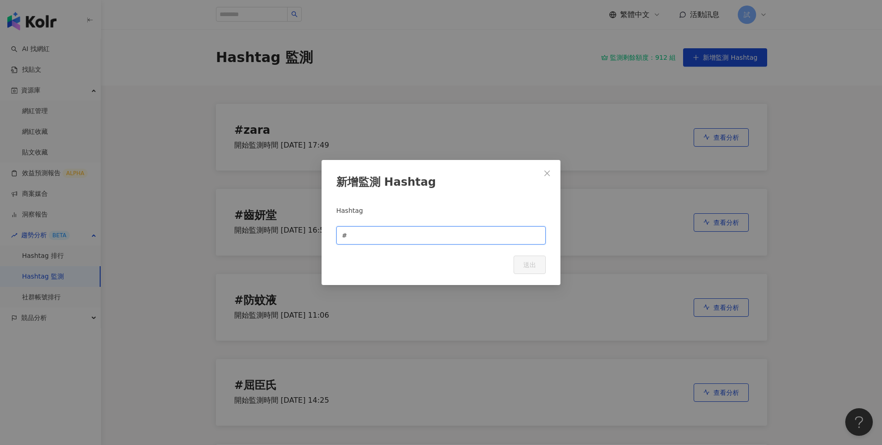
click at [411, 233] on input "text" at bounding box center [444, 235] width 191 height 10
type input "*"
type input "****"
click at [539, 260] on button "送出" at bounding box center [530, 264] width 32 height 18
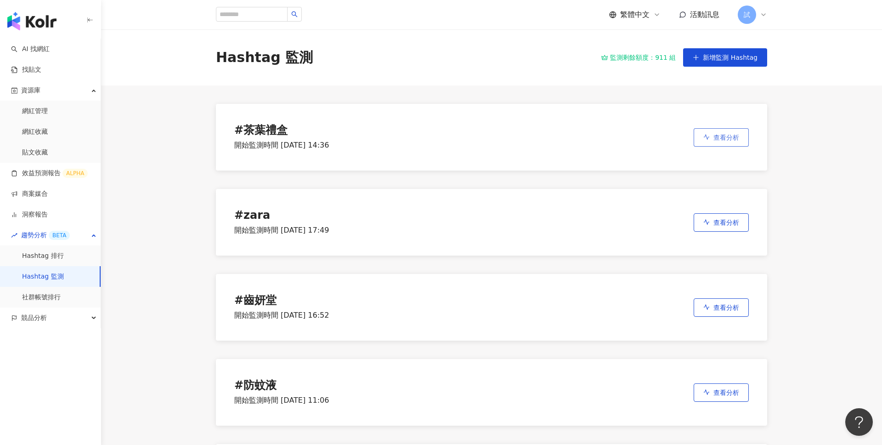
click at [732, 137] on span "查看分析" at bounding box center [726, 137] width 26 height 7
click at [61, 300] on link "社群帳號排行" at bounding box center [41, 297] width 39 height 9
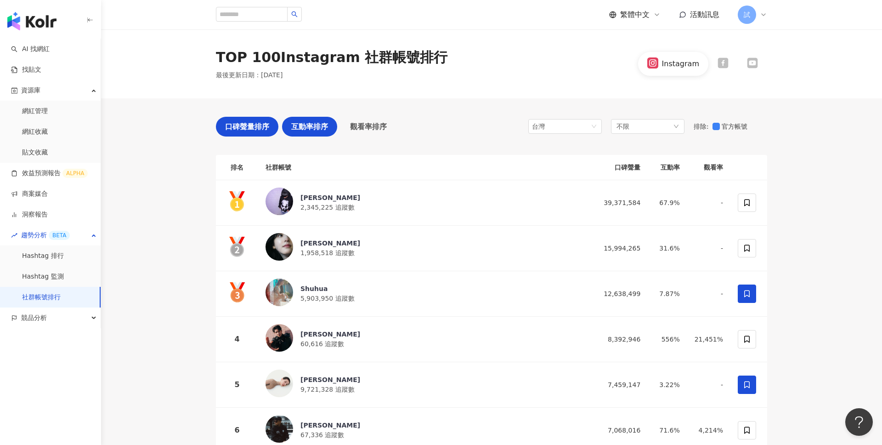
click at [311, 125] on span "互動率排序" at bounding box center [309, 126] width 37 height 11
click at [358, 127] on span "觀看率排序" at bounding box center [368, 126] width 37 height 11
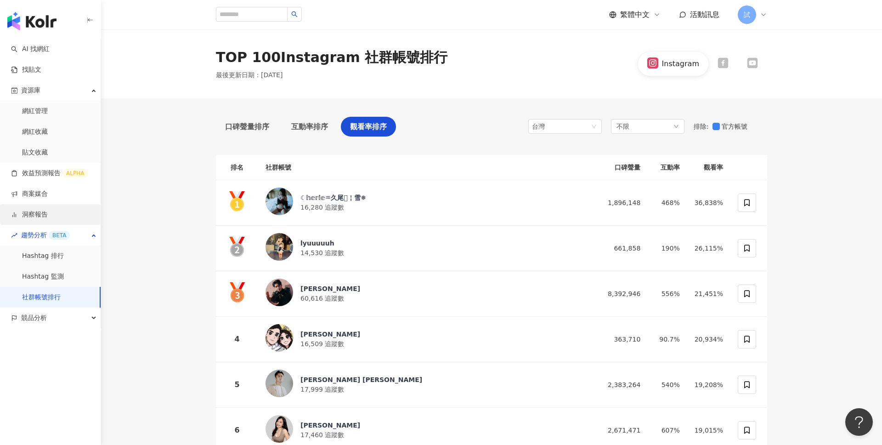
click at [43, 214] on link "洞察報告" at bounding box center [29, 214] width 37 height 9
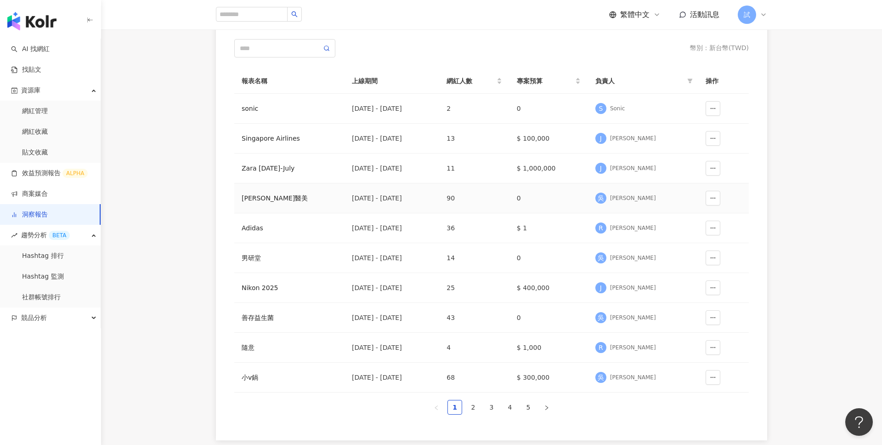
scroll to position [88, 0]
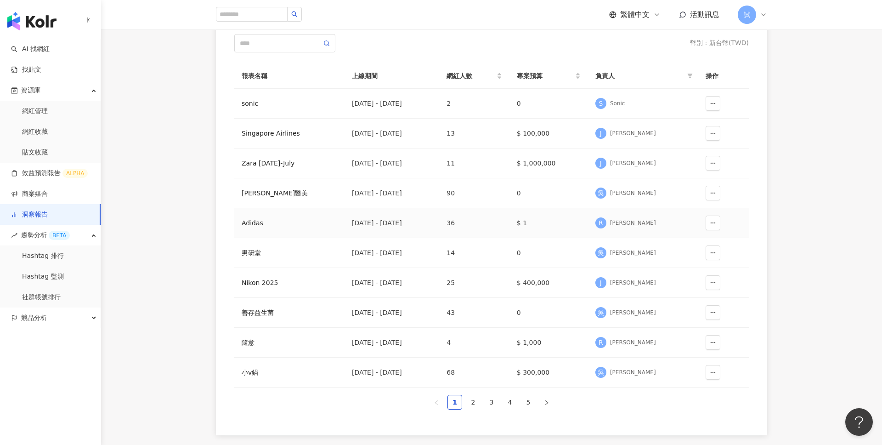
click at [255, 226] on div "Adidas" at bounding box center [290, 223] width 96 height 10
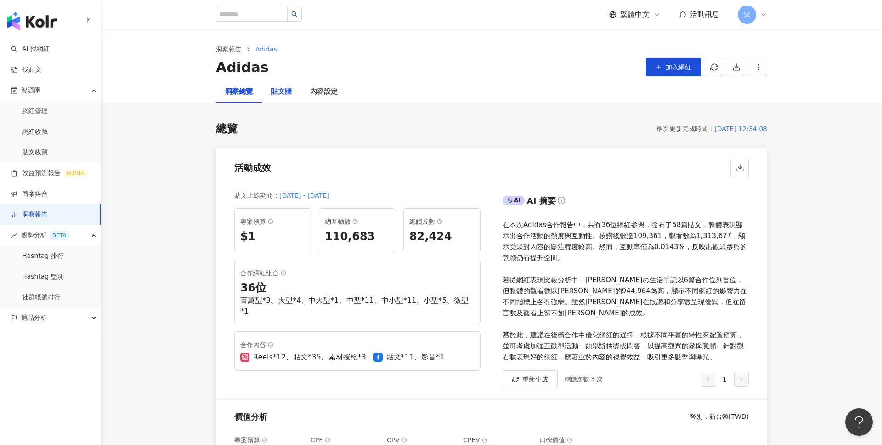
click at [279, 94] on div "貼文牆" at bounding box center [281, 91] width 21 height 11
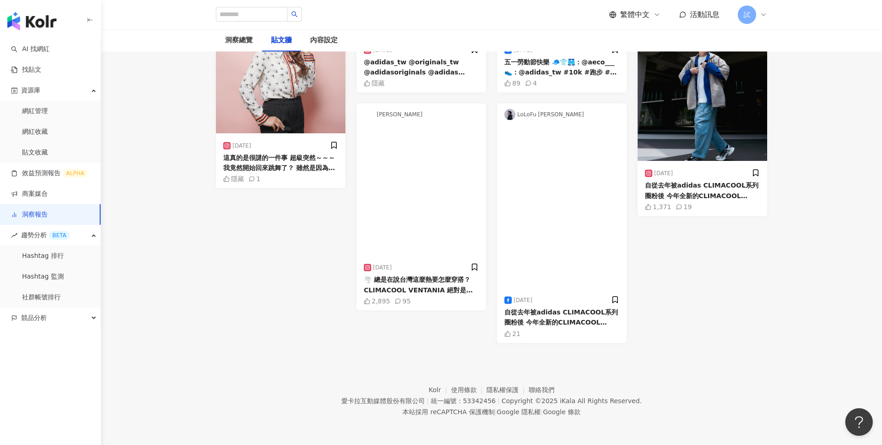
scroll to position [717, 0]
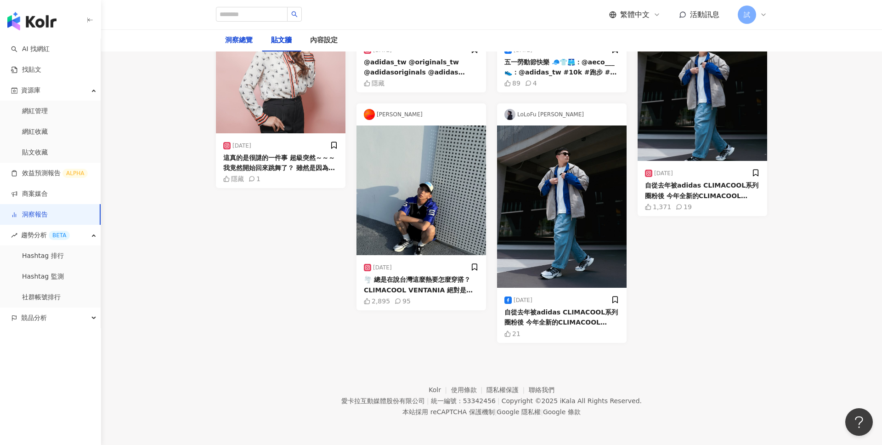
click at [243, 42] on div "洞察總覽" at bounding box center [239, 40] width 28 height 11
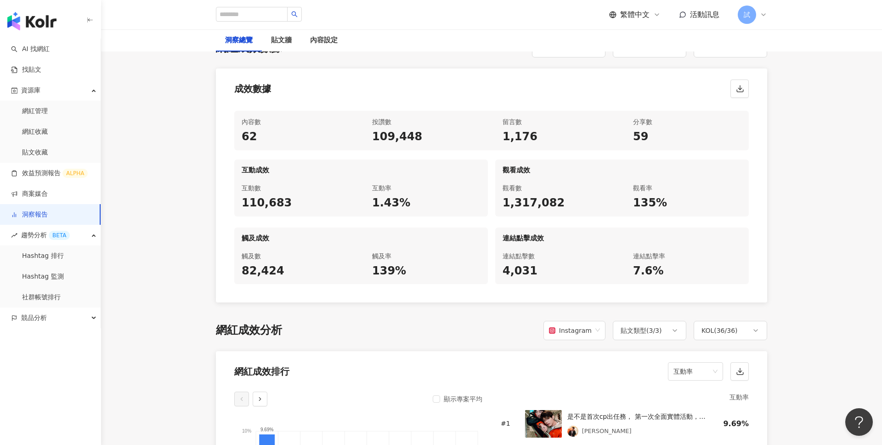
scroll to position [436, 0]
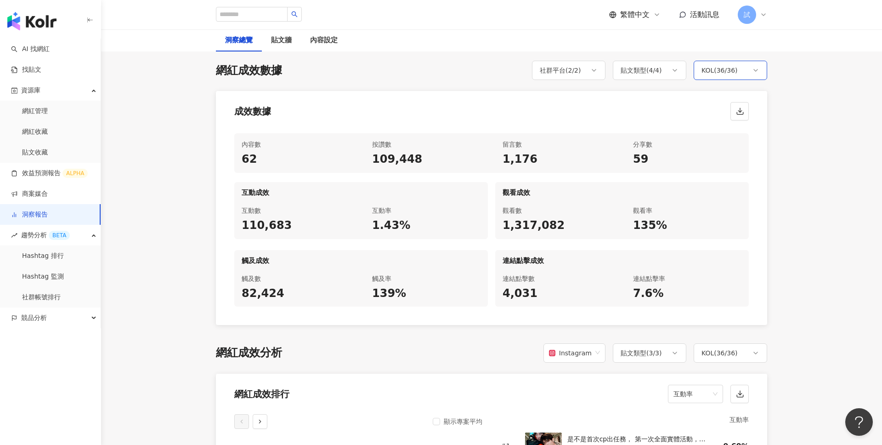
click at [736, 65] on div "KOL ( 36 / 36 )" at bounding box center [719, 70] width 36 height 11
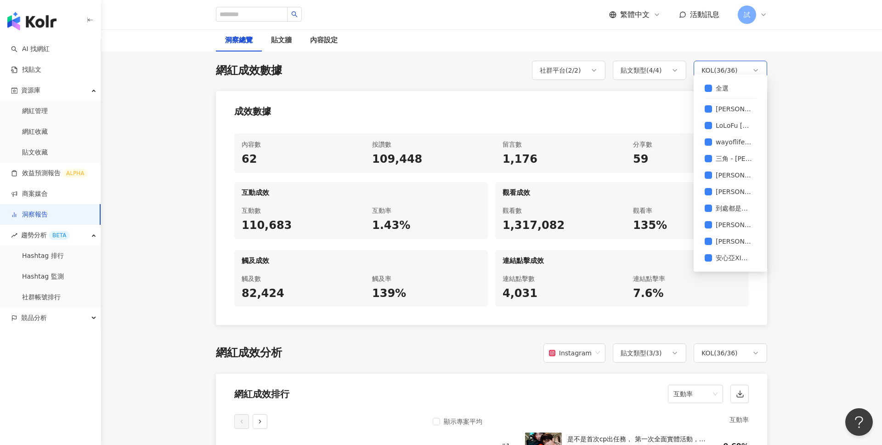
click at [736, 65] on div "KOL ( 36 / 36 )" at bounding box center [719, 70] width 36 height 11
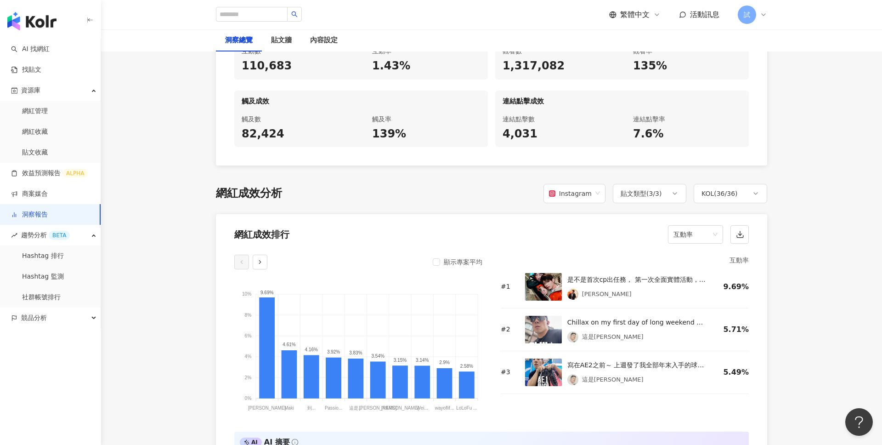
scroll to position [661, 0]
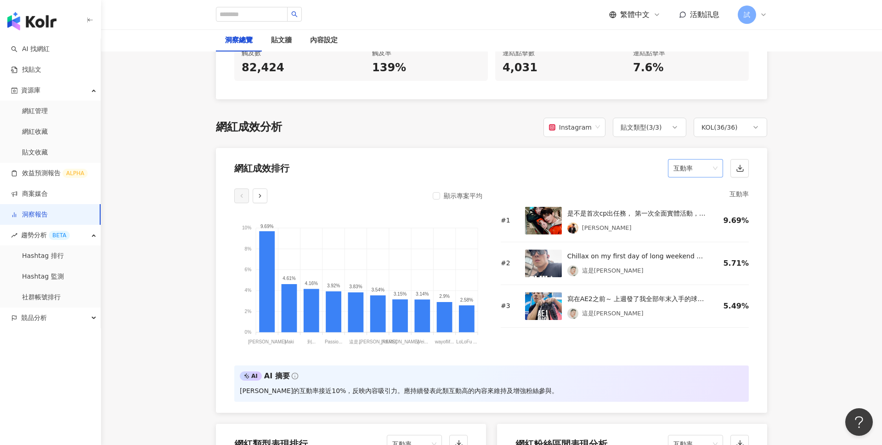
click at [703, 162] on span "互動率" at bounding box center [695, 167] width 44 height 17
click at [689, 201] on div "觀看數" at bounding box center [695, 201] width 40 height 10
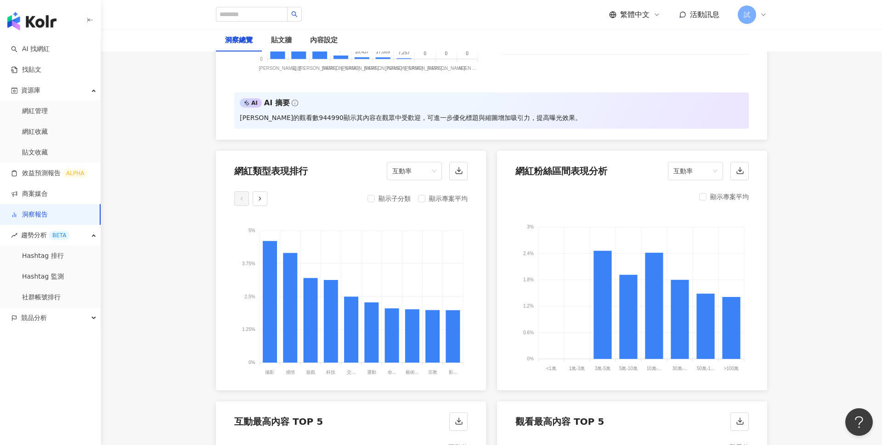
scroll to position [980, 0]
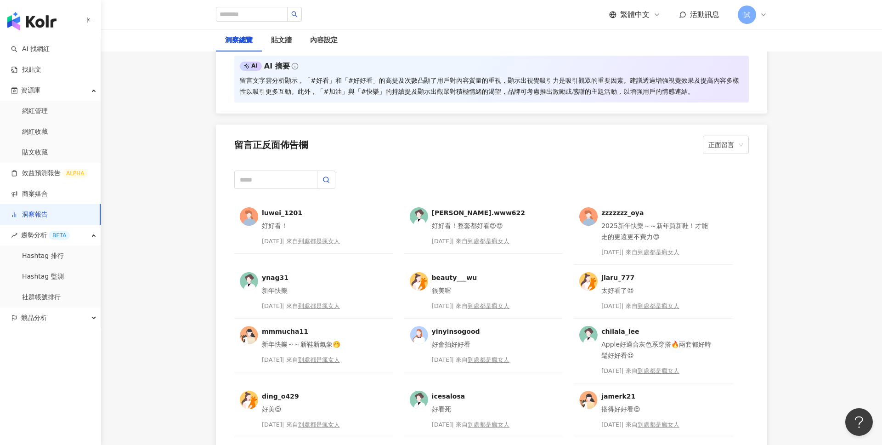
scroll to position [2292, 0]
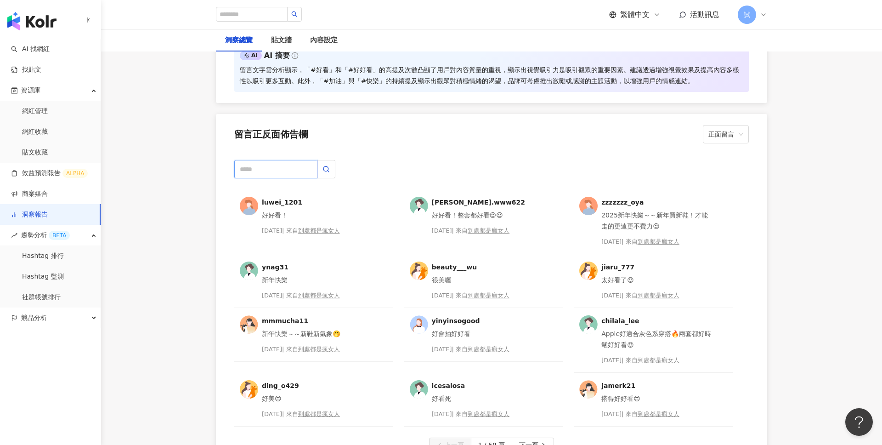
click at [280, 160] on input "text" at bounding box center [275, 169] width 83 height 18
type input "*"
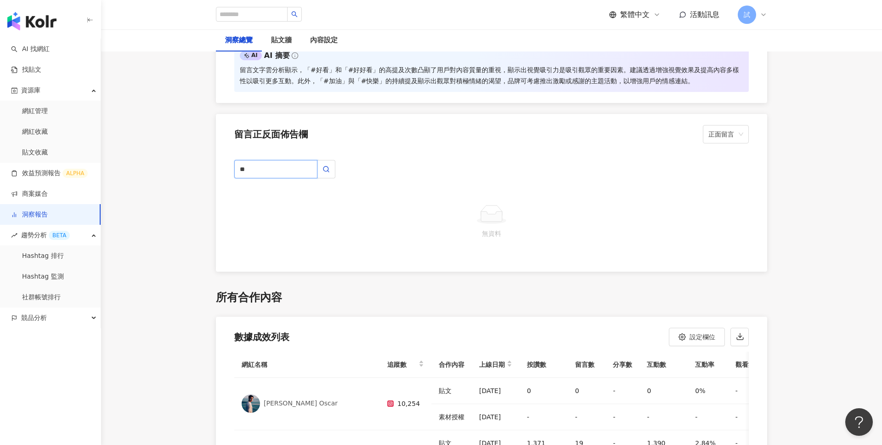
type input "*"
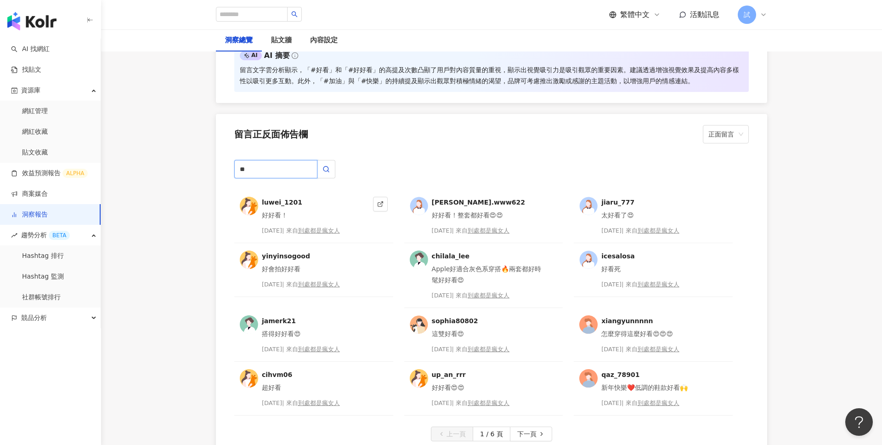
type input "*"
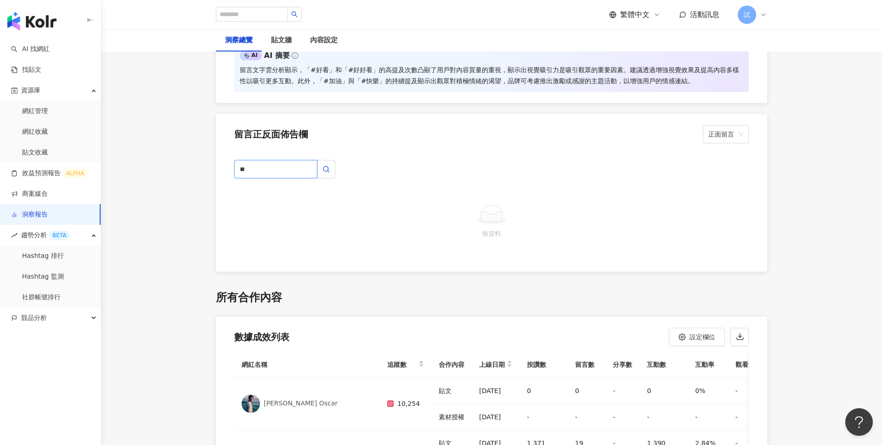
type input "*"
click at [330, 160] on button "button" at bounding box center [326, 169] width 18 height 18
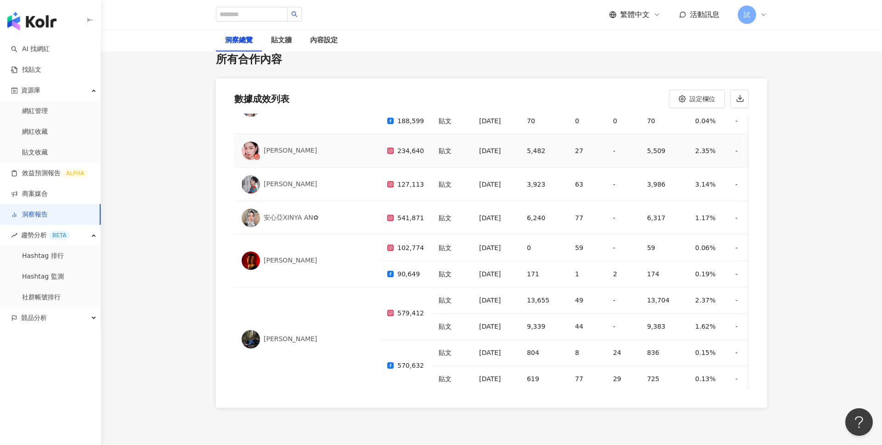
scroll to position [461, 0]
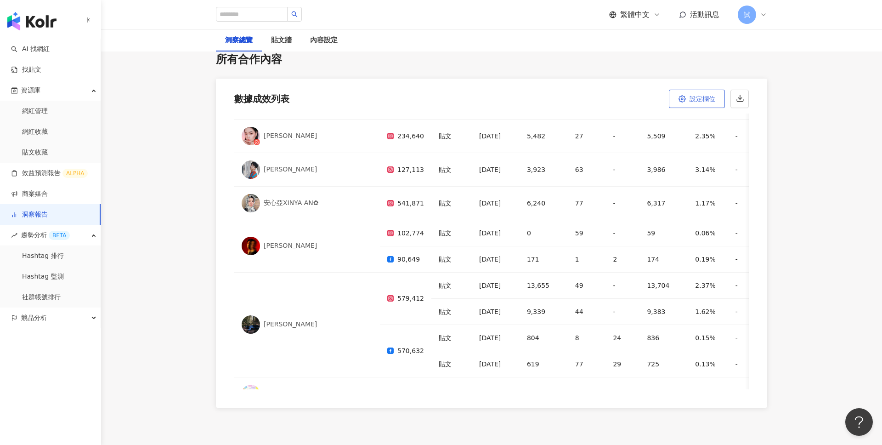
click at [705, 90] on button "設定欄位" at bounding box center [697, 99] width 56 height 18
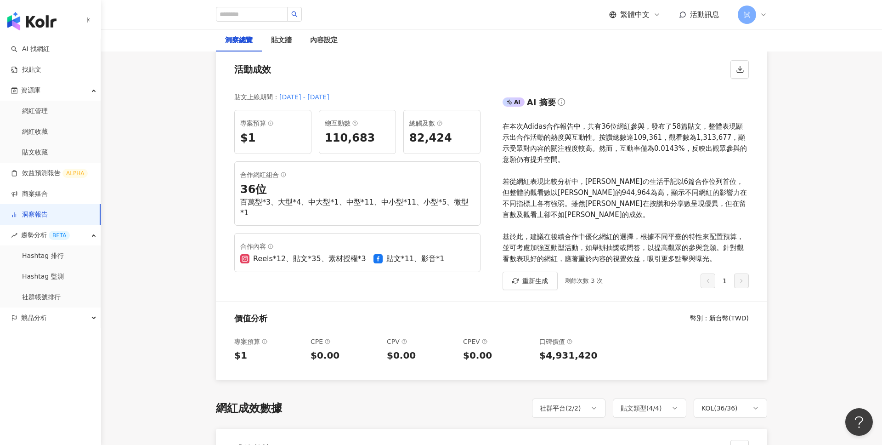
scroll to position [0, 0]
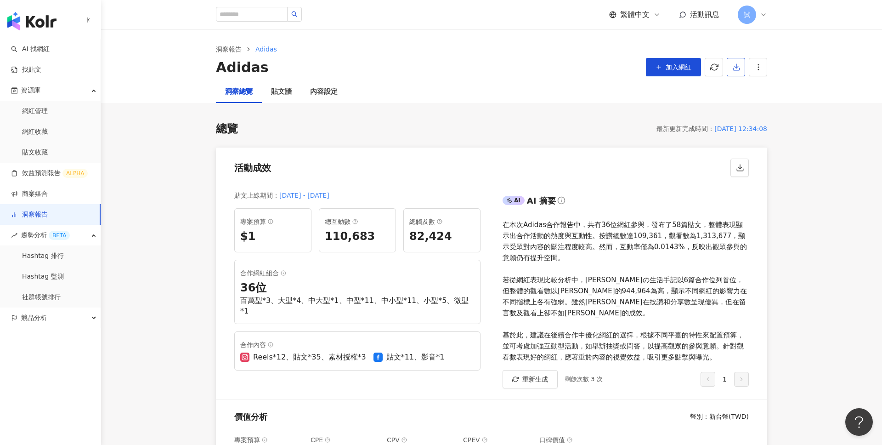
click at [738, 63] on icon "button" at bounding box center [736, 67] width 8 height 8
click at [742, 80] on li "匯出 PPT" at bounding box center [750, 89] width 43 height 18
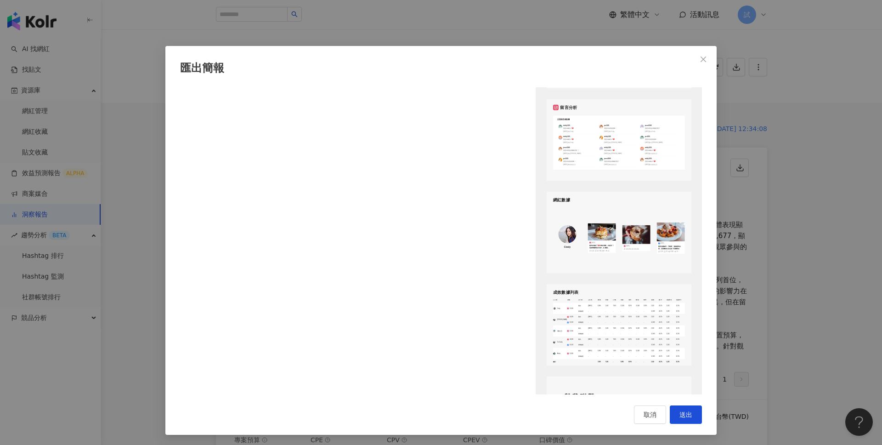
scroll to position [1113, 0]
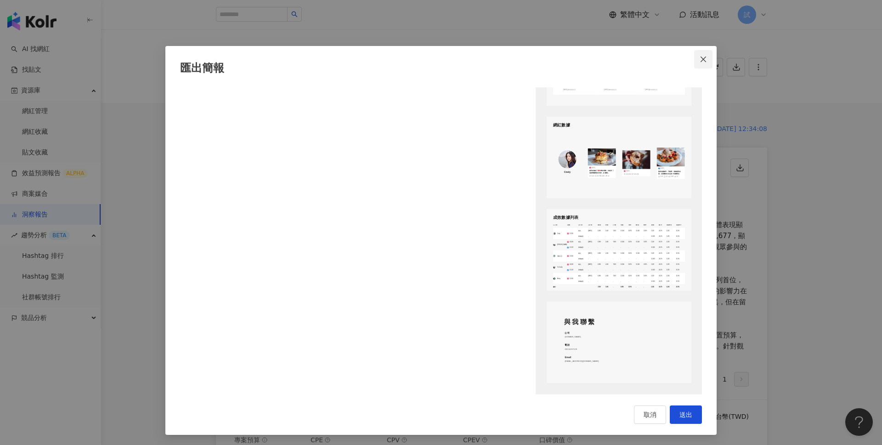
click at [706, 56] on icon "close" at bounding box center [703, 59] width 6 height 6
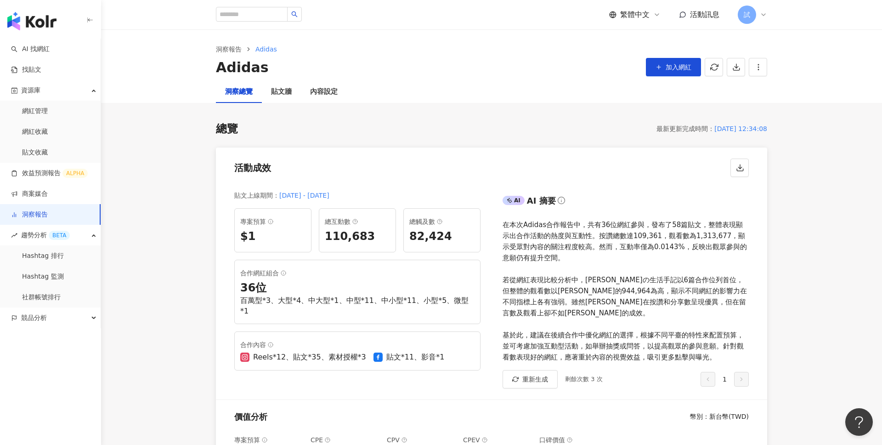
click at [40, 23] on img "button" at bounding box center [31, 21] width 49 height 18
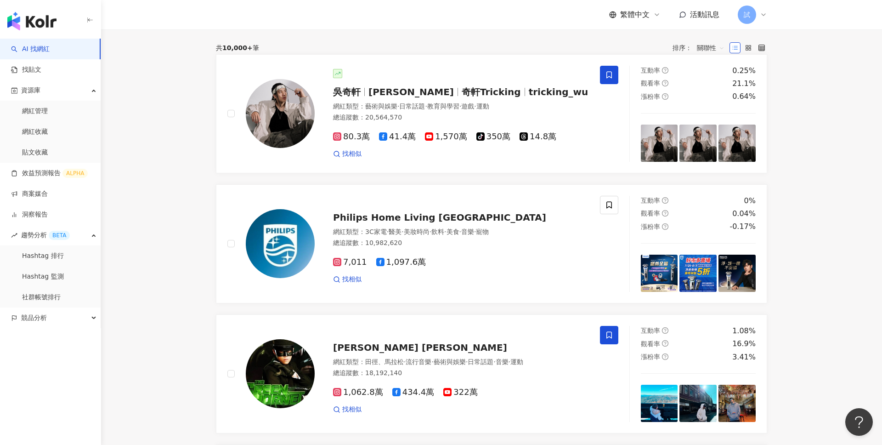
scroll to position [7, 0]
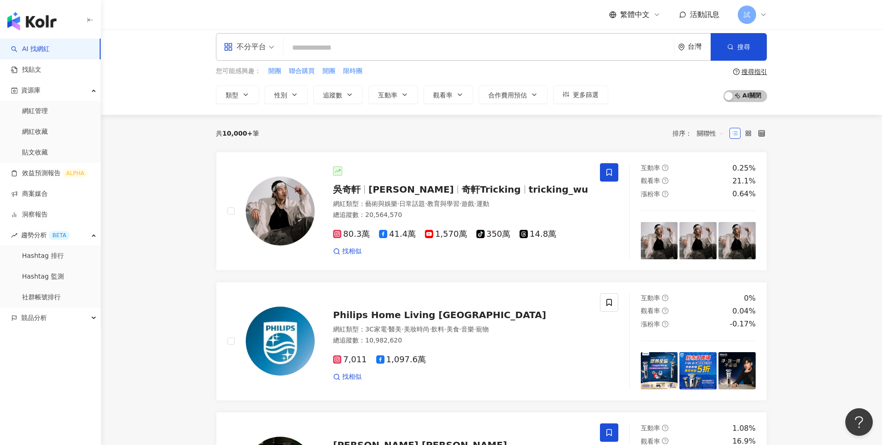
click at [338, 43] on input "search" at bounding box center [478, 47] width 383 height 17
click at [293, 70] on span "聯合購買" at bounding box center [302, 71] width 26 height 9
type input "****"
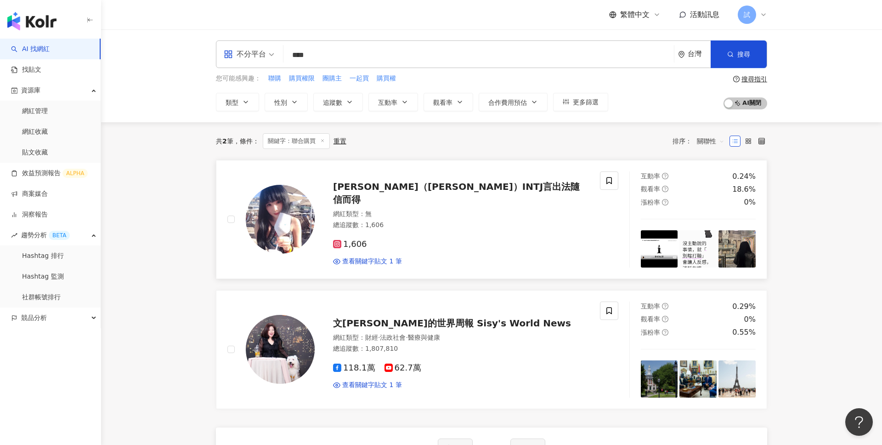
click at [395, 209] on div "網紅類型 ： 無" at bounding box center [461, 213] width 256 height 9
click at [457, 220] on div "總追蹤數 ： 1,606" at bounding box center [461, 224] width 256 height 9
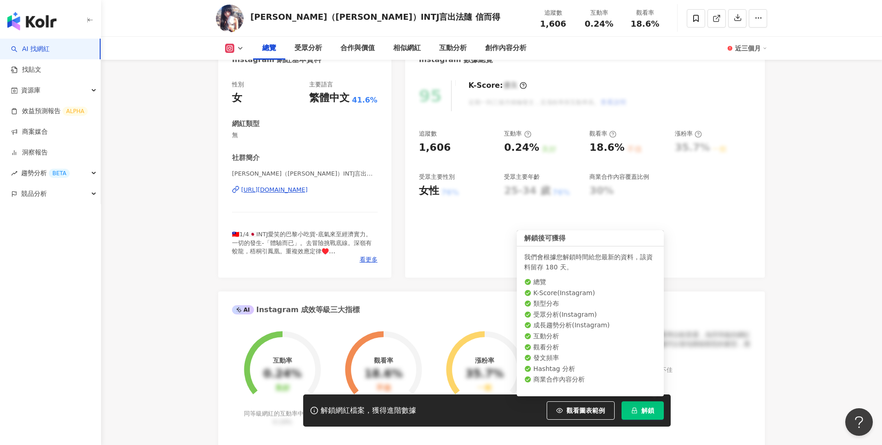
click at [644, 407] on span "解鎖" at bounding box center [647, 410] width 13 height 7
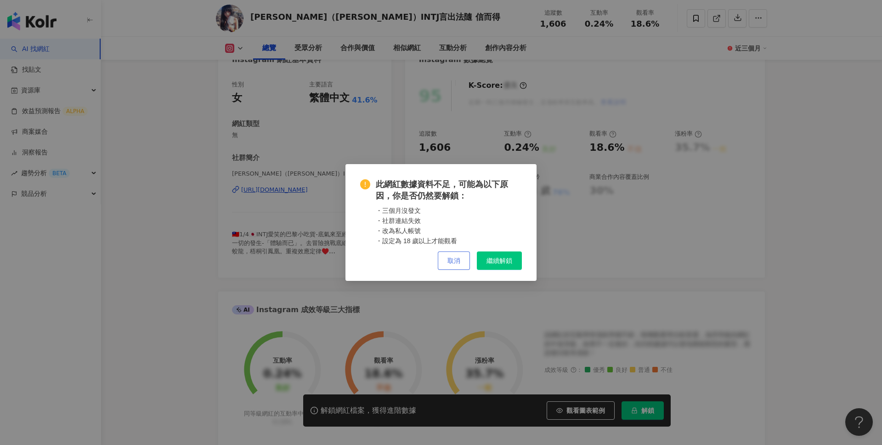
click at [446, 260] on button "取消" at bounding box center [454, 260] width 32 height 18
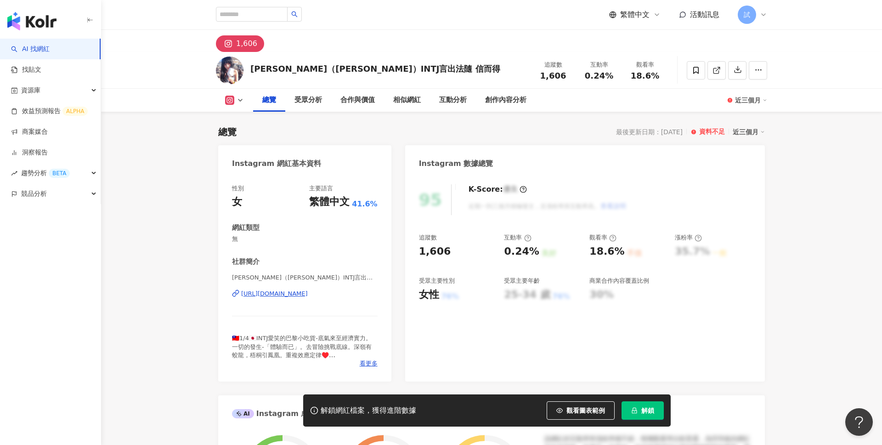
click at [50, 46] on link "AI 找網紅" at bounding box center [30, 49] width 39 height 9
